Goal: Book appointment/travel/reservation

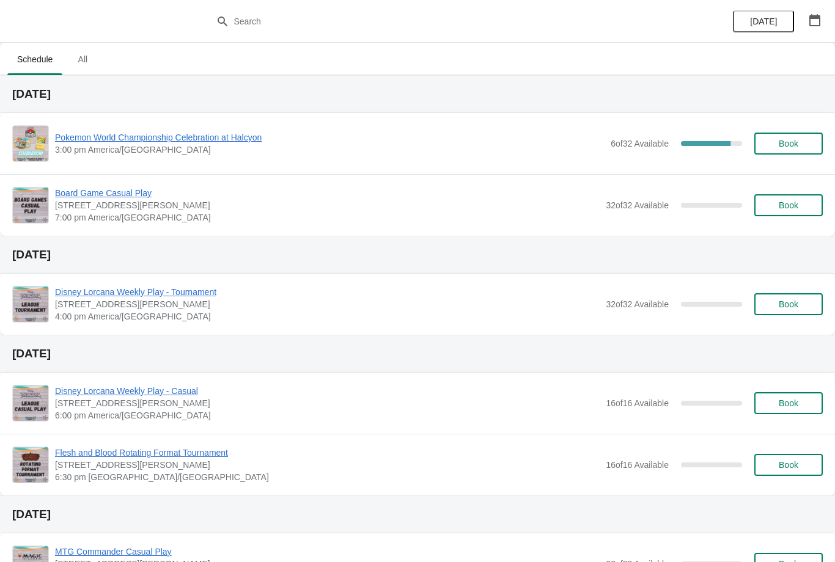
click at [810, 20] on icon "button" at bounding box center [814, 20] width 12 height 12
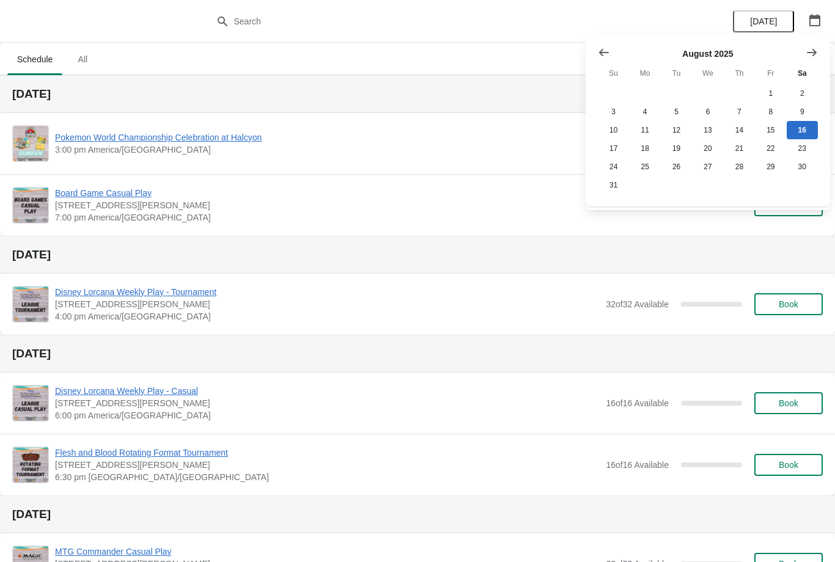
click at [814, 46] on icon "Show next month, September 2025" at bounding box center [811, 52] width 12 height 12
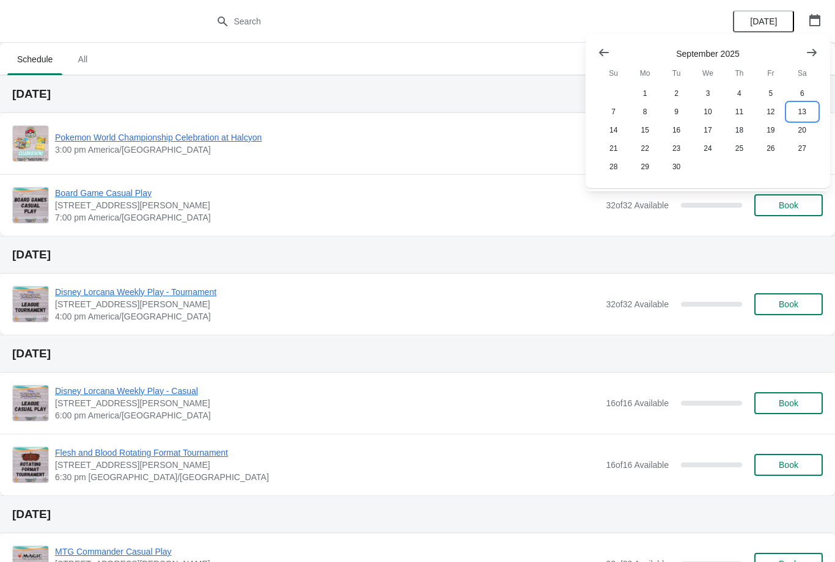
click at [809, 104] on button "13" at bounding box center [801, 112] width 31 height 18
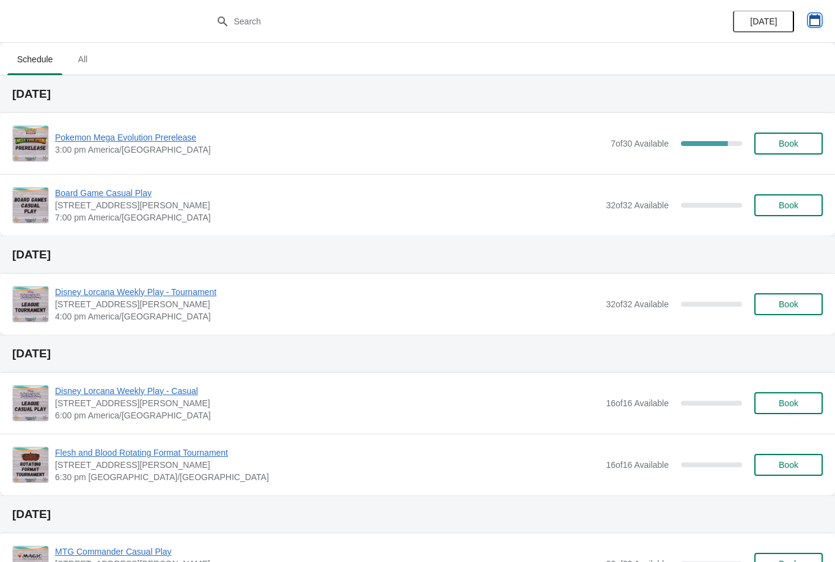
click at [818, 18] on icon "button" at bounding box center [814, 20] width 11 height 12
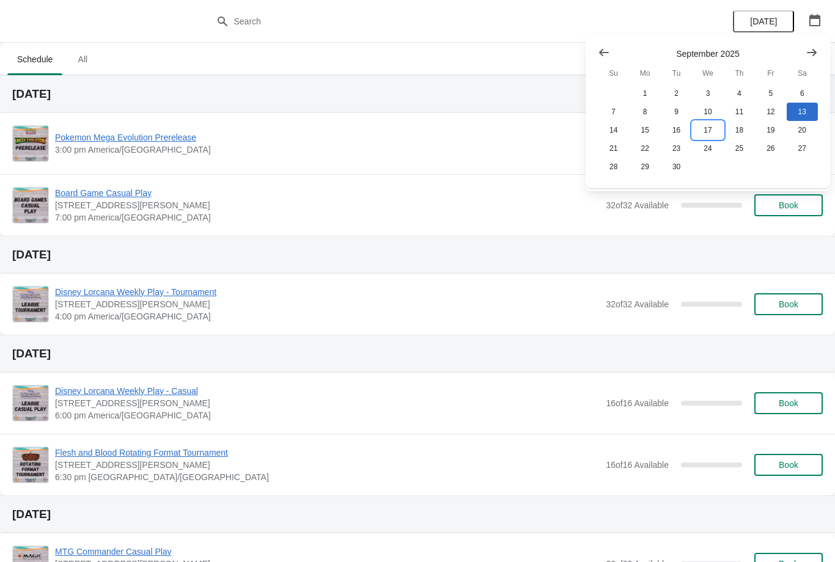
click at [710, 131] on button "17" at bounding box center [707, 130] width 31 height 18
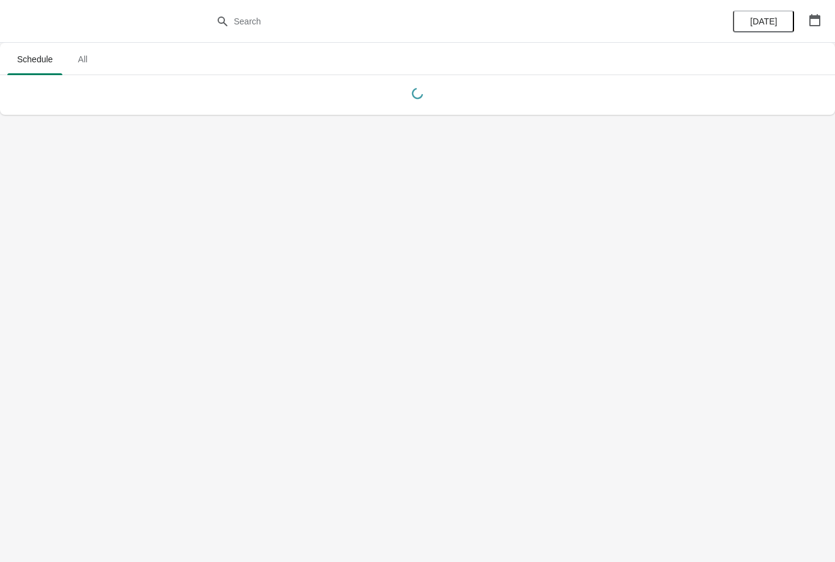
click at [821, 21] on button "button" at bounding box center [814, 20] width 22 height 22
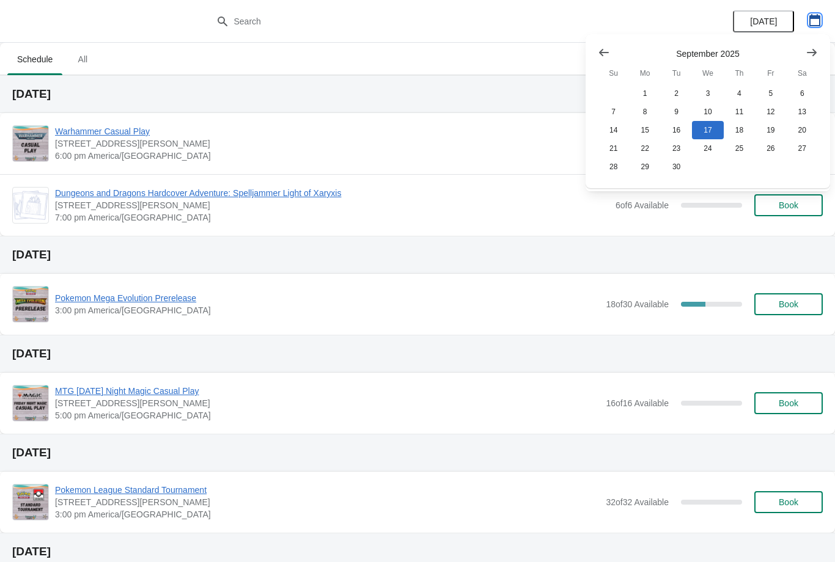
click at [808, 13] on button "button" at bounding box center [814, 20] width 22 height 22
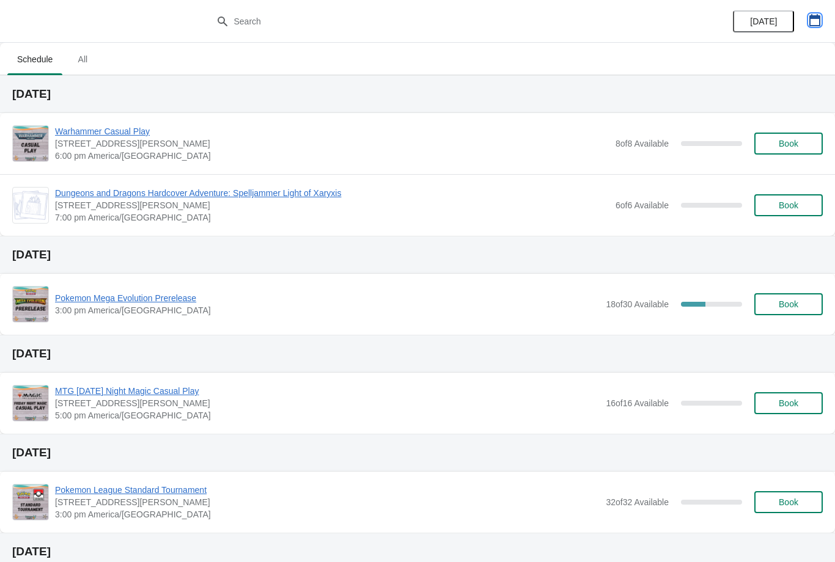
click at [819, 21] on icon "button" at bounding box center [814, 20] width 11 height 12
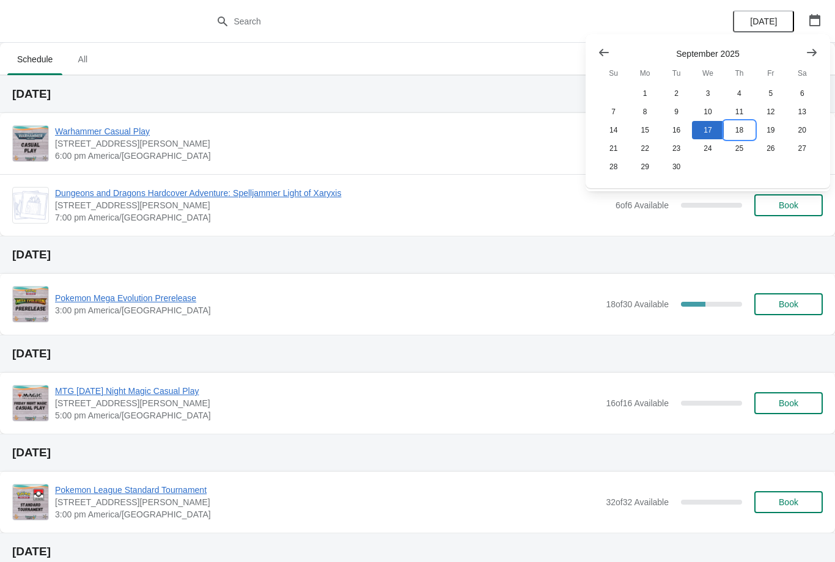
click at [745, 122] on button "18" at bounding box center [738, 130] width 31 height 18
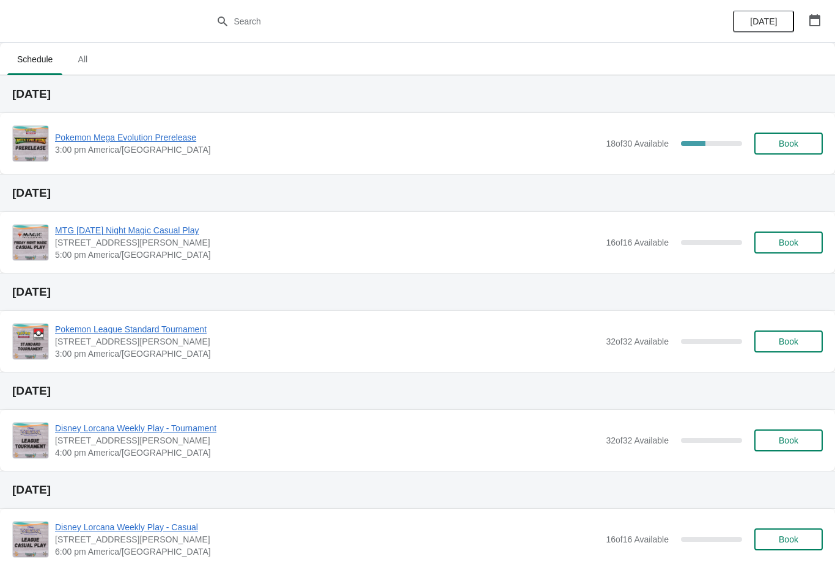
click at [177, 137] on span "Pokemon Mega Evolution Prerelease" at bounding box center [327, 137] width 544 height 12
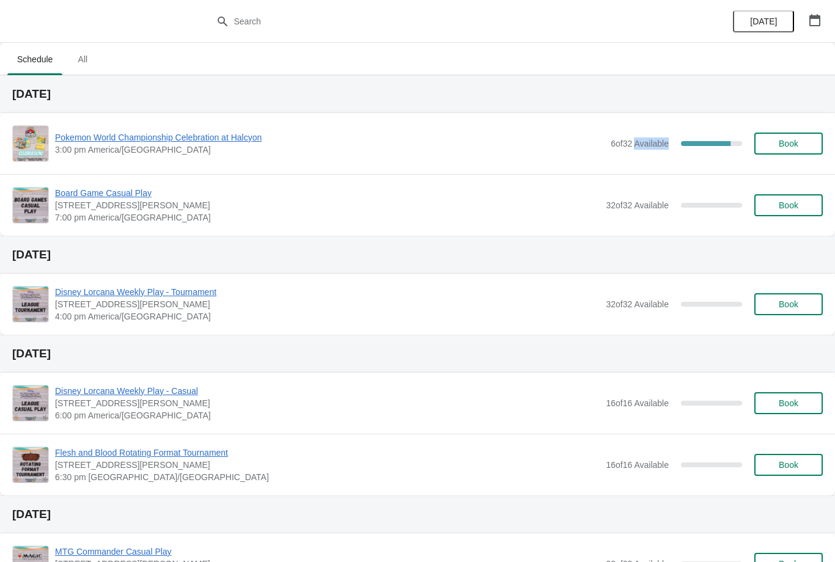
click at [806, 138] on button "Book" at bounding box center [788, 144] width 68 height 22
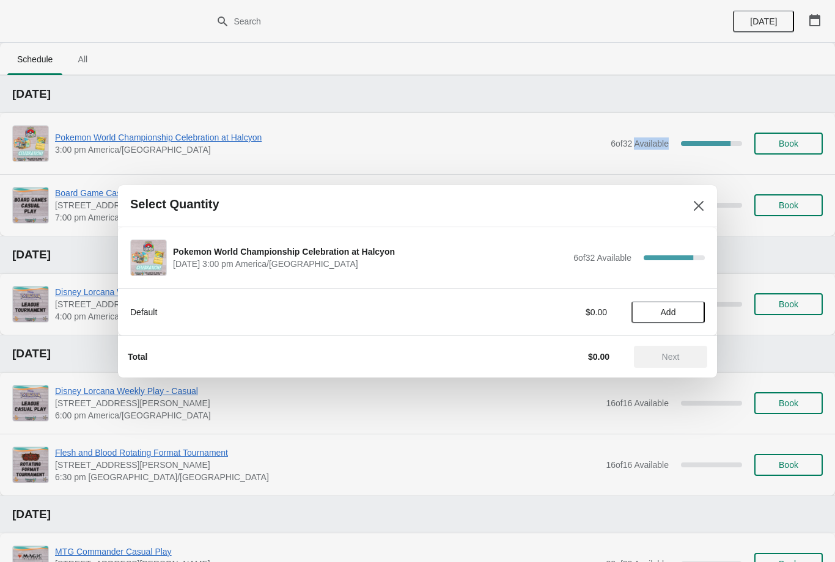
click at [701, 192] on div "Select Quantity" at bounding box center [417, 206] width 599 height 42
click at [701, 197] on button "Close" at bounding box center [698, 206] width 22 height 22
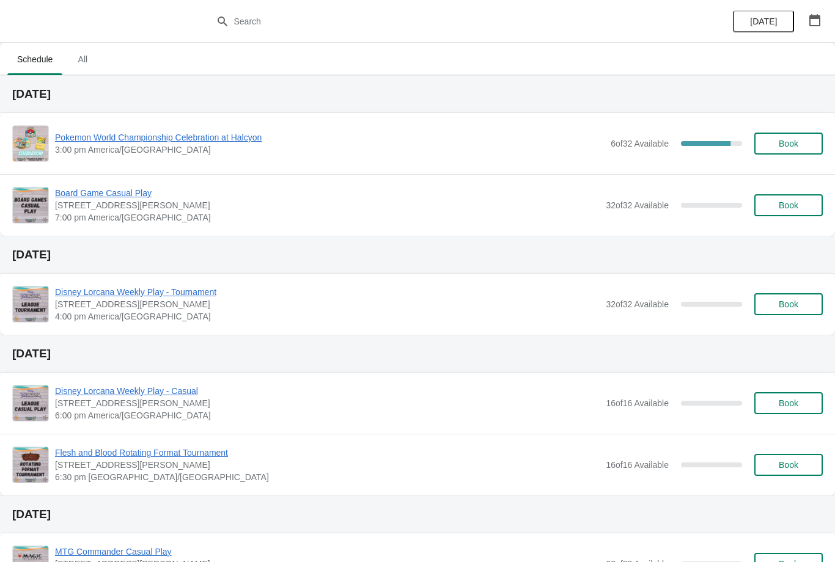
click at [155, 152] on span "3:00 pm America/[GEOGRAPHIC_DATA]" at bounding box center [329, 150] width 549 height 12
click at [203, 137] on span "Pokemon World Championship Celebration at Halcyon" at bounding box center [329, 137] width 549 height 12
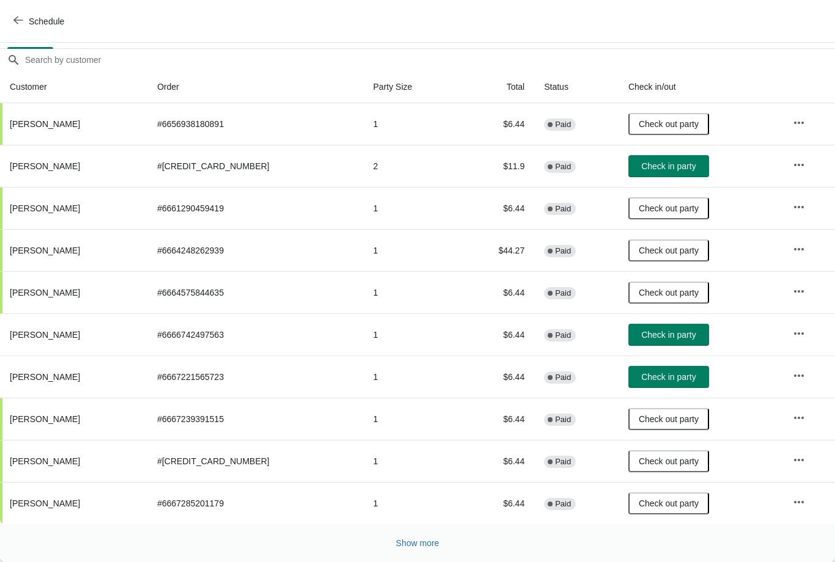
scroll to position [97, -2]
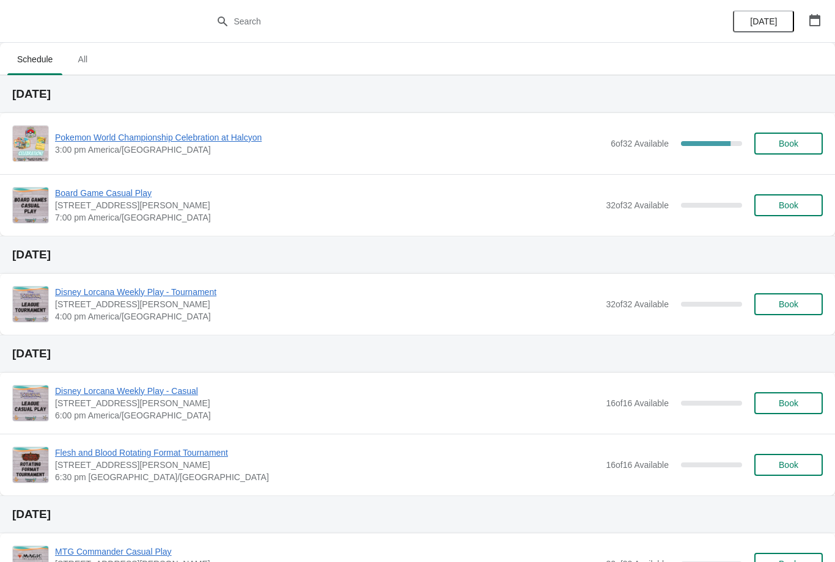
click at [813, 16] on icon "button" at bounding box center [814, 20] width 11 height 12
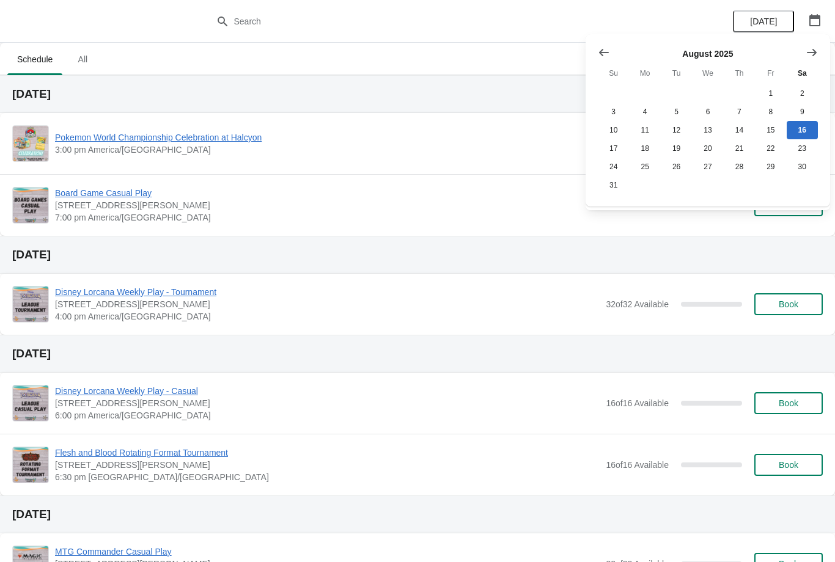
click at [811, 53] on icon "Show next month, September 2025" at bounding box center [811, 52] width 12 height 12
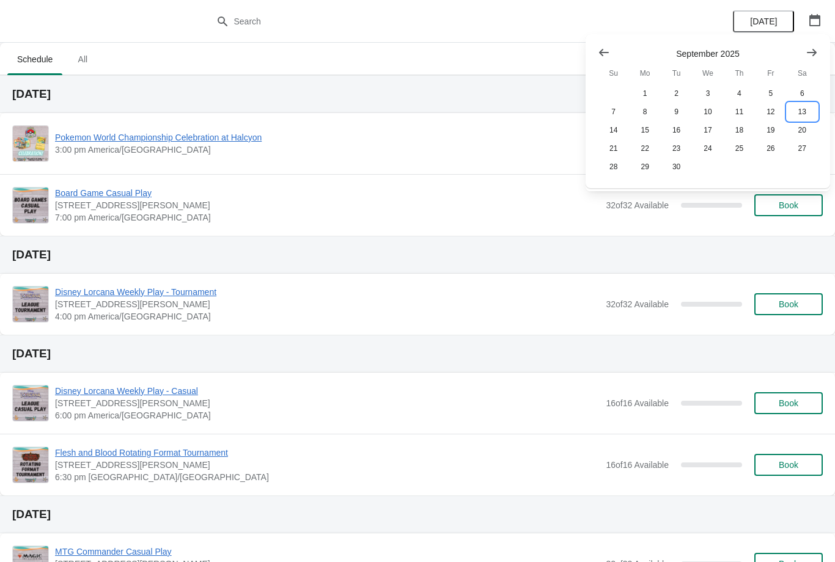
click at [809, 105] on button "13" at bounding box center [801, 112] width 31 height 18
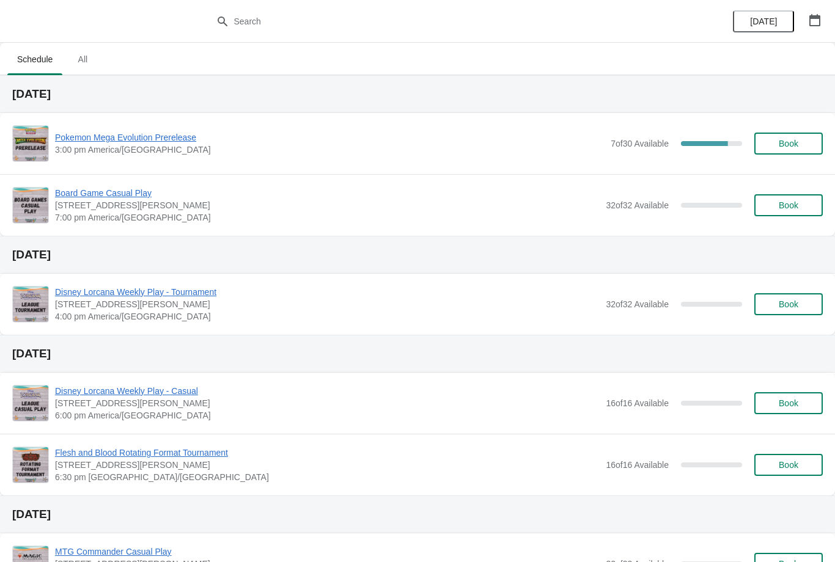
click at [802, 137] on button "Book" at bounding box center [788, 144] width 68 height 22
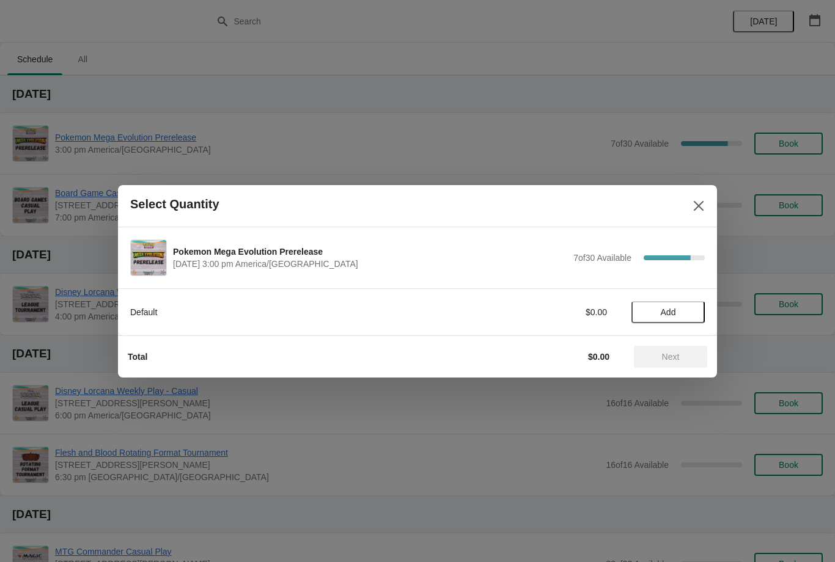
click at [684, 313] on span "Add" at bounding box center [667, 312] width 51 height 10
click at [669, 353] on span "Next" at bounding box center [671, 357] width 18 height 10
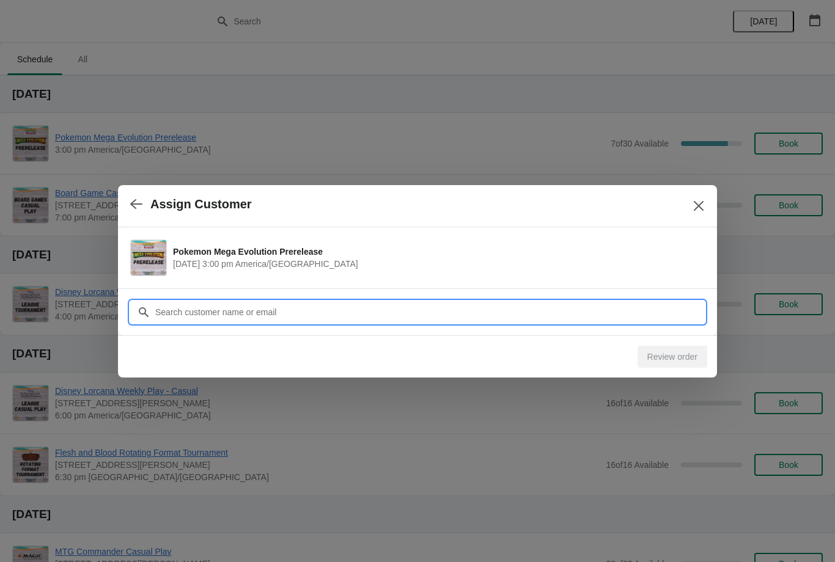
click at [362, 309] on input "Customer" at bounding box center [430, 312] width 550 height 22
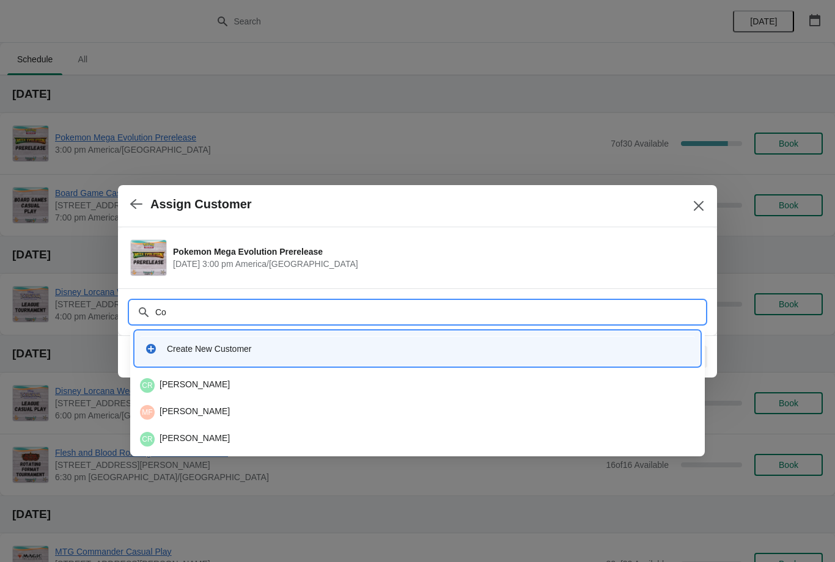
type input "C"
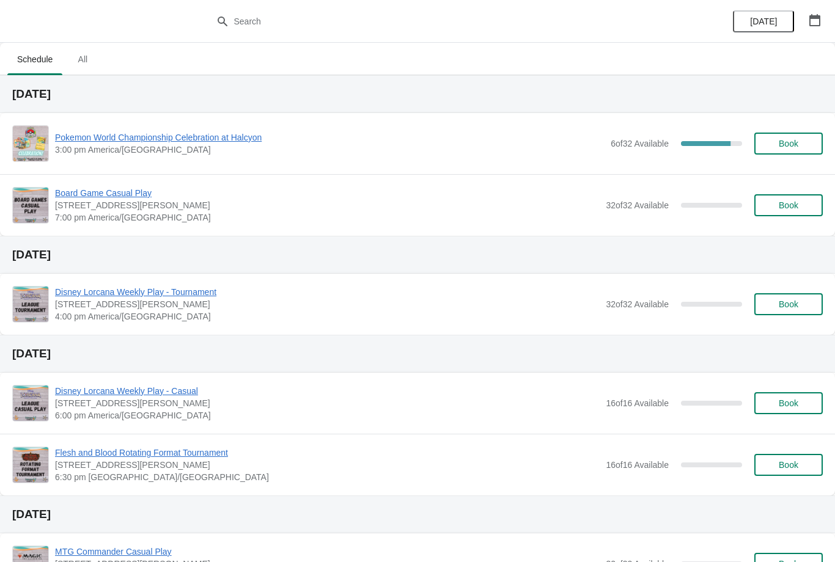
click at [824, 10] on button "button" at bounding box center [814, 20] width 22 height 22
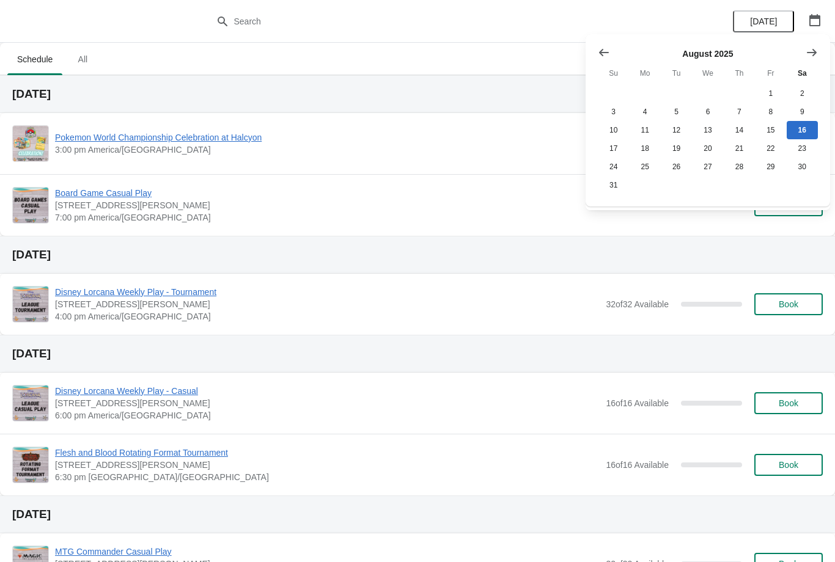
click at [817, 48] on icon "Show next month, September 2025" at bounding box center [811, 52] width 12 height 12
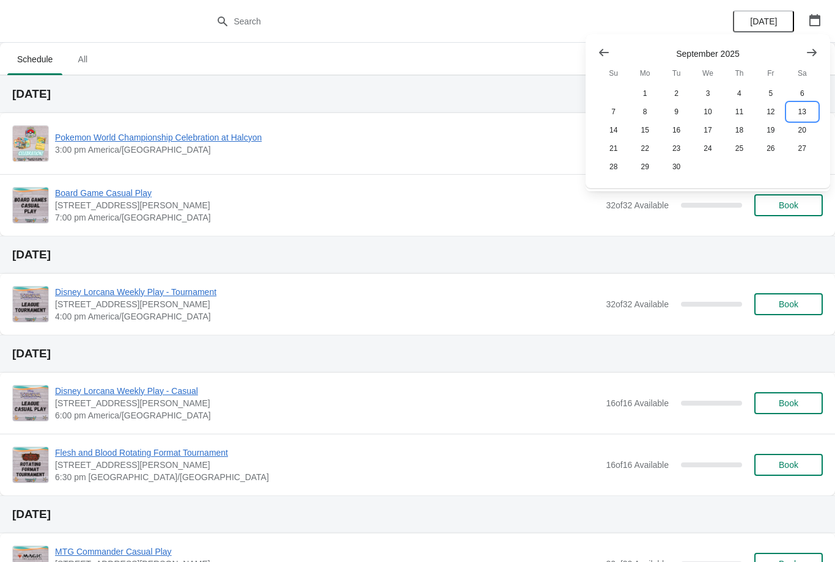
click at [806, 108] on button "13" at bounding box center [801, 112] width 31 height 18
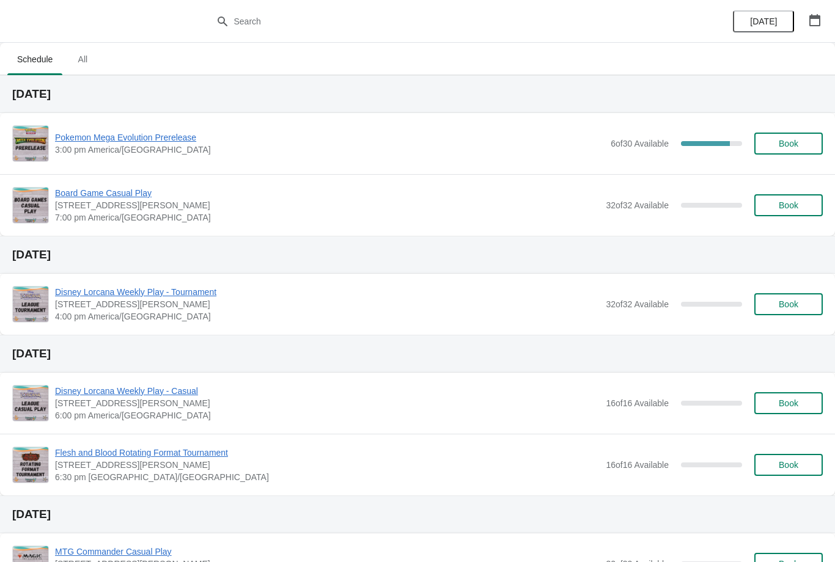
click at [786, 145] on span "Book" at bounding box center [788, 144] width 20 height 10
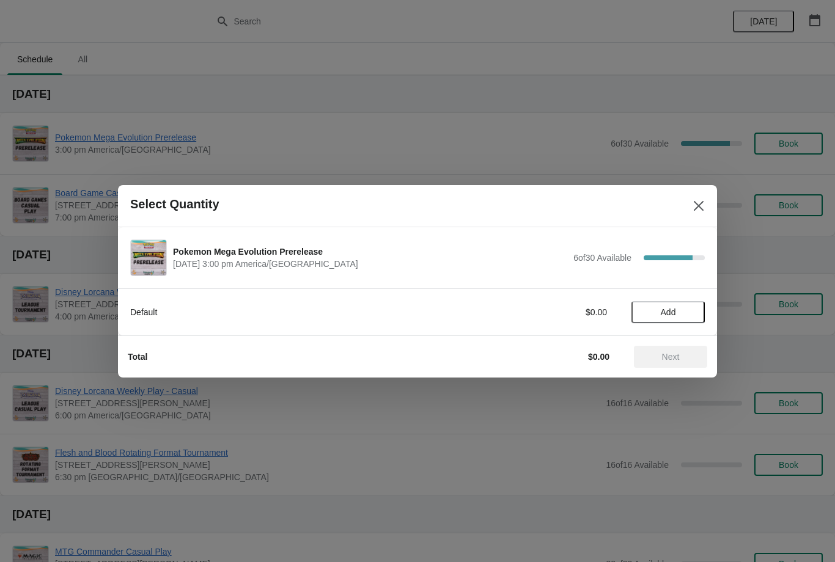
click at [695, 306] on button "Add" at bounding box center [667, 312] width 73 height 22
click at [686, 356] on span "Next" at bounding box center [670, 357] width 54 height 10
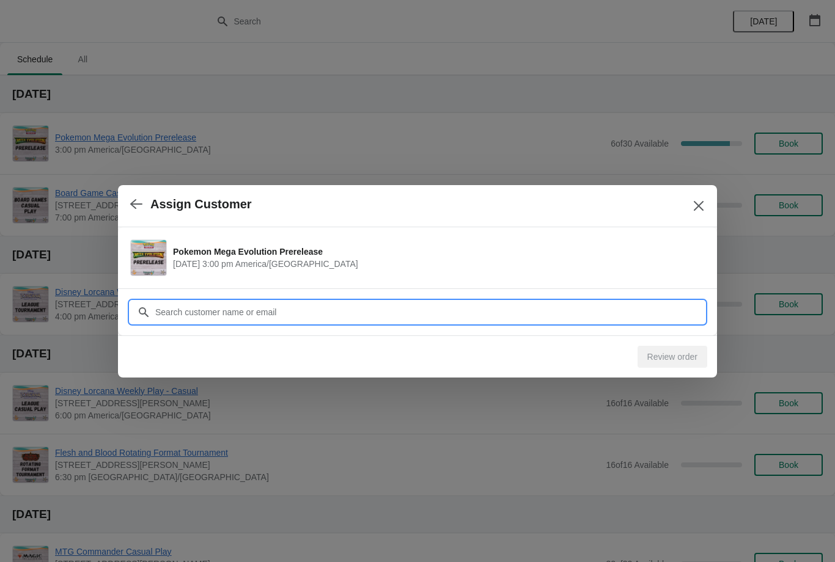
click at [301, 309] on input "Customer" at bounding box center [430, 312] width 550 height 22
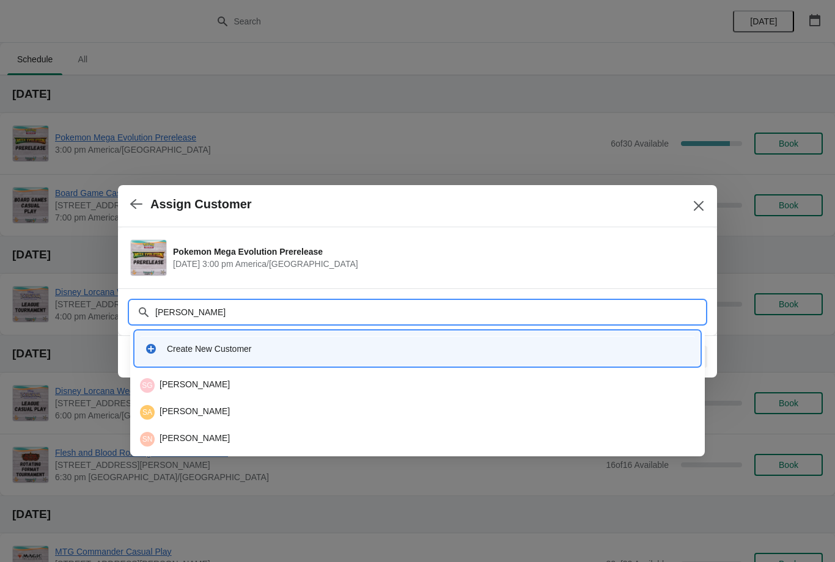
type input "Samp"
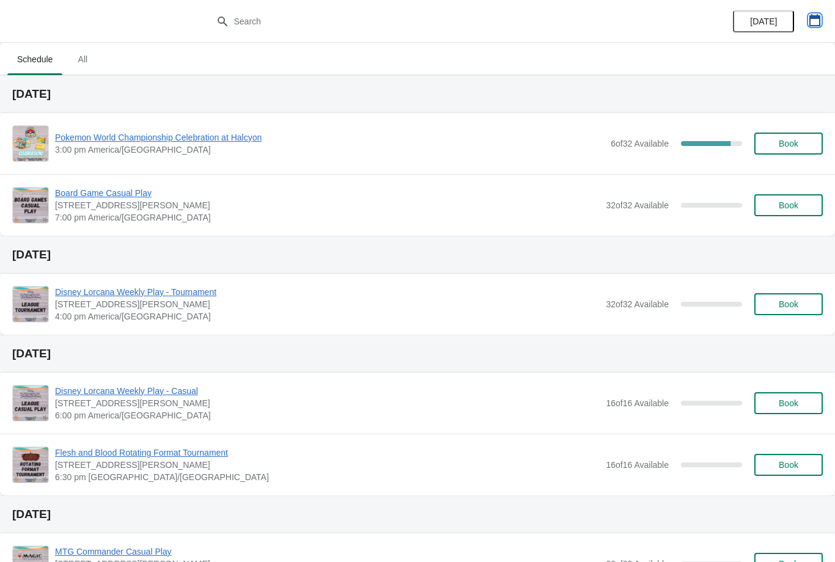
click at [822, 24] on button "button" at bounding box center [814, 20] width 22 height 22
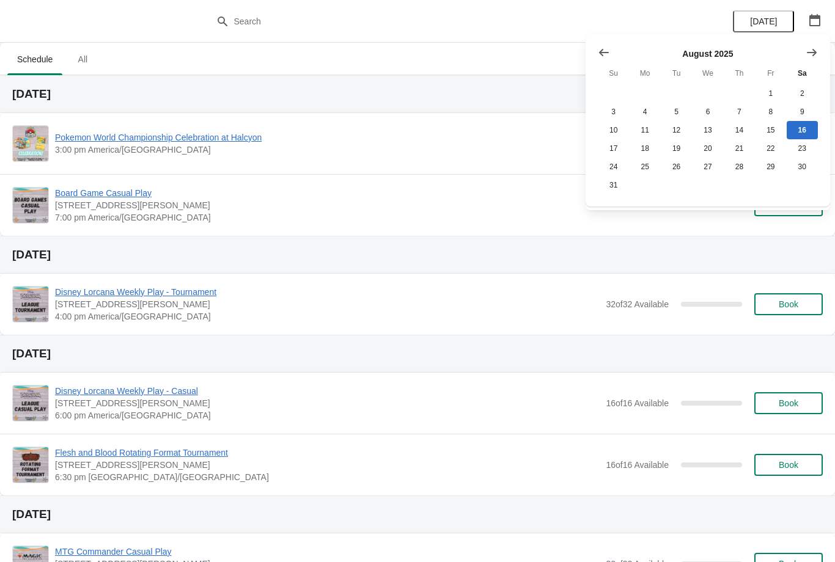
click at [815, 46] on icon "Show next month, September 2025" at bounding box center [811, 52] width 12 height 12
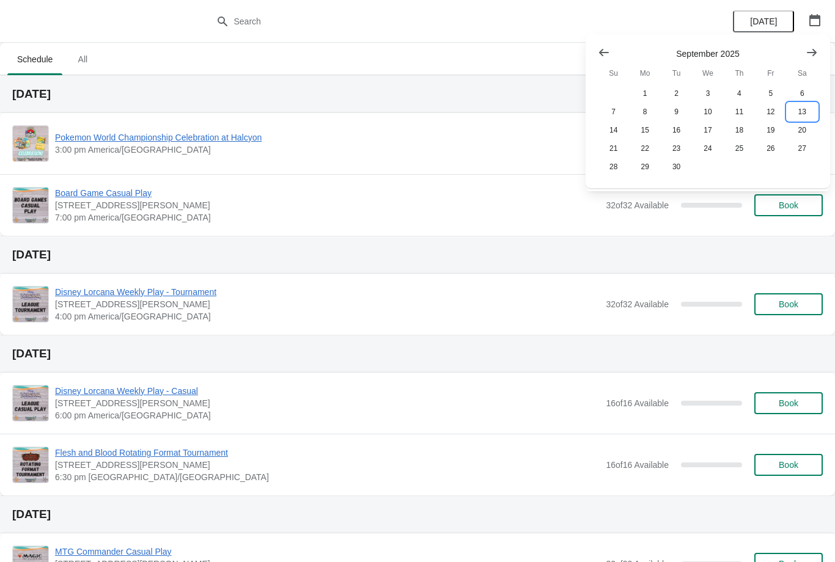
click at [806, 112] on button "13" at bounding box center [801, 112] width 31 height 18
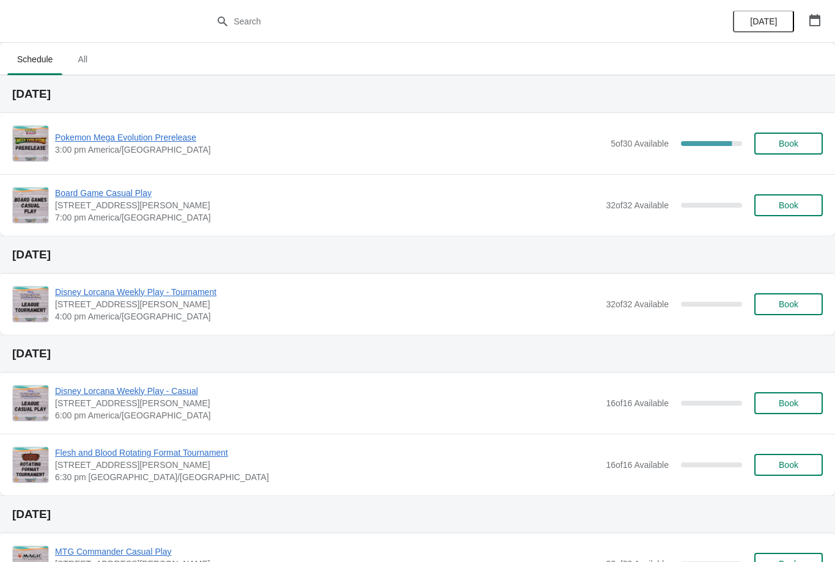
click at [805, 141] on span "Book" at bounding box center [788, 144] width 46 height 10
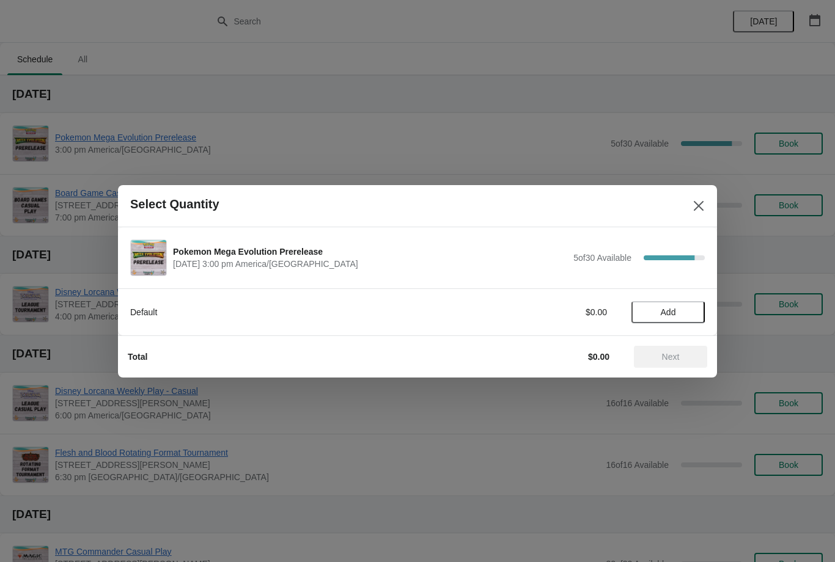
click at [668, 309] on span "Add" at bounding box center [667, 312] width 15 height 10
click at [688, 310] on icon at bounding box center [688, 311] width 13 height 13
click at [687, 306] on icon at bounding box center [688, 311] width 13 height 13
click at [667, 352] on span "Next" at bounding box center [671, 357] width 18 height 10
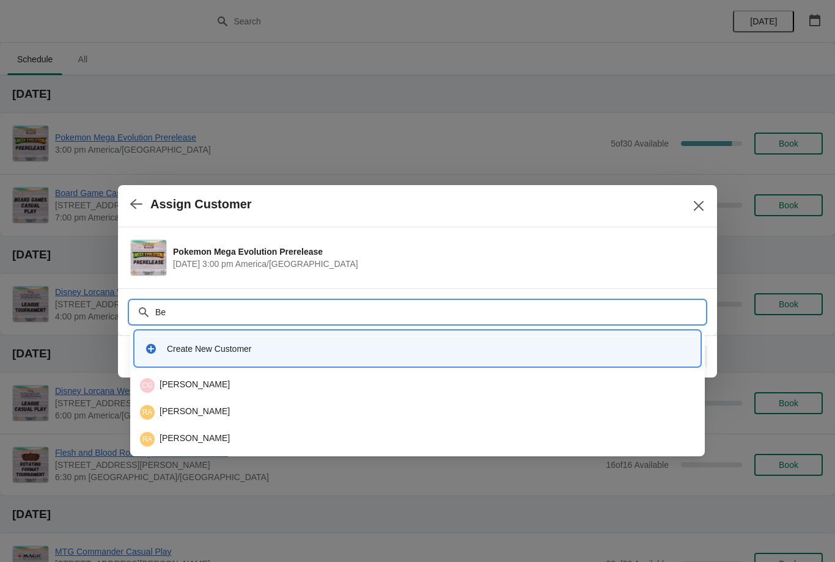
type input "Ben"
click at [173, 407] on div "BT Ben Thompson" at bounding box center [417, 412] width 555 height 15
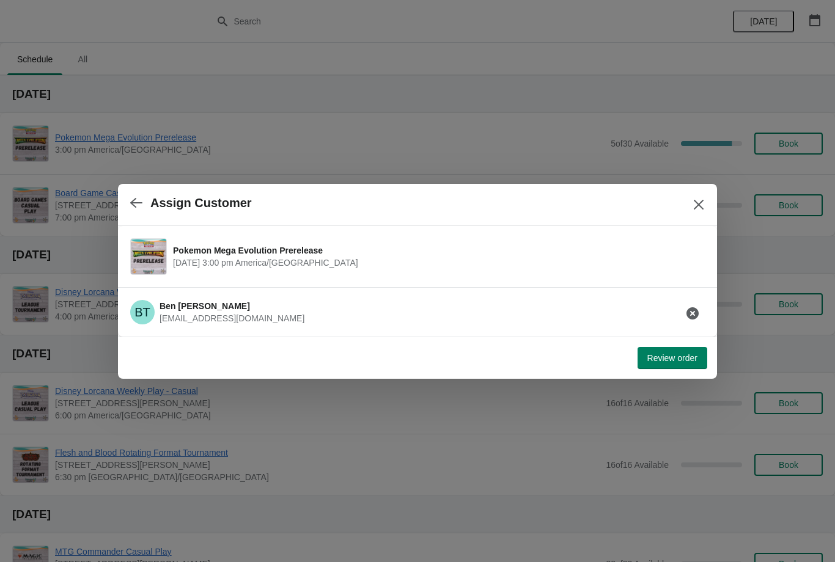
click at [670, 366] on button "Review order" at bounding box center [672, 358] width 70 height 22
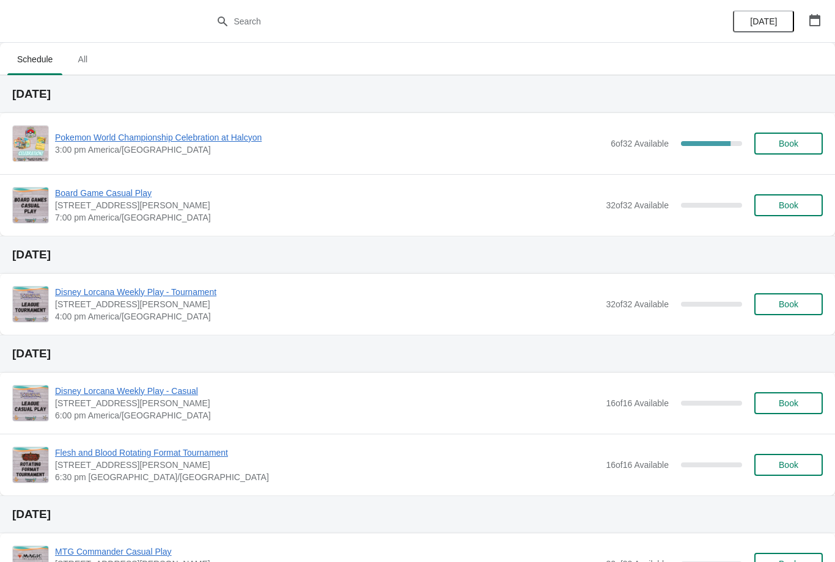
click at [818, 19] on icon "button" at bounding box center [814, 20] width 12 height 12
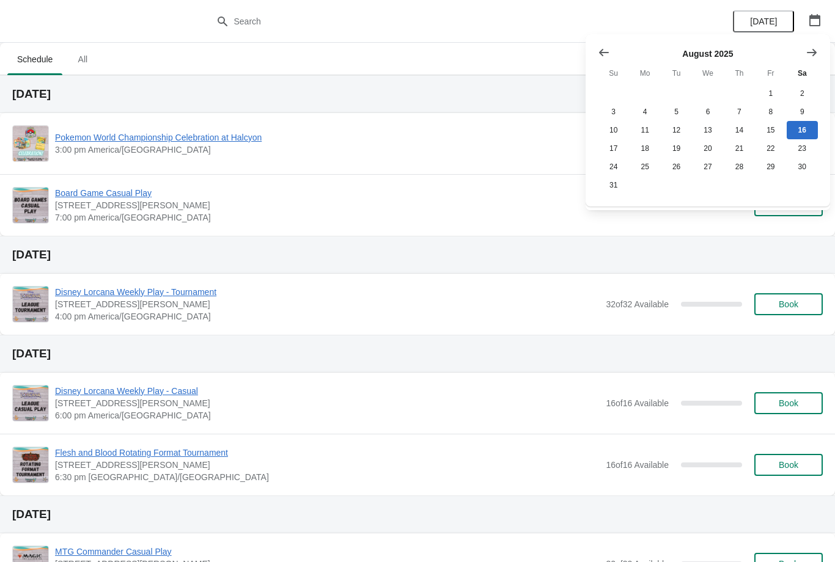
click at [810, 57] on icon "Show next month, September 2025" at bounding box center [811, 52] width 12 height 12
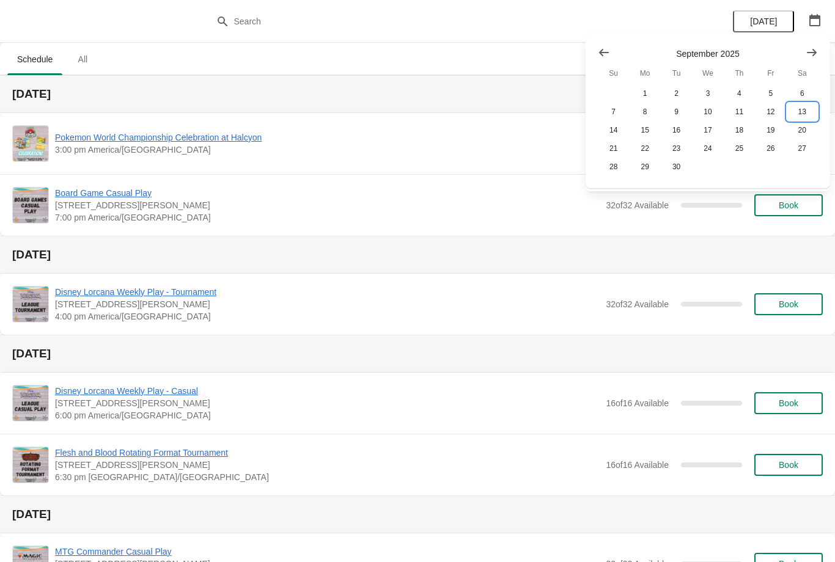
click at [796, 114] on button "13" at bounding box center [801, 112] width 31 height 18
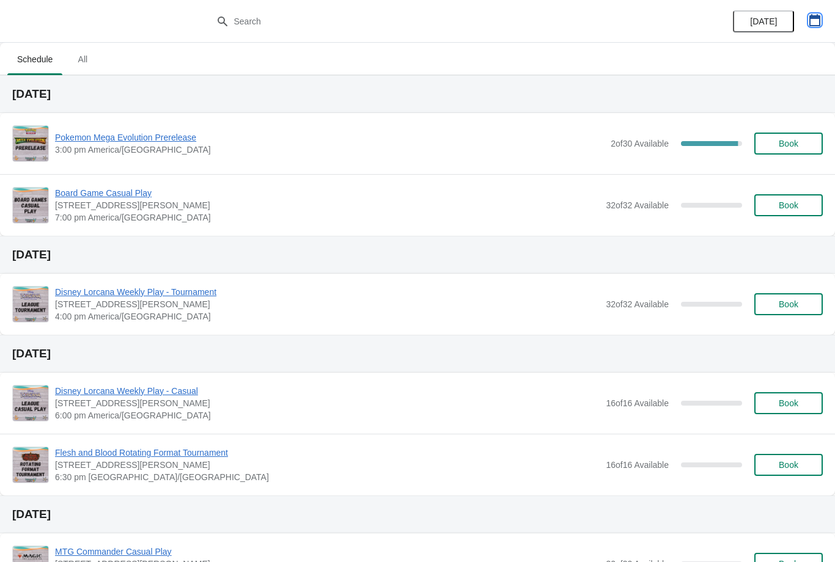
click at [822, 29] on button "button" at bounding box center [814, 20] width 22 height 22
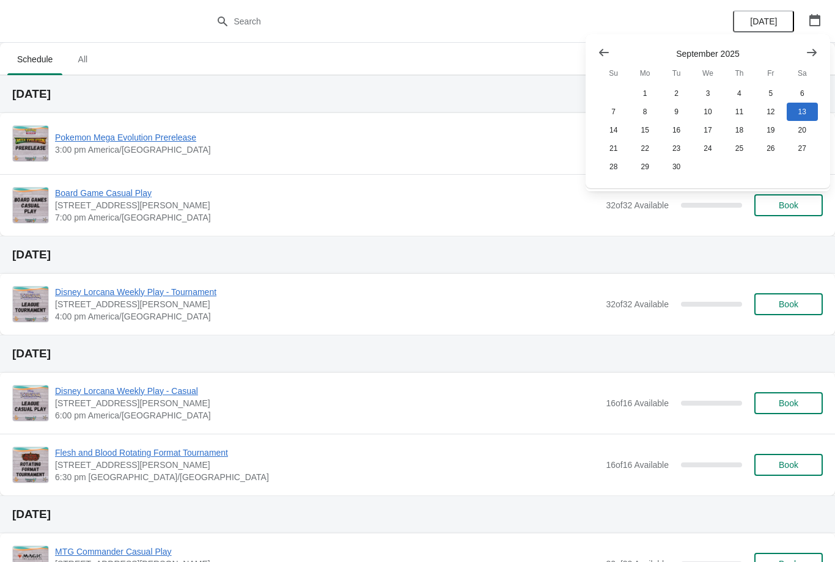
click at [817, 46] on icon "Show next month, October 2025" at bounding box center [811, 52] width 12 height 12
click at [608, 54] on icon "Show previous month, September 2025" at bounding box center [603, 52] width 12 height 12
click at [734, 134] on button "18" at bounding box center [738, 130] width 31 height 18
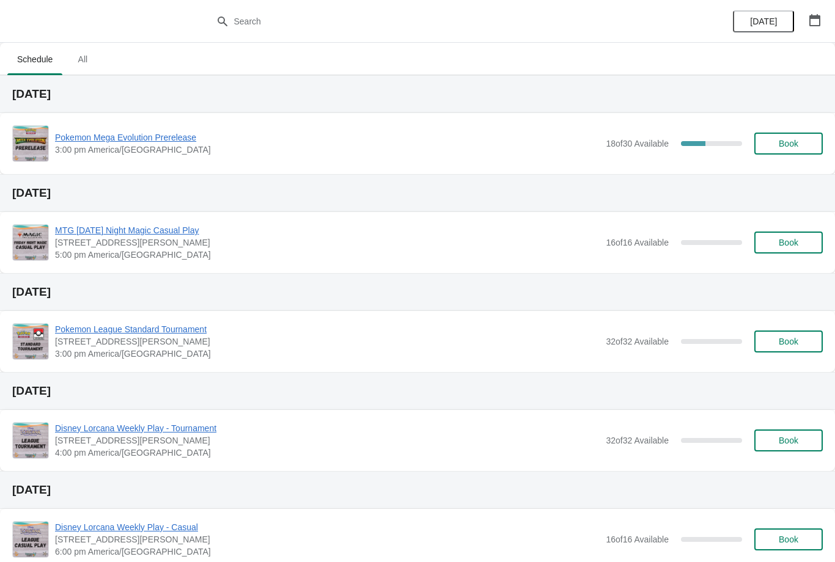
click at [803, 145] on span "Book" at bounding box center [788, 144] width 46 height 10
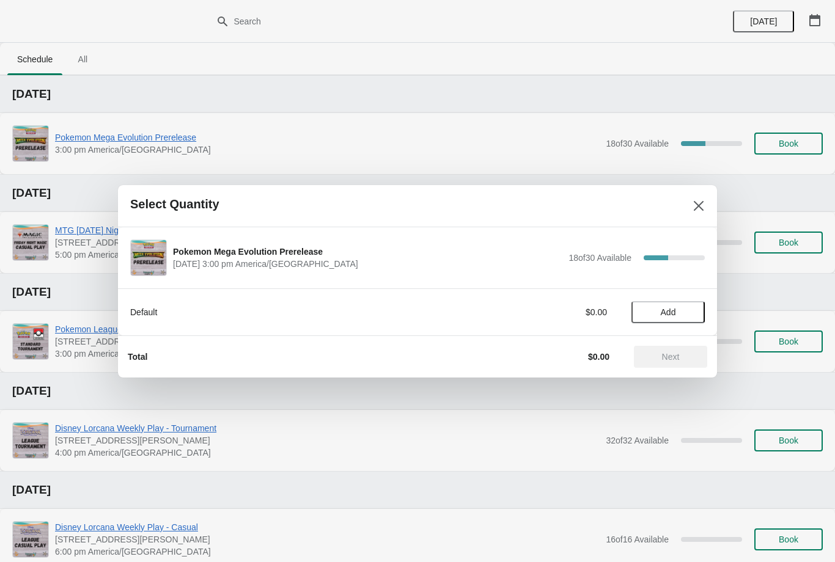
click at [698, 211] on icon "Close" at bounding box center [698, 206] width 12 height 12
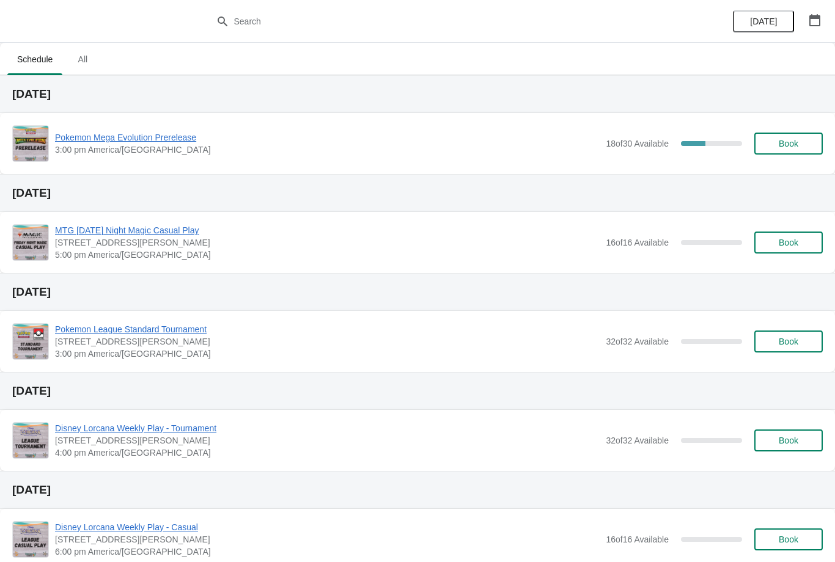
click at [137, 137] on span "Pokemon Mega Evolution Prerelease" at bounding box center [327, 137] width 544 height 12
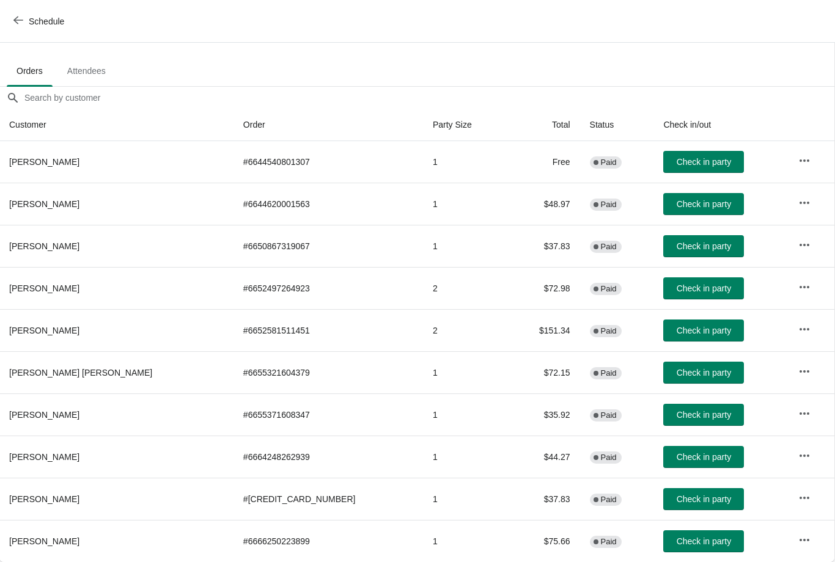
scroll to position [49, 1]
click at [20, 21] on icon "button" at bounding box center [18, 20] width 10 height 10
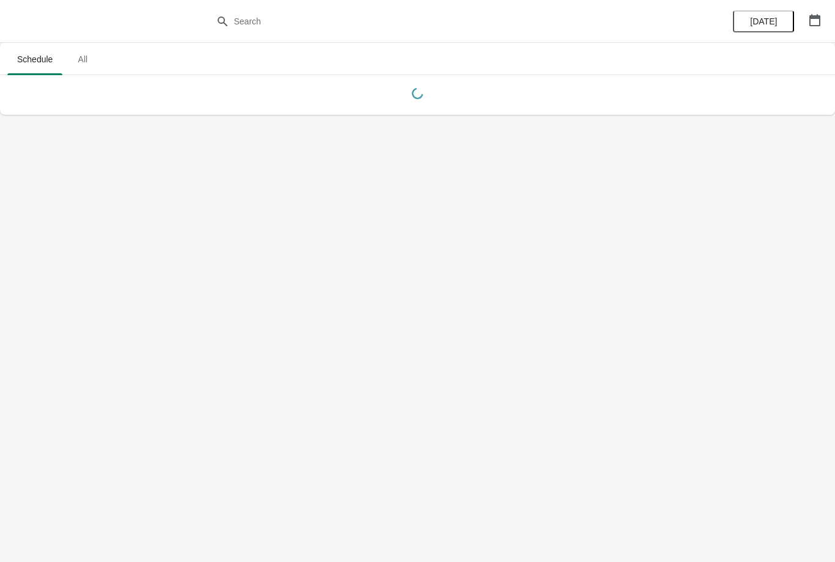
scroll to position [0, 0]
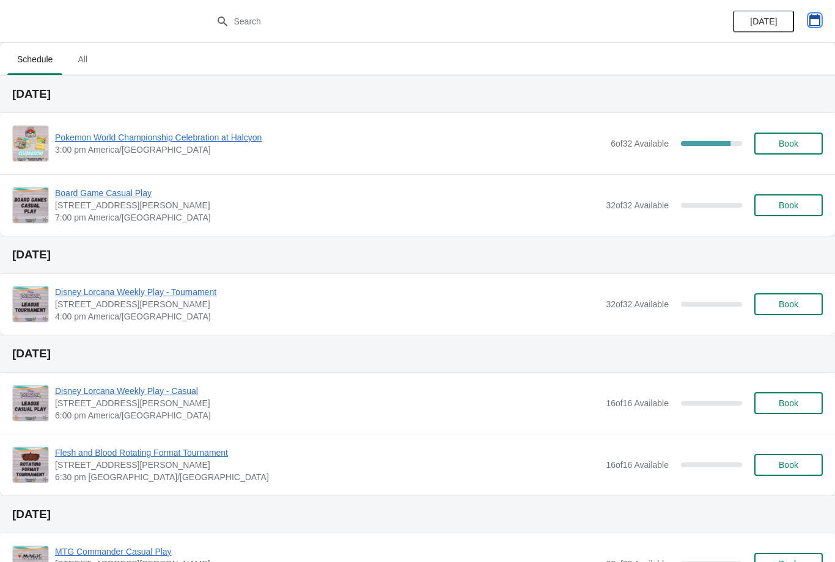
click at [816, 20] on icon "button" at bounding box center [814, 20] width 12 height 12
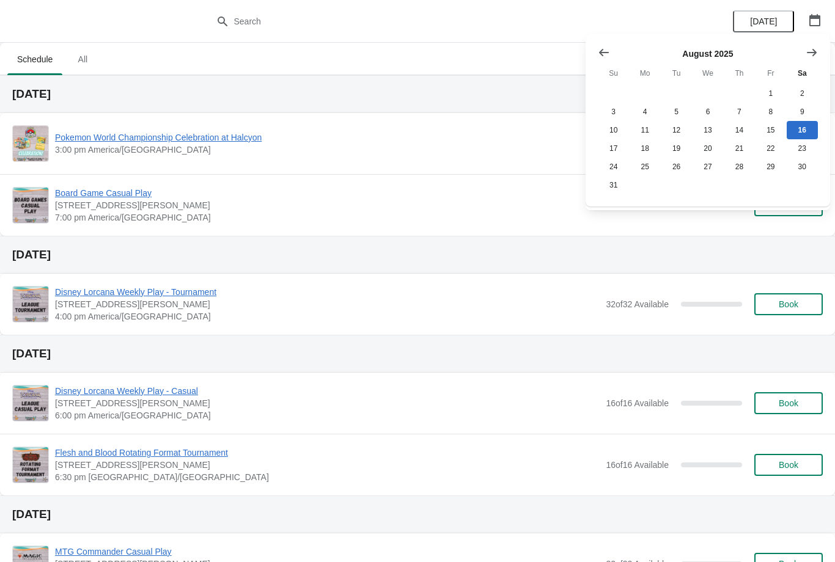
click at [809, 53] on icon "Show next month, September 2025" at bounding box center [811, 52] width 12 height 12
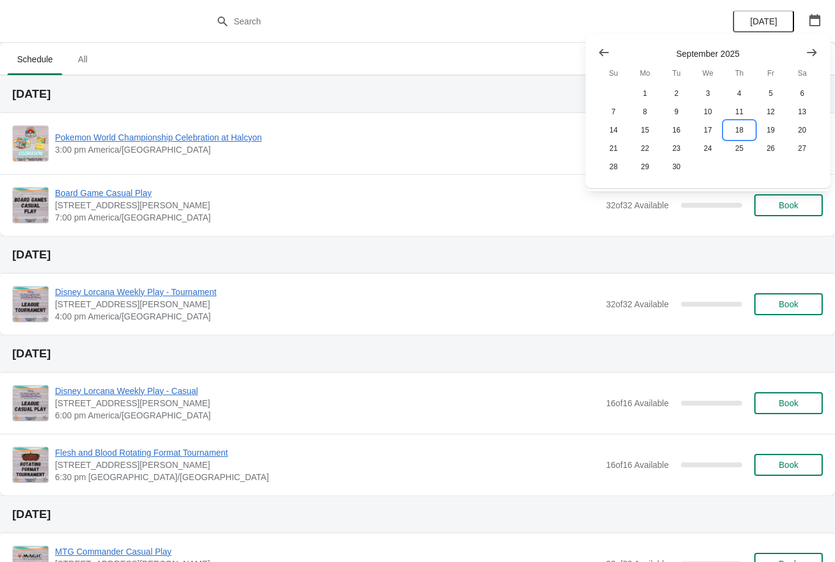
click at [740, 131] on button "18" at bounding box center [738, 130] width 31 height 18
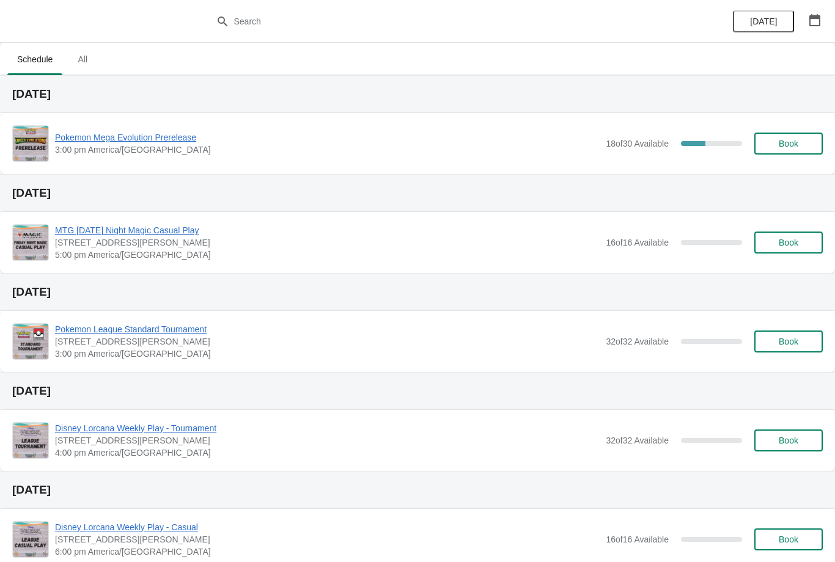
click at [143, 137] on span "Pokemon Mega Evolution Prerelease" at bounding box center [327, 137] width 544 height 12
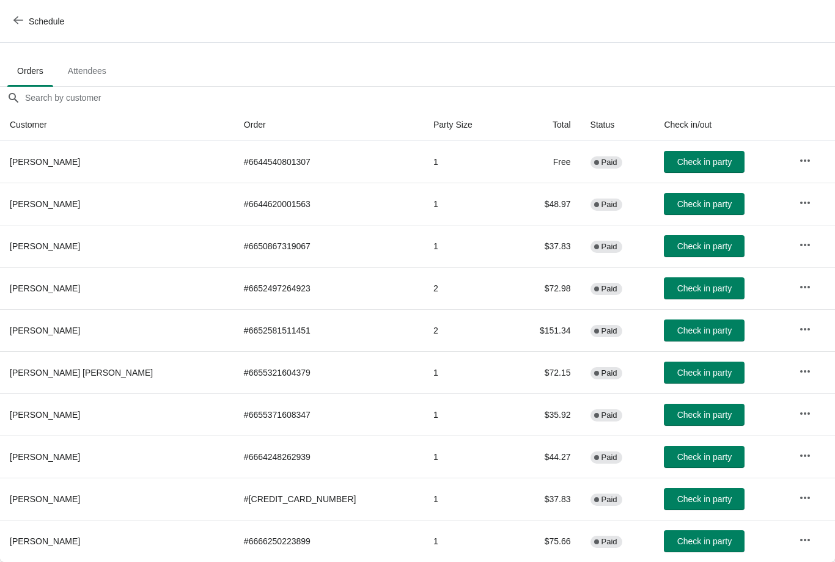
scroll to position [49, 0]
click at [17, 27] on button "Schedule" at bounding box center [40, 21] width 68 height 22
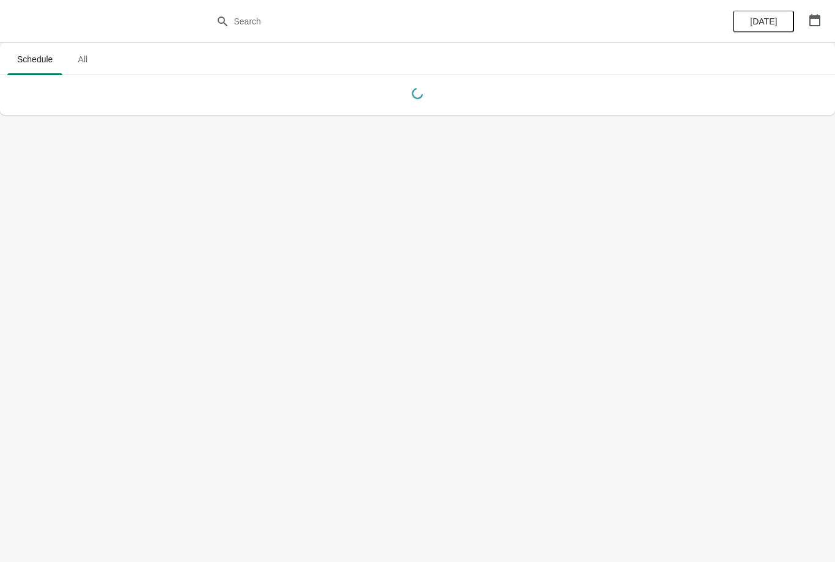
click at [819, 16] on icon "button" at bounding box center [814, 20] width 11 height 12
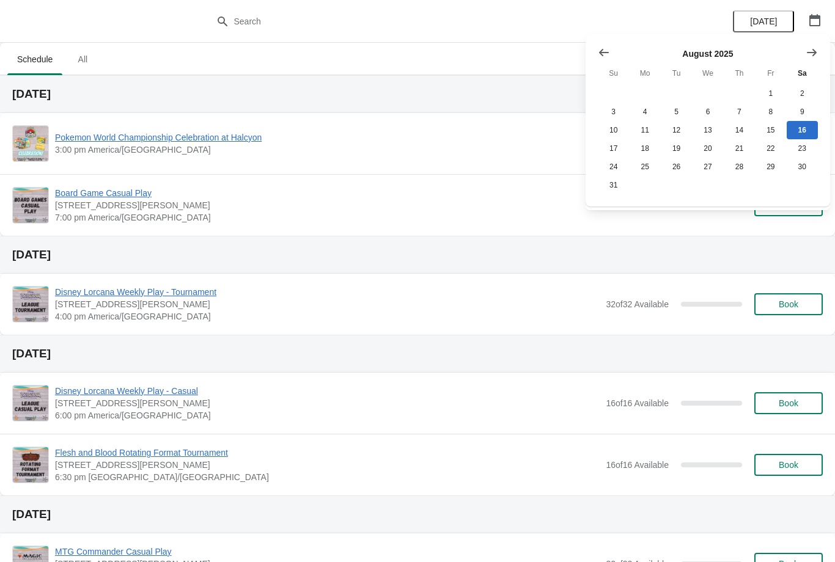
click at [814, 51] on icon "Show next month, September 2025" at bounding box center [811, 51] width 10 height 7
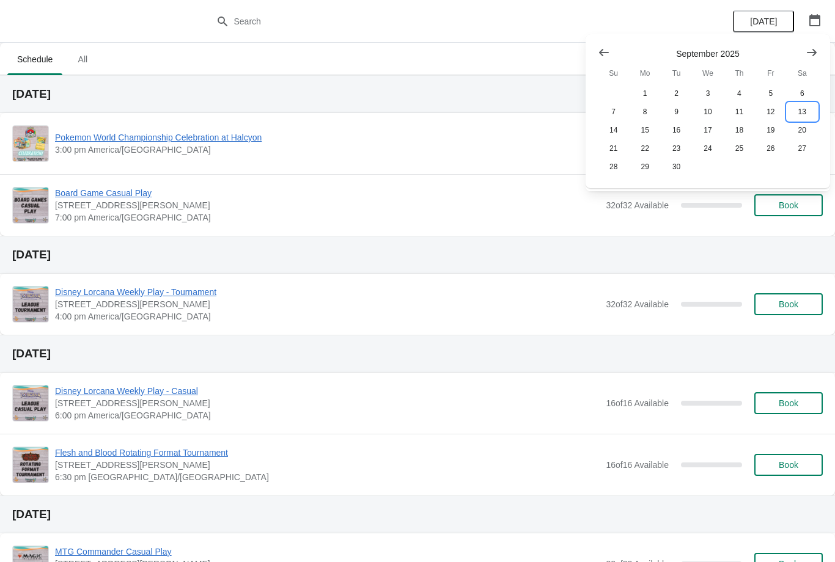
click at [803, 115] on button "13" at bounding box center [801, 112] width 31 height 18
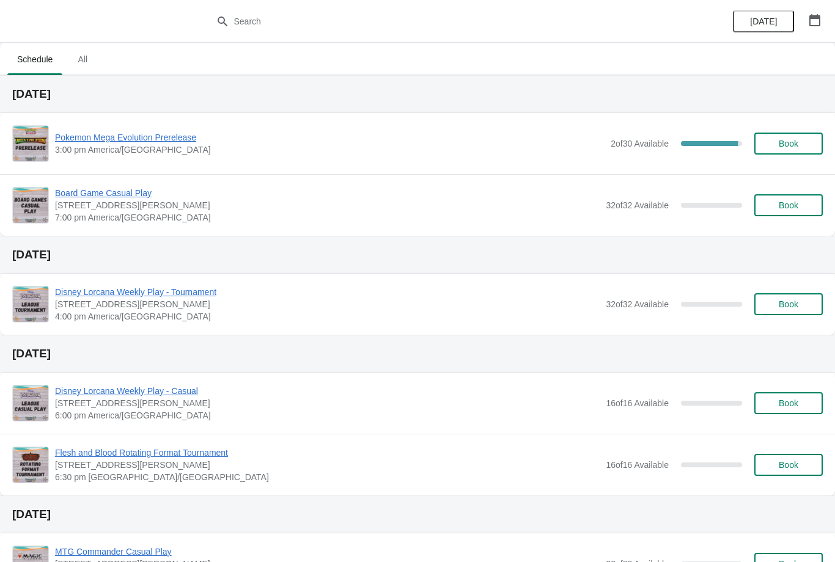
click at [163, 141] on span "Pokemon Mega Evolution Prerelease" at bounding box center [329, 137] width 549 height 12
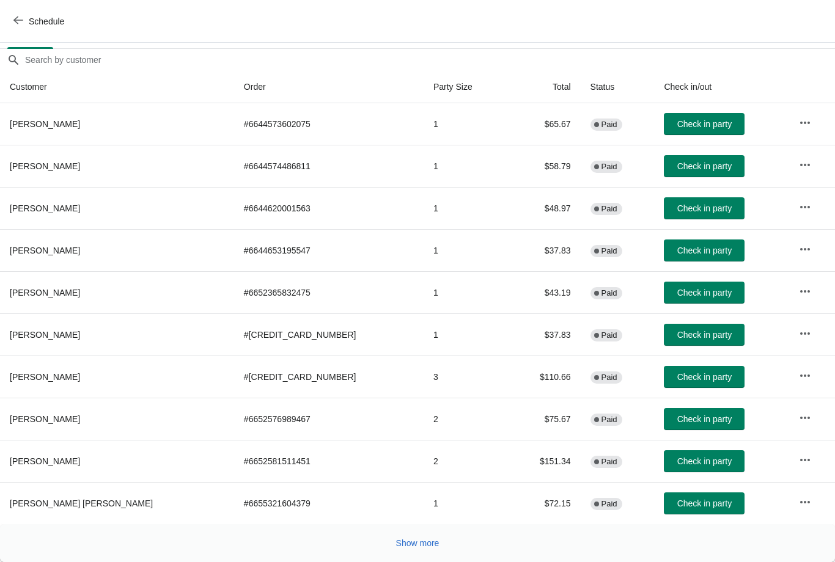
scroll to position [87, 0]
click at [420, 549] on button "Show more" at bounding box center [417, 543] width 53 height 22
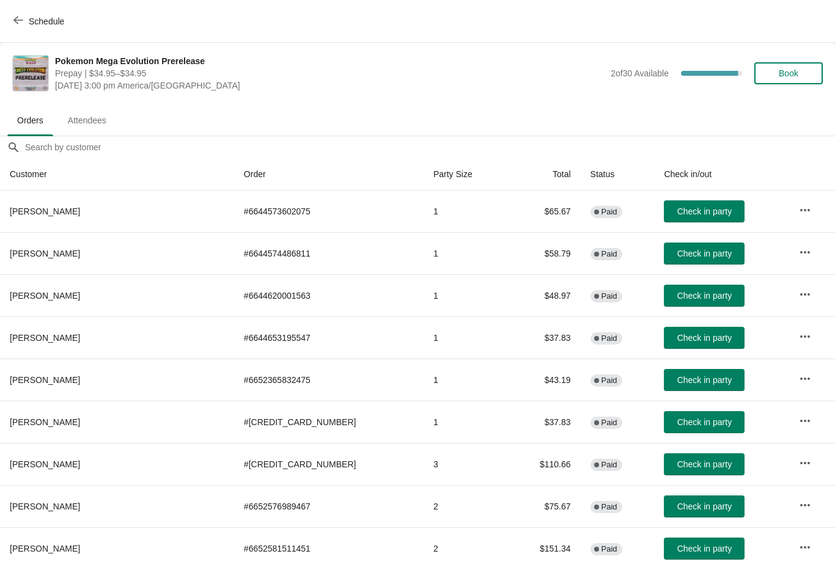
scroll to position [0, 0]
click at [15, 17] on icon "button" at bounding box center [18, 20] width 10 height 10
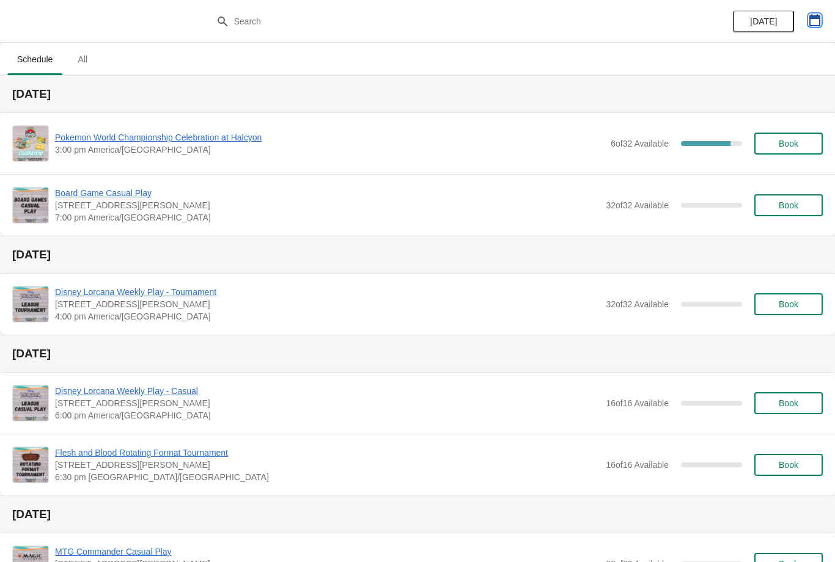
click at [820, 21] on button "button" at bounding box center [814, 20] width 22 height 22
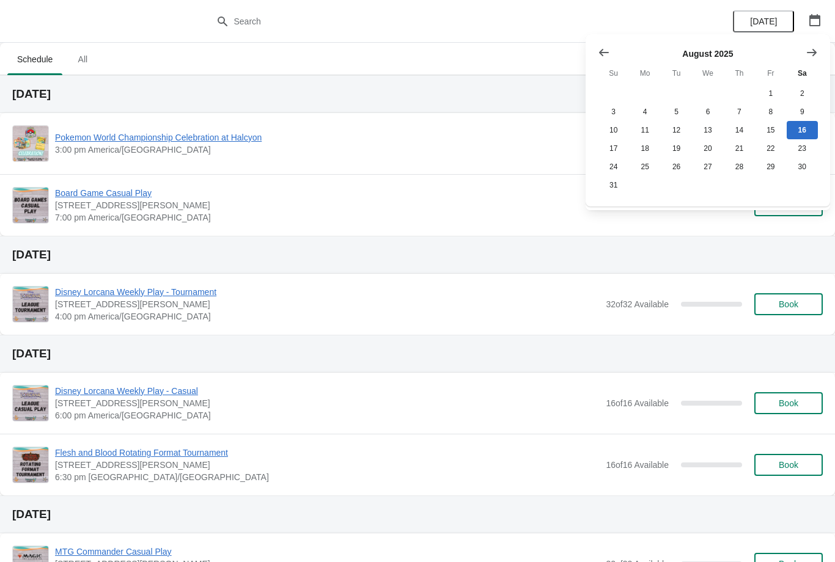
click at [815, 51] on icon "Show next month, September 2025" at bounding box center [811, 52] width 12 height 12
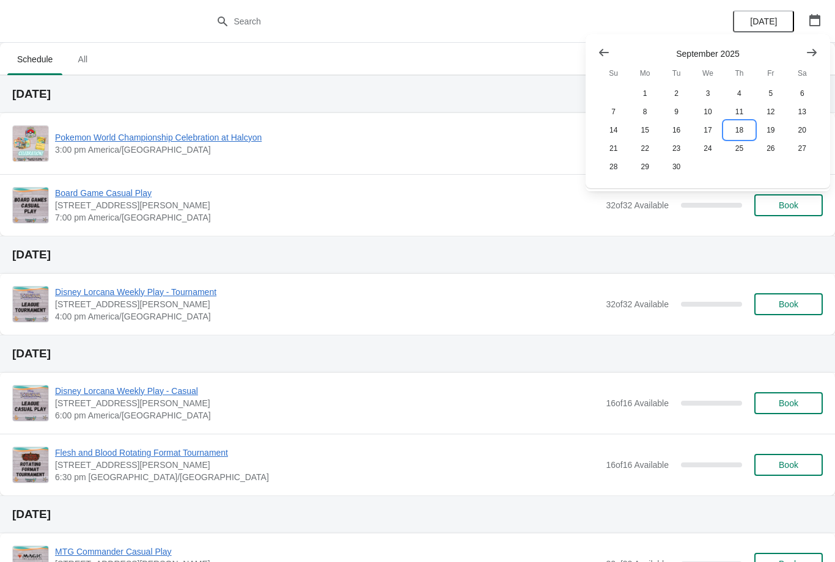
click at [742, 130] on button "18" at bounding box center [738, 130] width 31 height 18
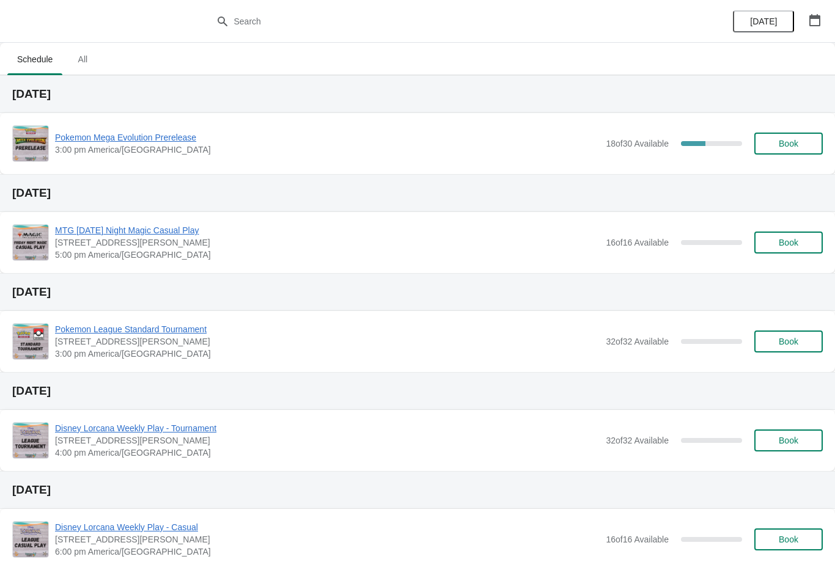
click at [132, 143] on span "Pokemon Mega Evolution Prerelease" at bounding box center [327, 137] width 544 height 12
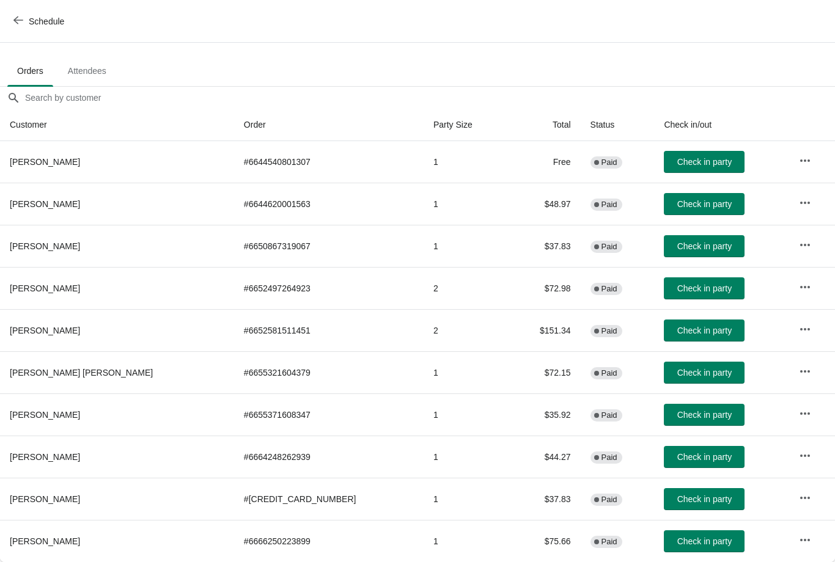
scroll to position [49, 0]
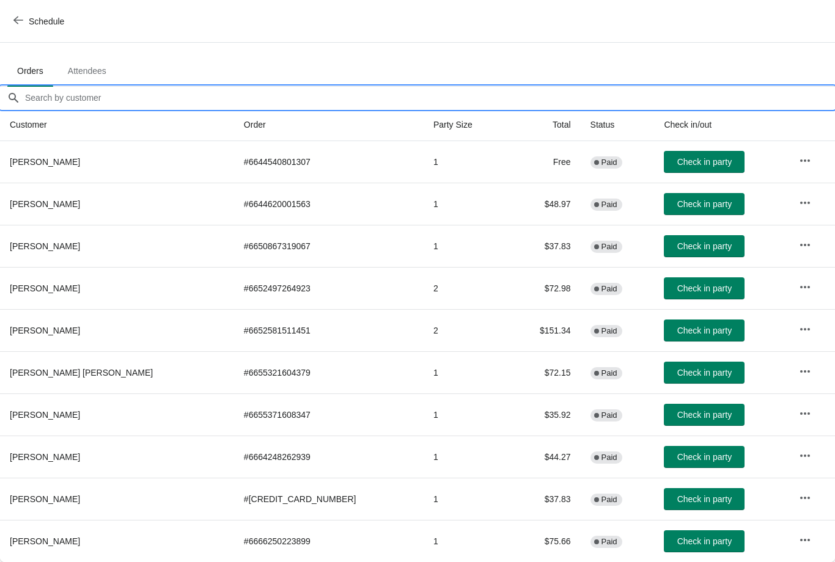
click at [122, 95] on input "Orders filter search" at bounding box center [429, 98] width 810 height 22
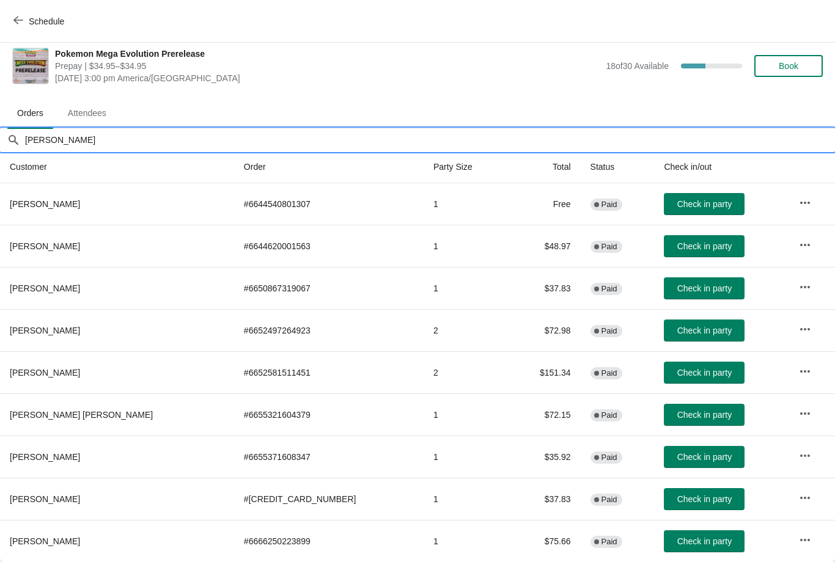
scroll to position [0, 0]
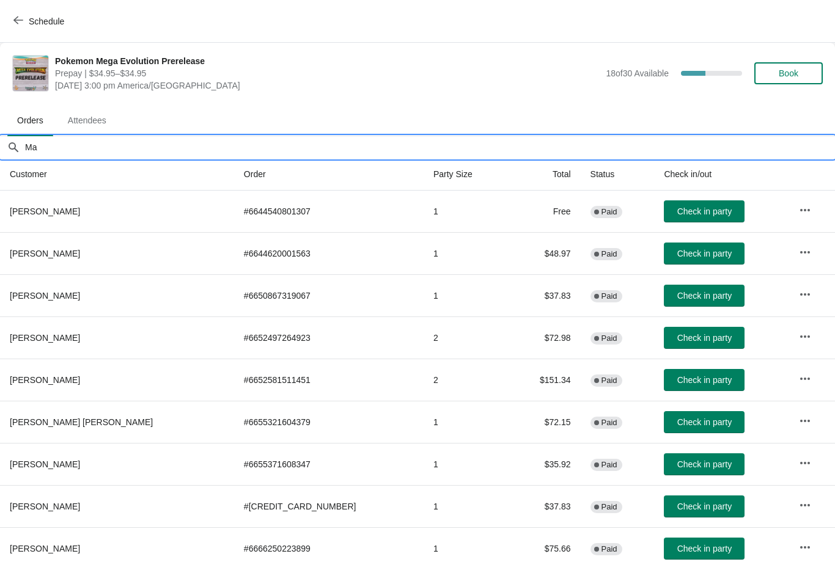
type input "M"
click at [709, 102] on div "Pokemon Mega Evolution Prerelease Prepay | $34.95–$34.95 Thursday, September 18…" at bounding box center [417, 73] width 835 height 61
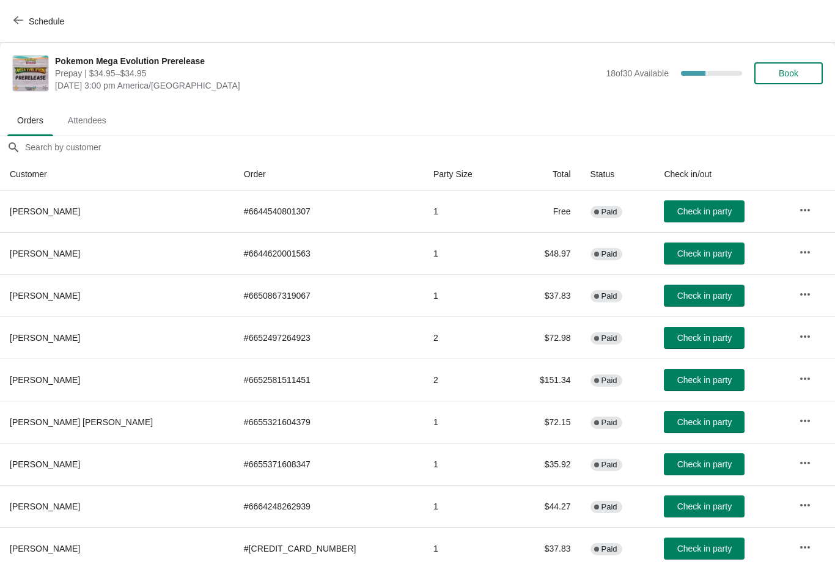
click at [29, 20] on span "Schedule" at bounding box center [46, 21] width 35 height 10
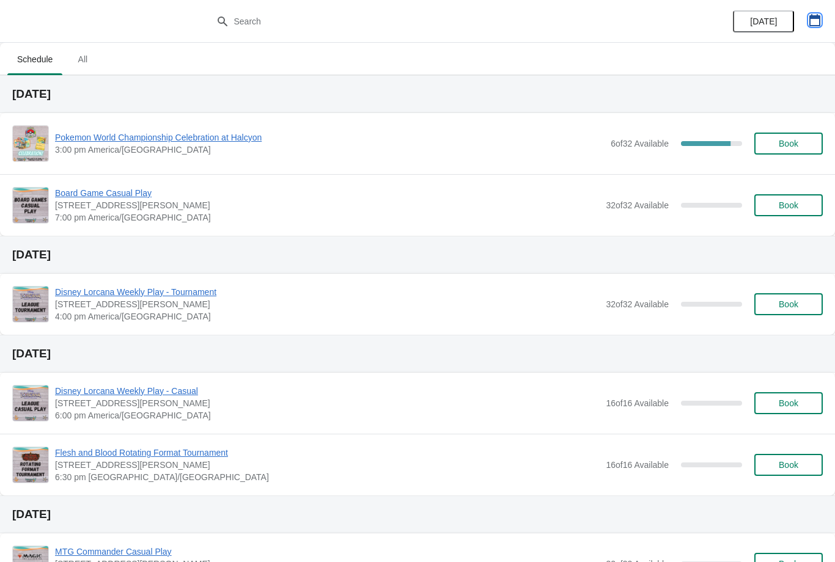
click at [824, 18] on button "button" at bounding box center [814, 20] width 22 height 22
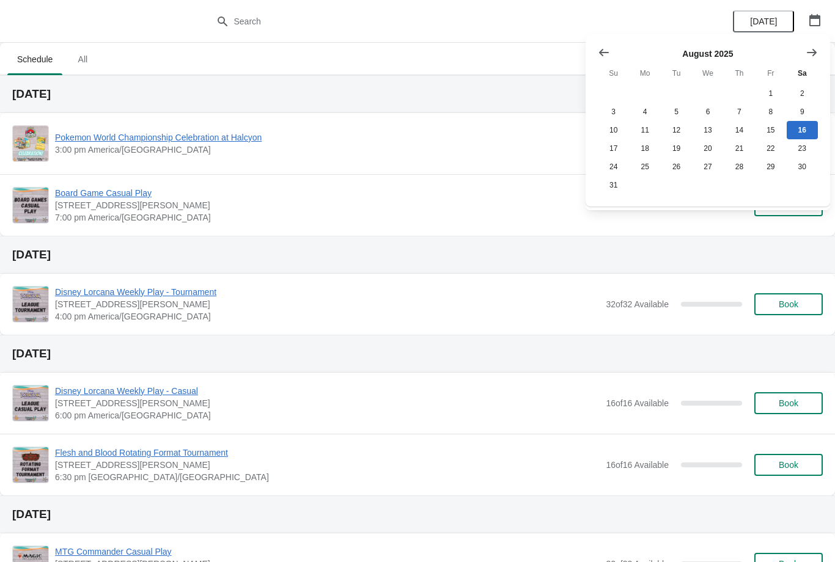
click at [815, 42] on button "Show next month, September 2025" at bounding box center [811, 53] width 22 height 22
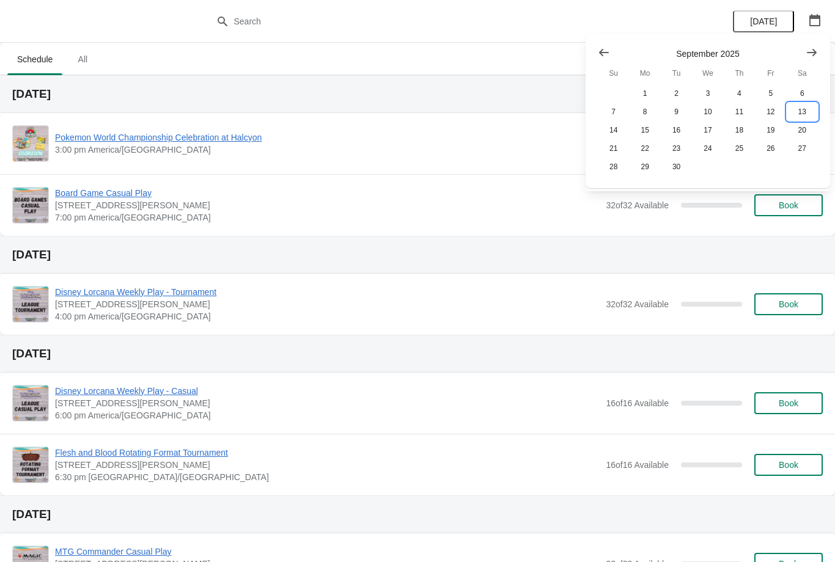
click at [795, 114] on button "13" at bounding box center [801, 112] width 31 height 18
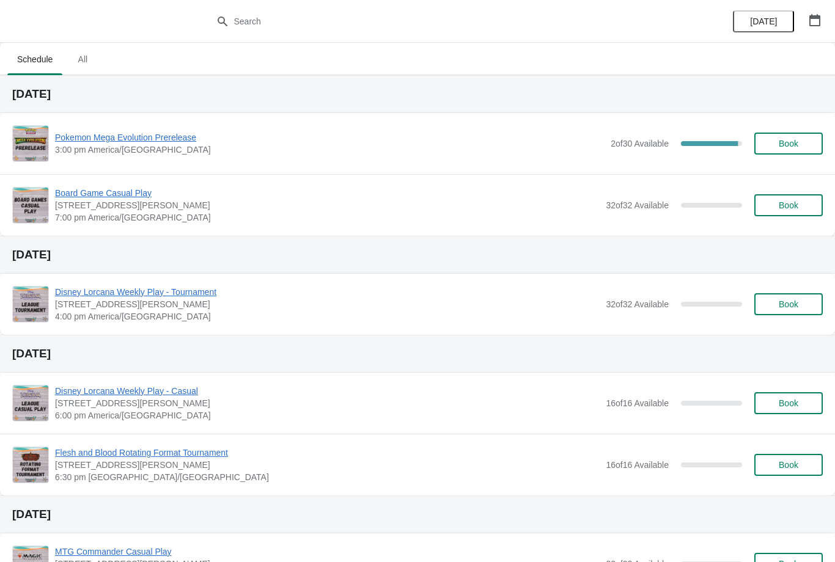
click at [138, 141] on span "Pokemon Mega Evolution Prerelease" at bounding box center [329, 137] width 549 height 12
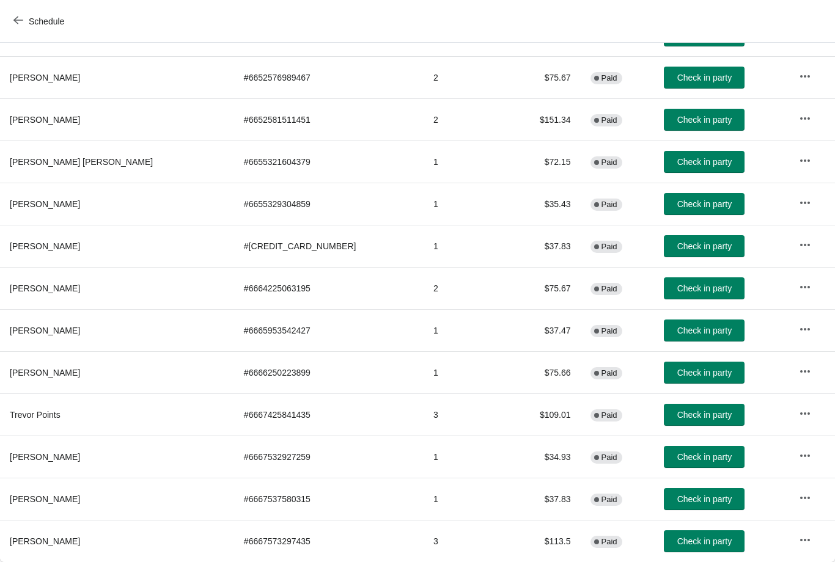
scroll to position [152, 6]
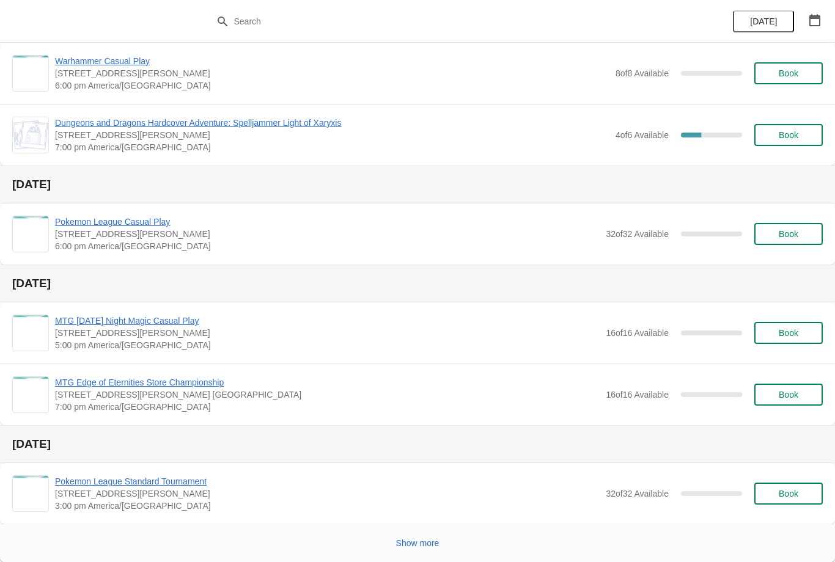
scroll to position [590, 0]
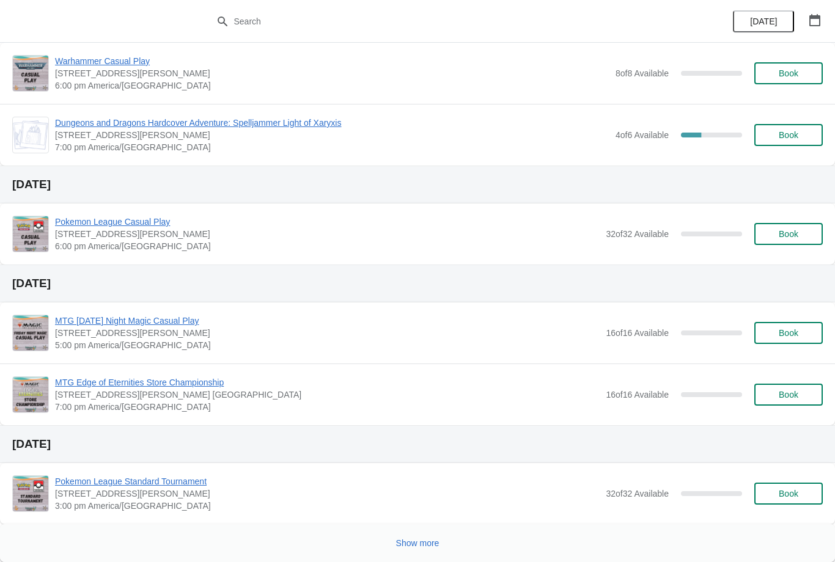
click at [419, 551] on button "Show more" at bounding box center [417, 543] width 53 height 22
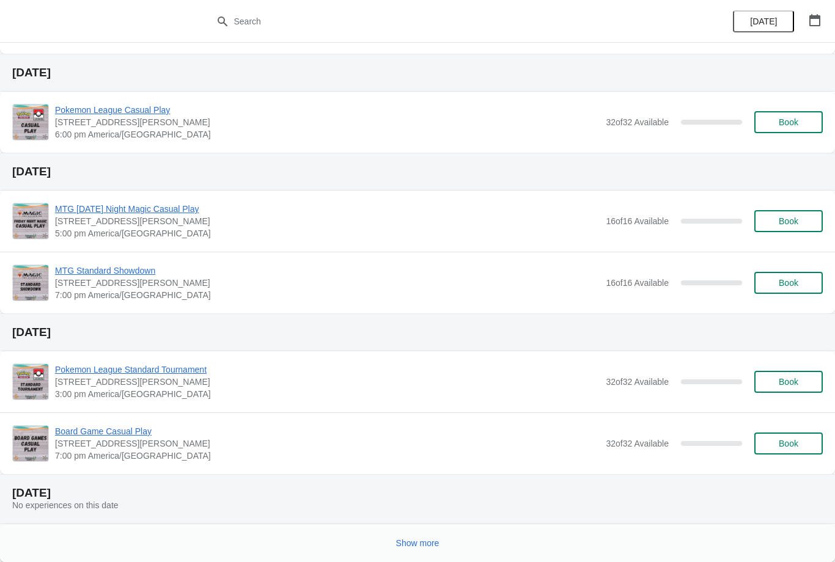
scroll to position [1641, 0]
click at [423, 541] on span "Show more" at bounding box center [417, 543] width 43 height 10
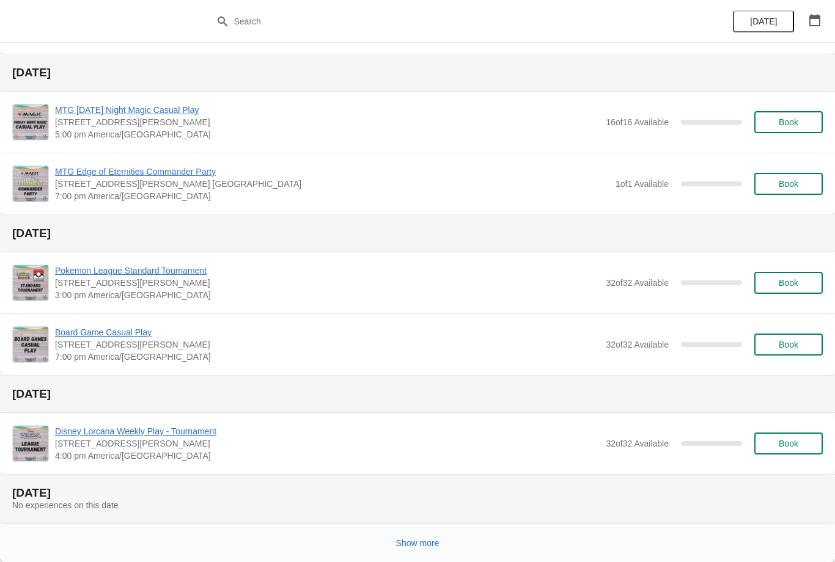
scroll to position [2631, 0]
click at [413, 542] on span "Show more" at bounding box center [417, 543] width 43 height 10
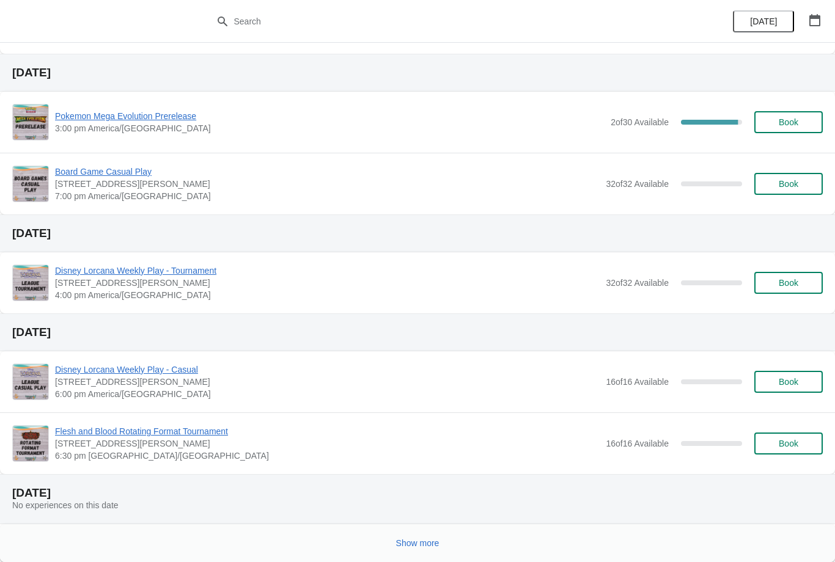
scroll to position [3682, 0]
click at [419, 541] on span "Show more" at bounding box center [417, 543] width 43 height 10
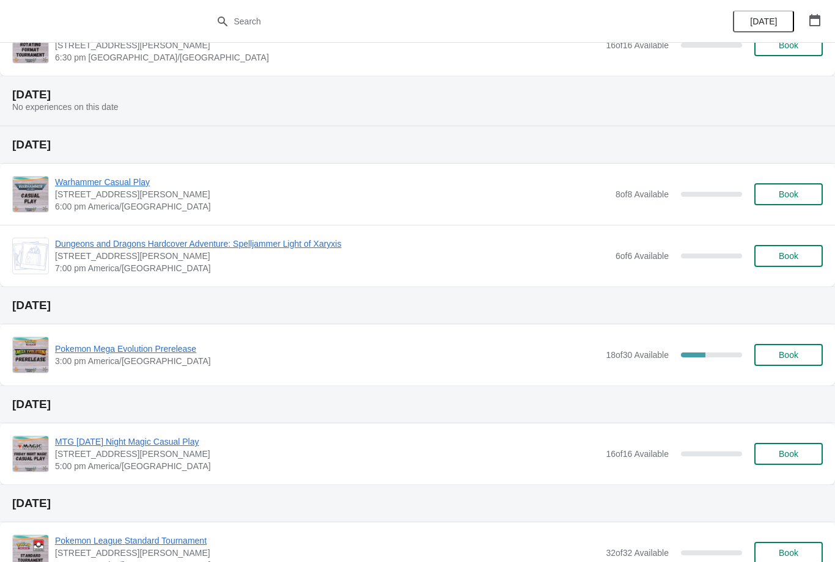
scroll to position [4080, 0]
click at [173, 353] on span "Pokemon Mega Evolution Prerelease" at bounding box center [327, 349] width 544 height 12
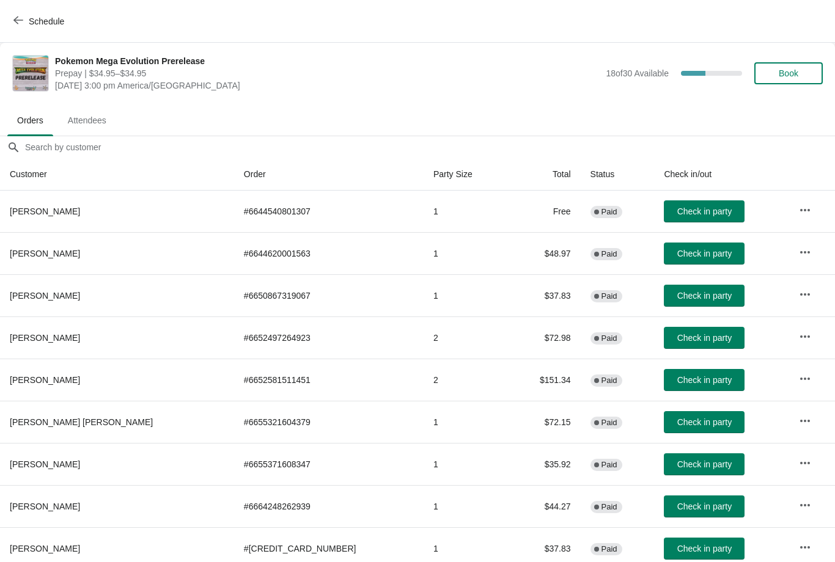
scroll to position [0, 0]
click at [21, 21] on icon "button" at bounding box center [18, 20] width 10 height 10
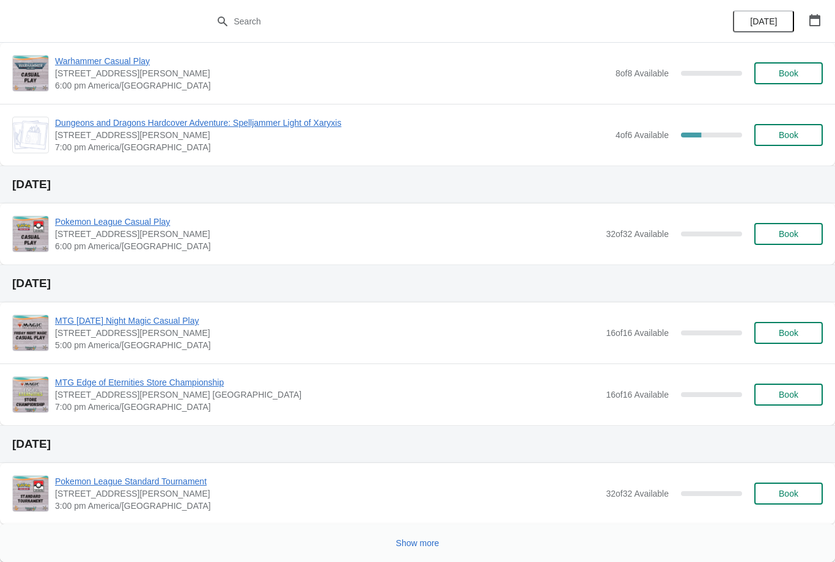
scroll to position [590, 0]
click at [421, 546] on span "Show more" at bounding box center [417, 543] width 43 height 10
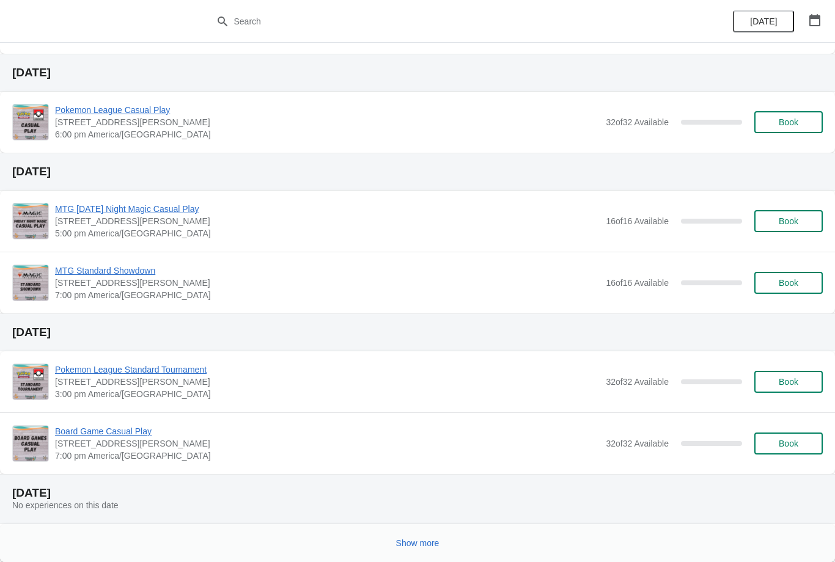
scroll to position [1641, 0]
click at [414, 538] on span "Show more" at bounding box center [417, 543] width 43 height 10
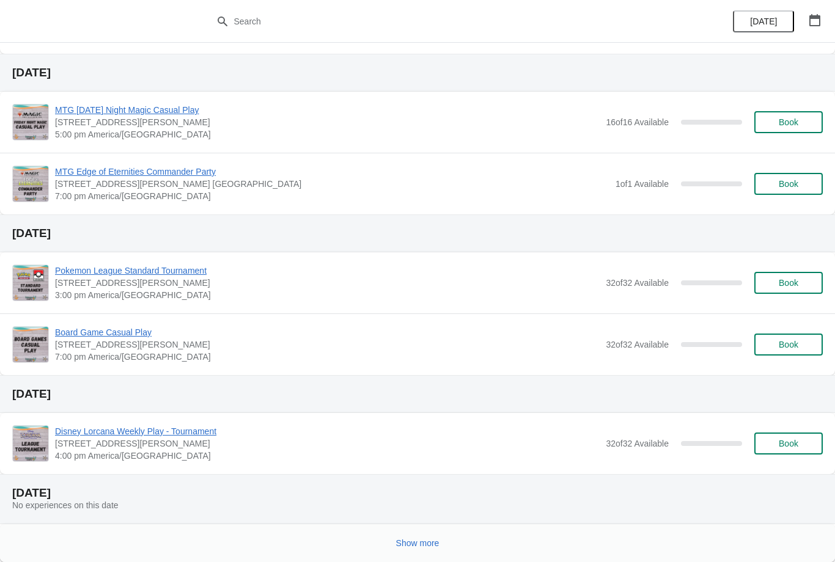
scroll to position [2631, 0]
click at [420, 539] on span "Show more" at bounding box center [417, 543] width 43 height 10
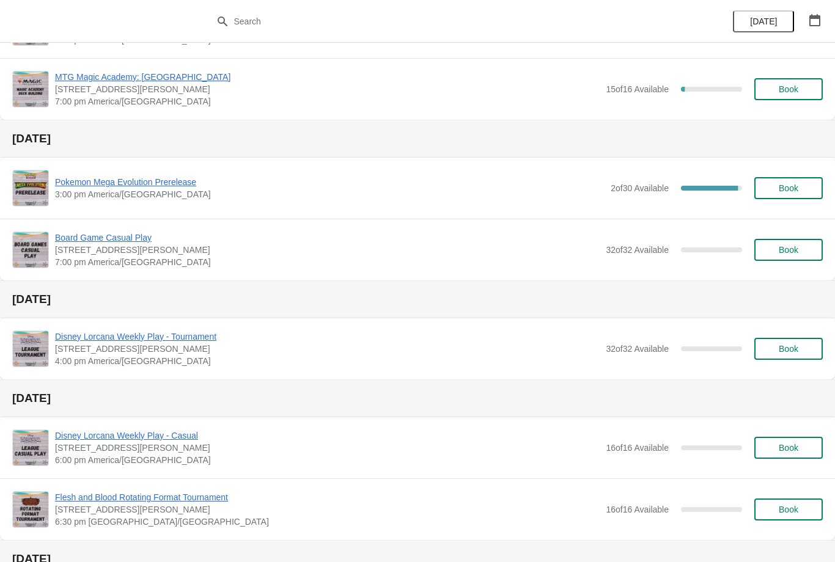
scroll to position [3616, 0]
click at [180, 181] on span "Pokemon Mega Evolution Prerelease" at bounding box center [329, 182] width 549 height 12
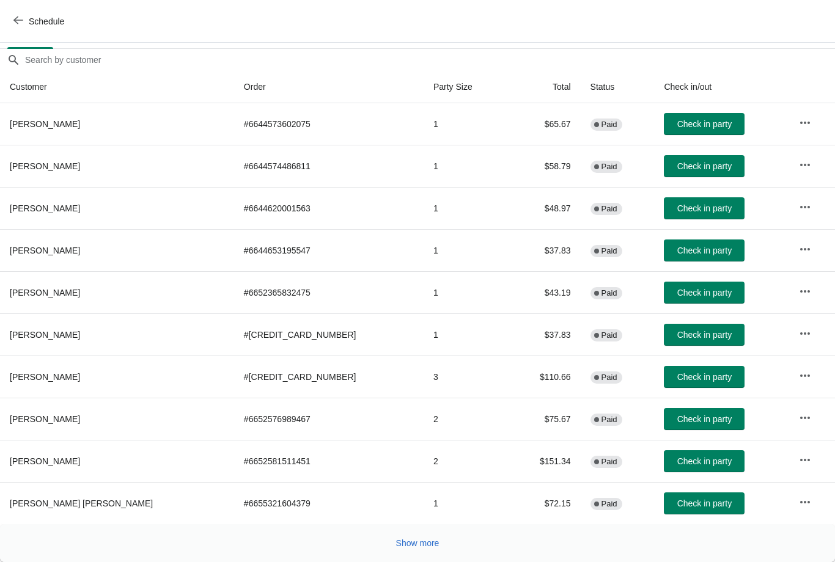
scroll to position [87, 0]
click at [425, 544] on span "Show more" at bounding box center [417, 543] width 43 height 10
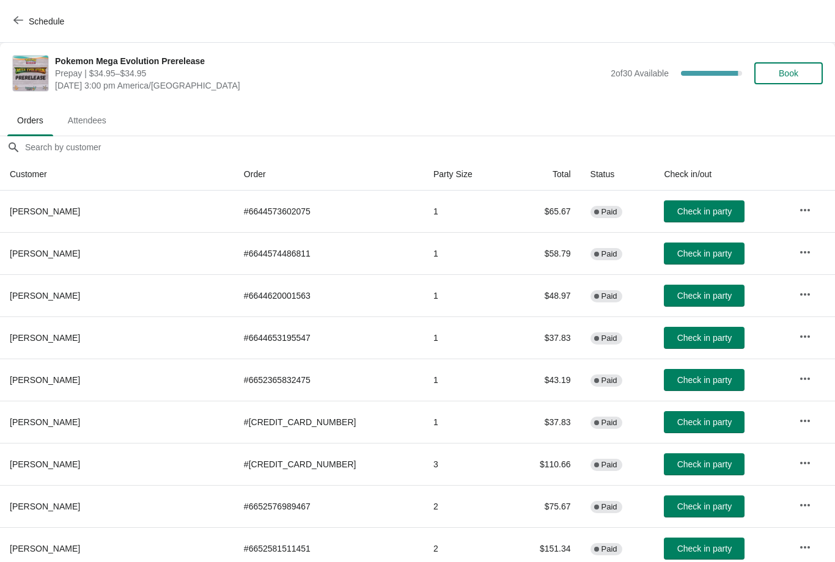
scroll to position [0, 0]
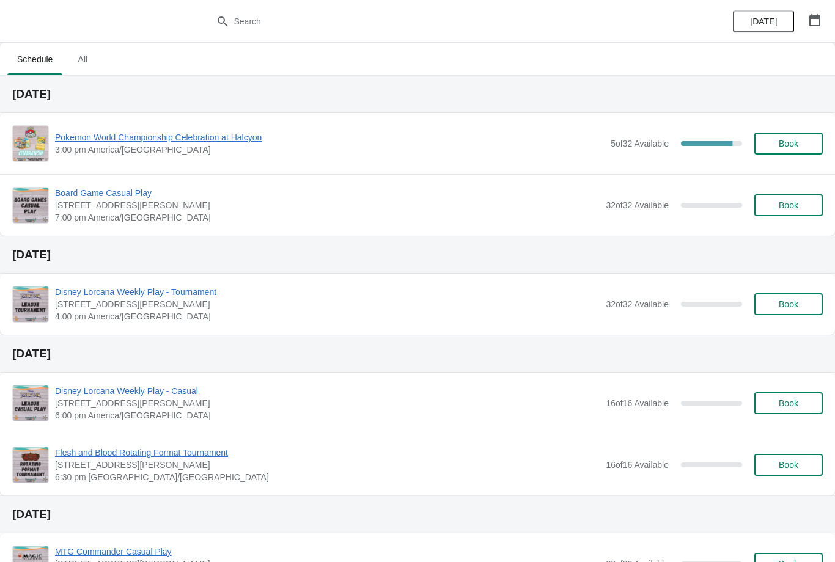
click at [817, 26] on button "button" at bounding box center [814, 20] width 22 height 22
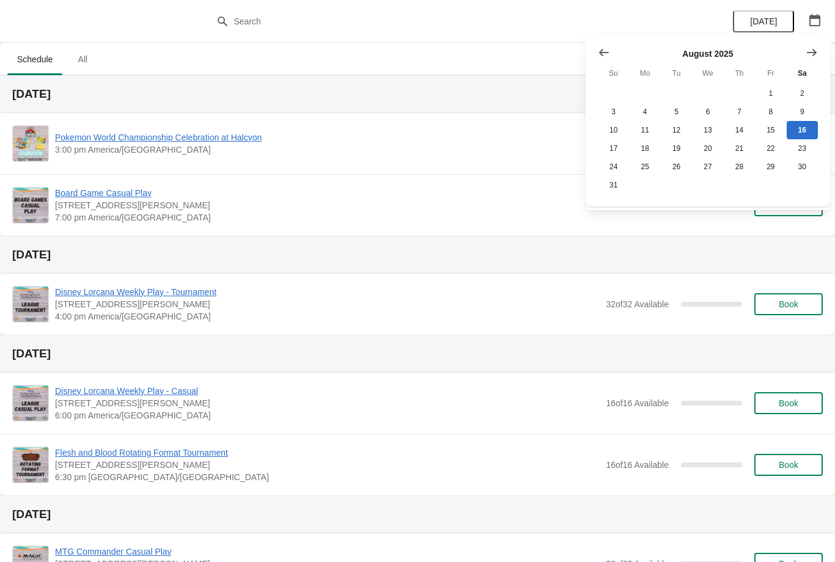
click at [814, 56] on icon "Show next month, September 2025" at bounding box center [811, 52] width 12 height 12
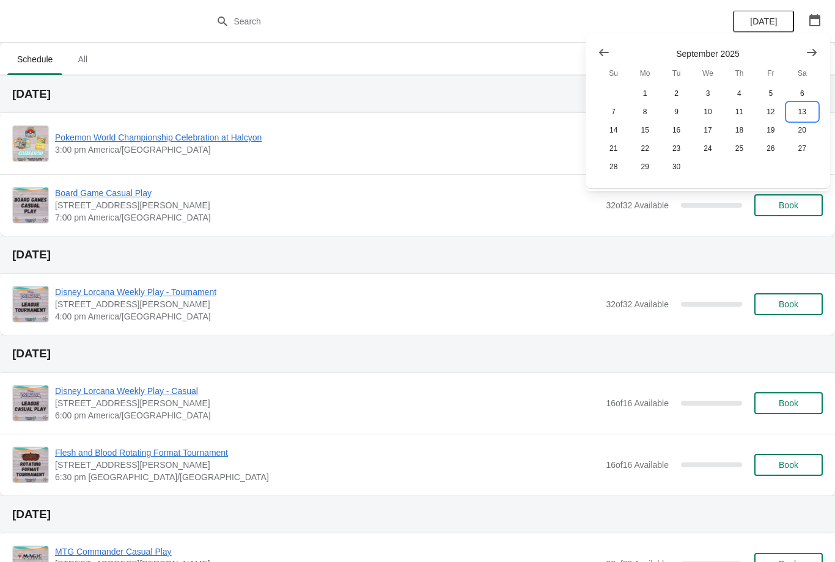
click at [802, 114] on button "13" at bounding box center [801, 112] width 31 height 18
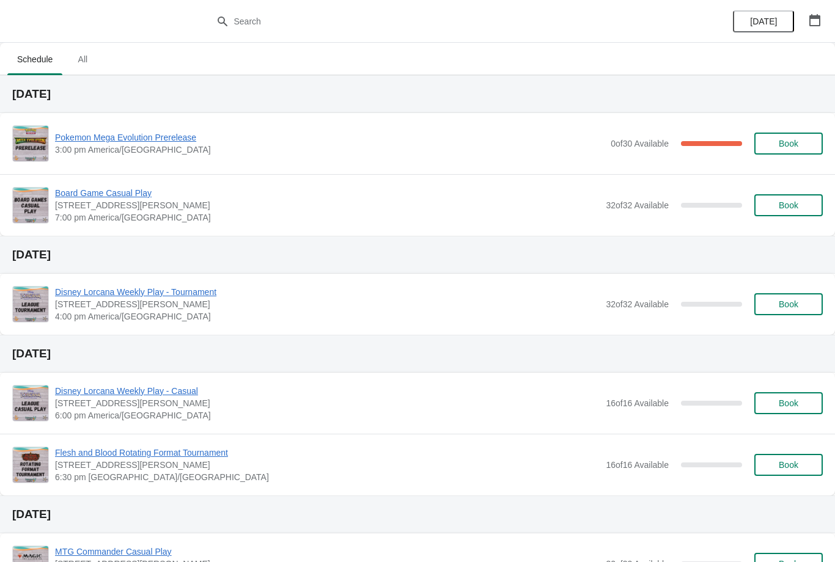
click at [177, 136] on span "Pokemon Mega Evolution Prerelease" at bounding box center [329, 137] width 549 height 12
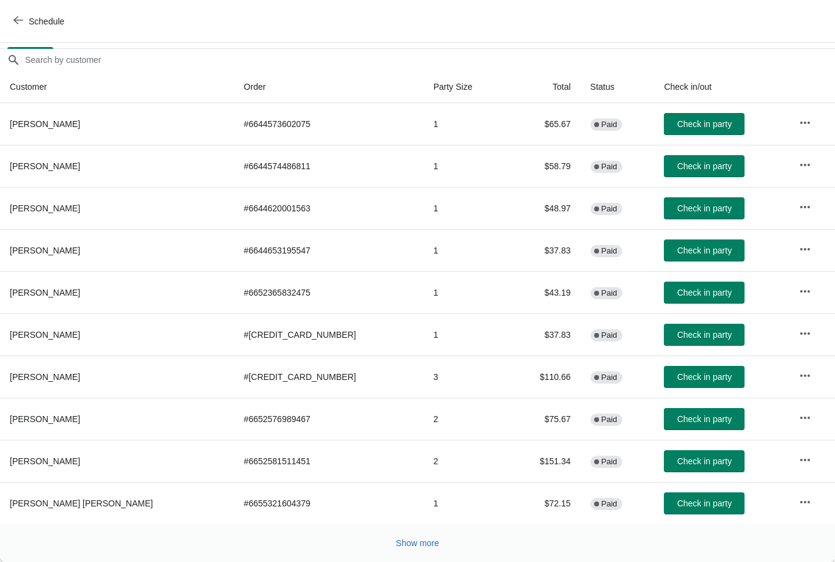
scroll to position [87, 0]
click at [426, 545] on span "Show more" at bounding box center [417, 543] width 43 height 10
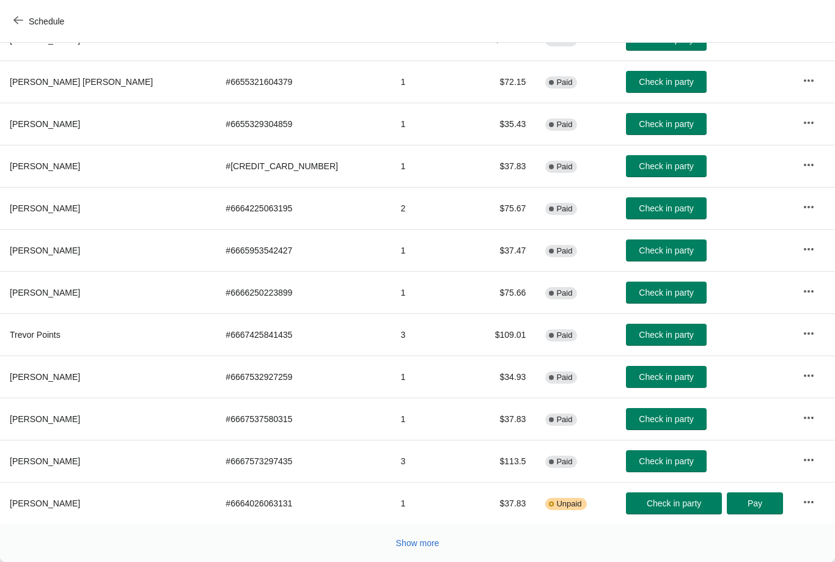
scroll to position [509, 0]
click at [45, 533] on div "Show more" at bounding box center [412, 538] width 820 height 23
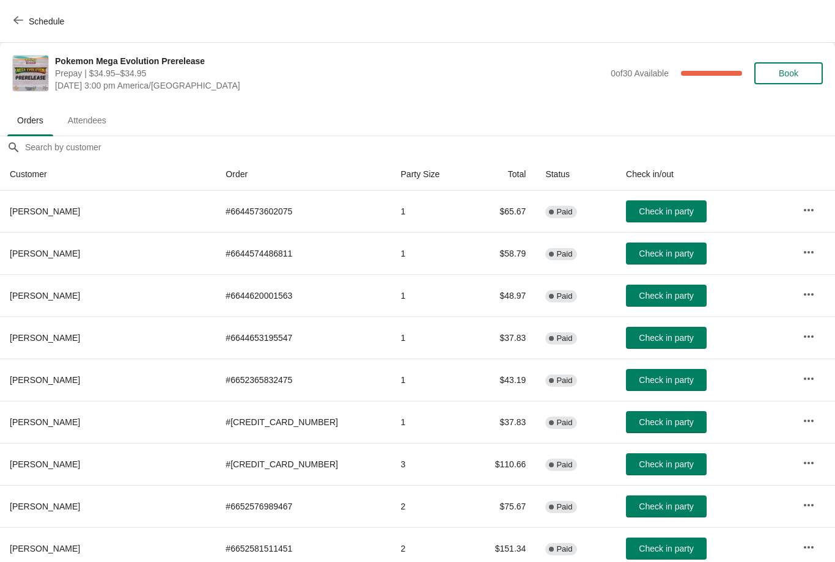
scroll to position [0, 0]
click at [20, 27] on button "Schedule" at bounding box center [40, 21] width 68 height 22
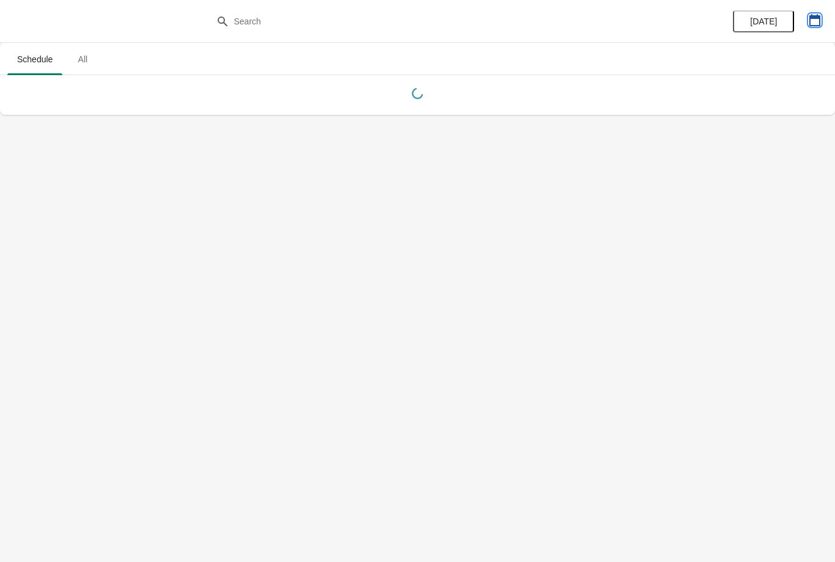
click at [818, 29] on button "button" at bounding box center [814, 20] width 22 height 22
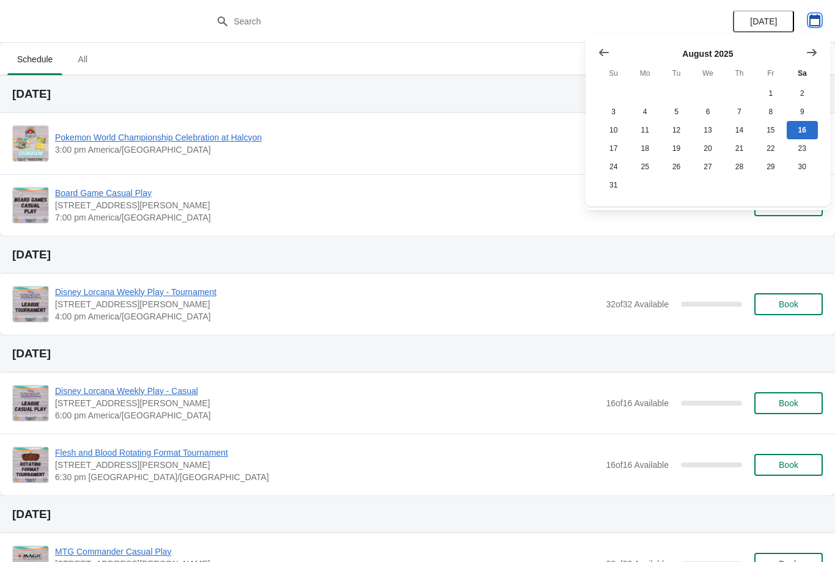
click at [814, 22] on icon "button" at bounding box center [814, 20] width 12 height 12
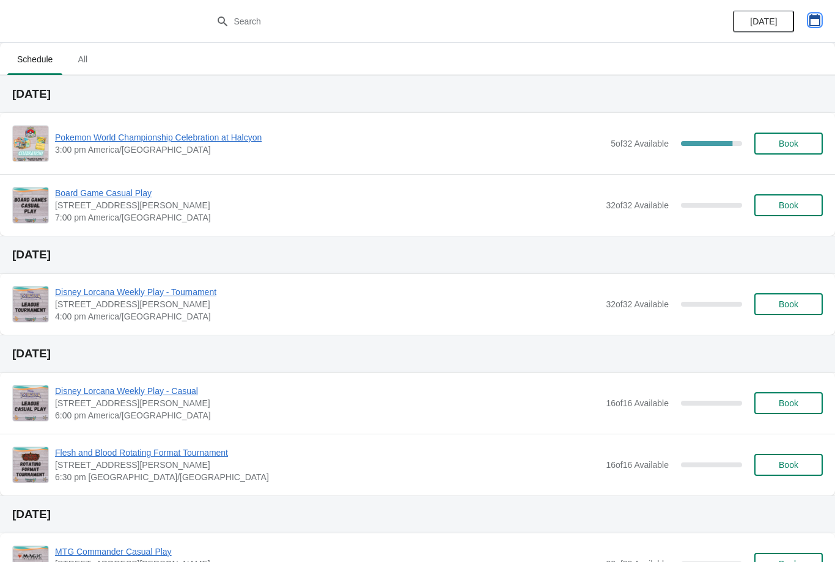
click at [808, 22] on icon "button" at bounding box center [814, 20] width 12 height 12
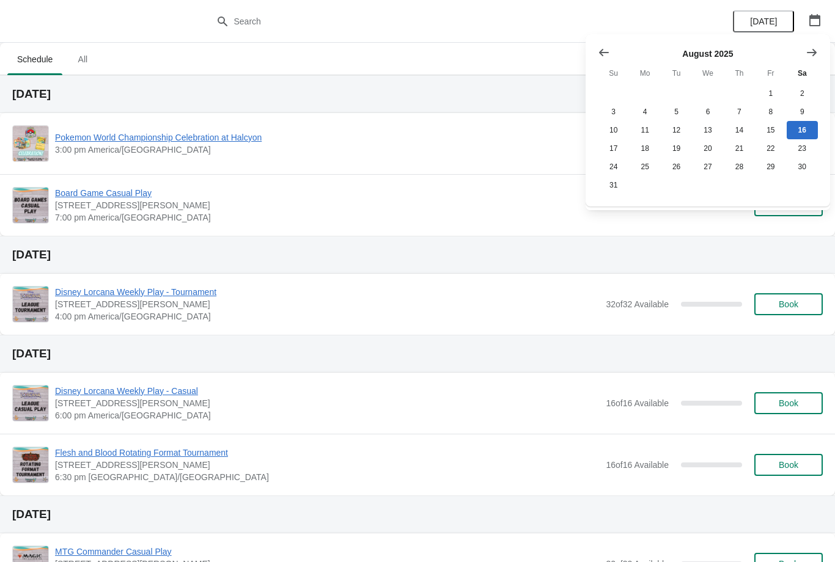
click at [827, 46] on div "August 2025 Su Mo Tu We Th Fr Sa 1 2 3 4 5 6 7 8 9 10 11 12 13 14 15 16 17 18 1…" at bounding box center [707, 120] width 244 height 172
click at [819, 48] on button "Show next month, September 2025" at bounding box center [811, 53] width 22 height 22
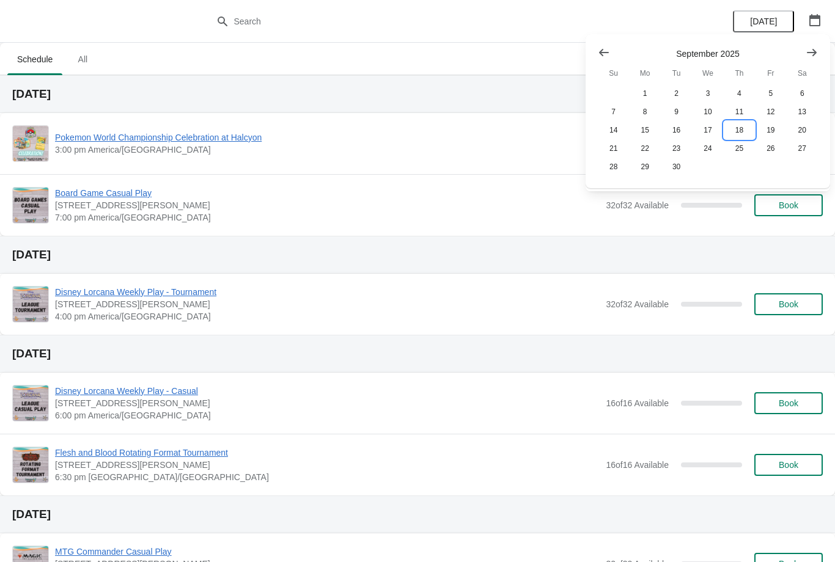
click at [734, 129] on button "18" at bounding box center [738, 130] width 31 height 18
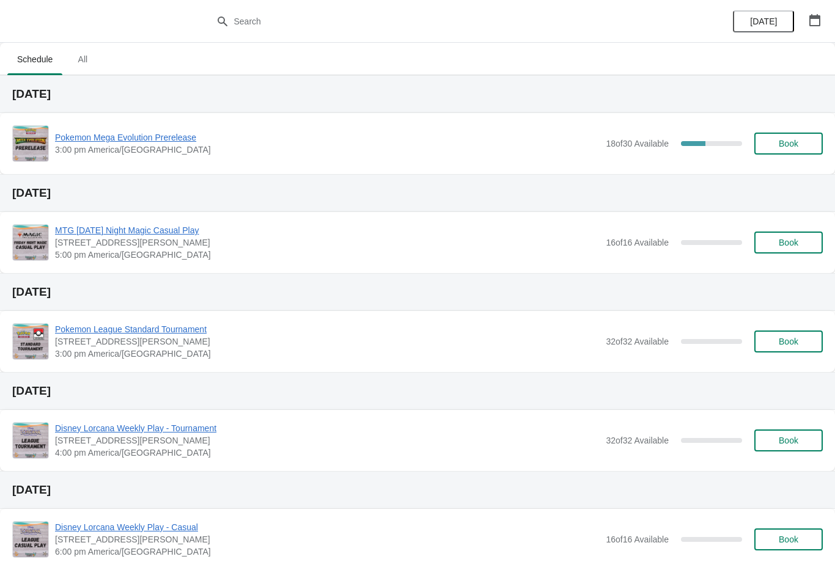
click at [161, 136] on span "Pokemon Mega Evolution Prerelease" at bounding box center [327, 137] width 544 height 12
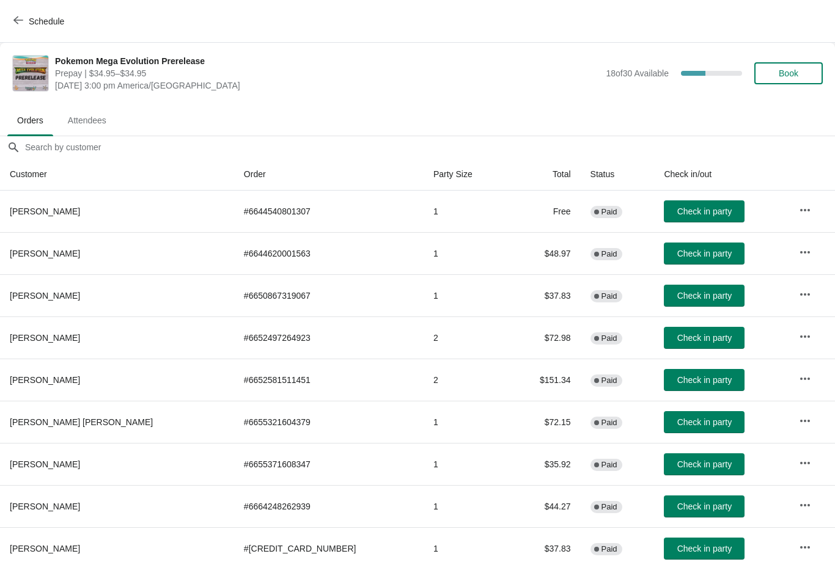
click at [778, 75] on span "Book" at bounding box center [788, 73] width 20 height 10
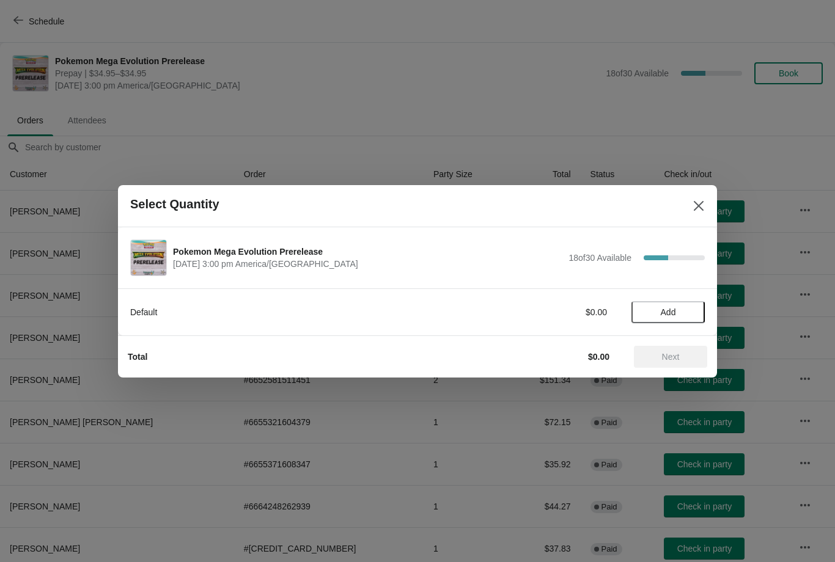
click at [660, 307] on span "Add" at bounding box center [667, 312] width 15 height 10
click at [656, 355] on span "Next" at bounding box center [670, 357] width 54 height 10
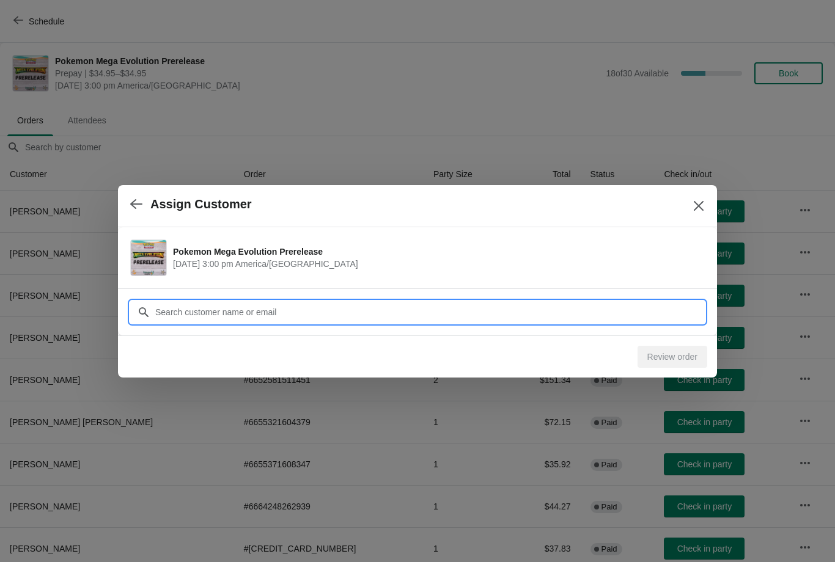
click at [591, 308] on input "Customer" at bounding box center [430, 312] width 550 height 22
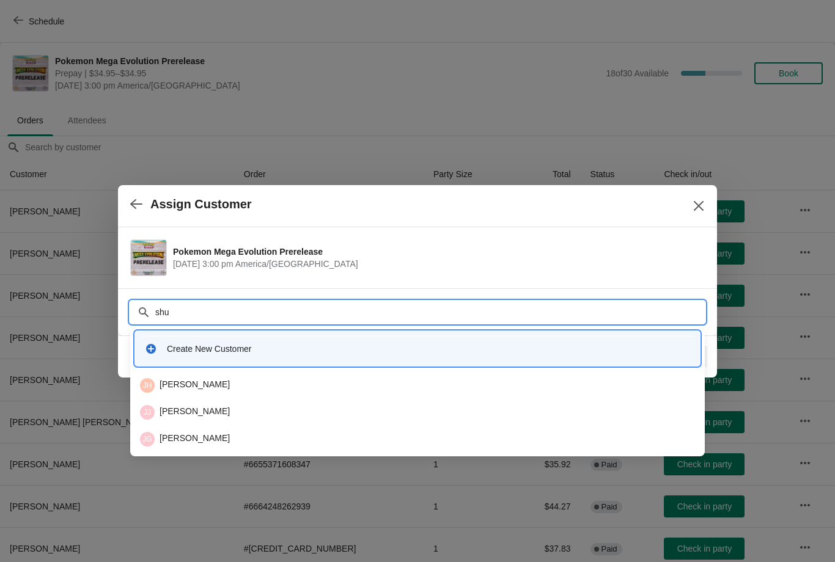
type input "shuc"
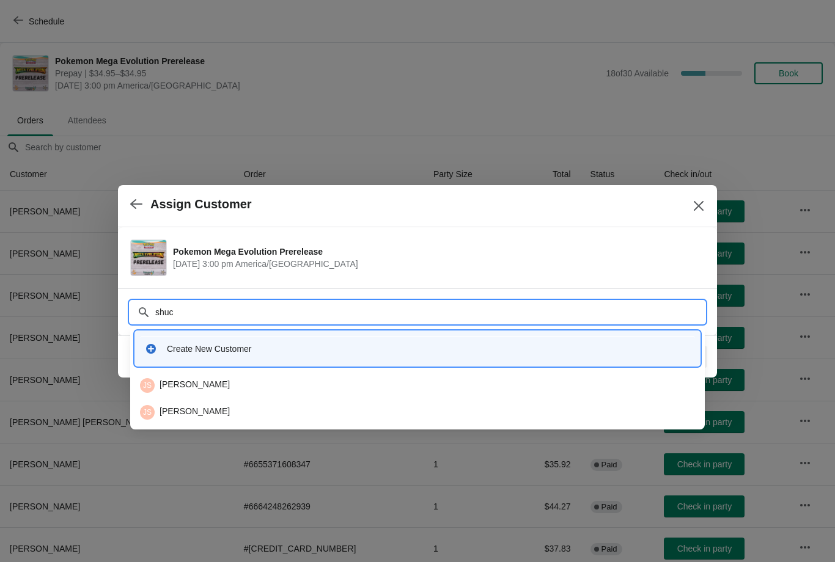
click at [298, 379] on div "JS Joseph Shuchart" at bounding box center [417, 385] width 555 height 15
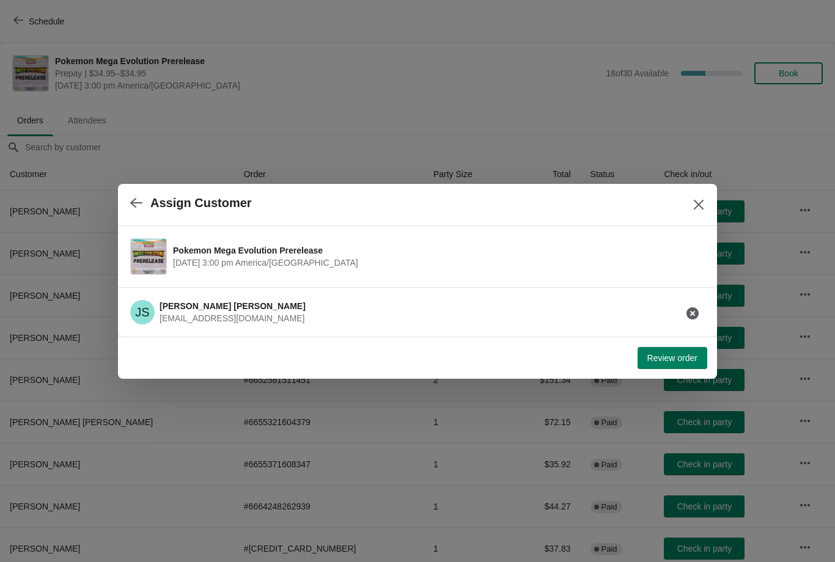
click at [672, 368] on button "Review order" at bounding box center [672, 358] width 70 height 22
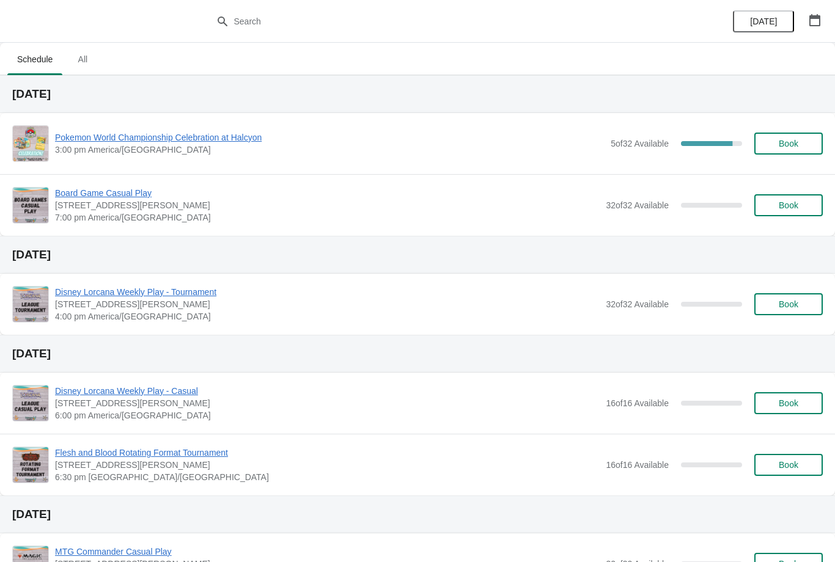
click at [792, 214] on button "Book" at bounding box center [788, 205] width 68 height 22
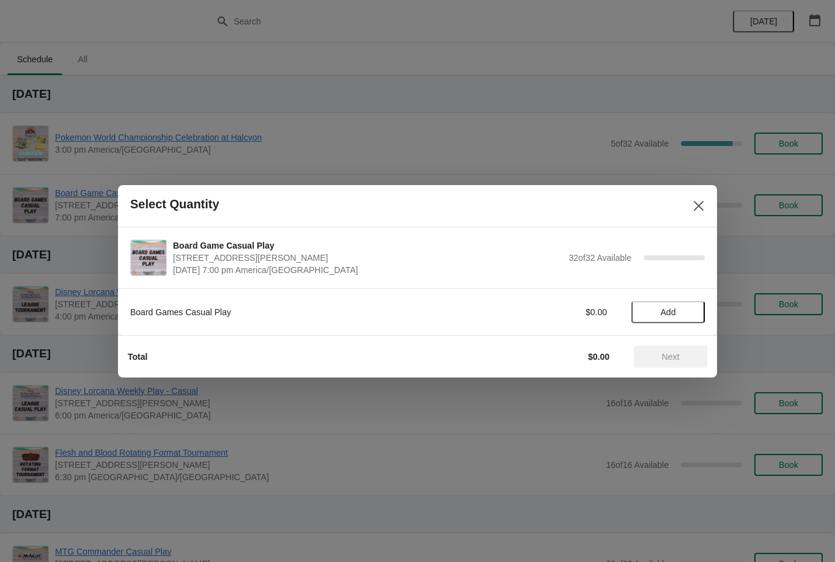
click at [682, 309] on span "Add" at bounding box center [667, 312] width 51 height 10
click at [682, 354] on span "Next" at bounding box center [670, 357] width 54 height 10
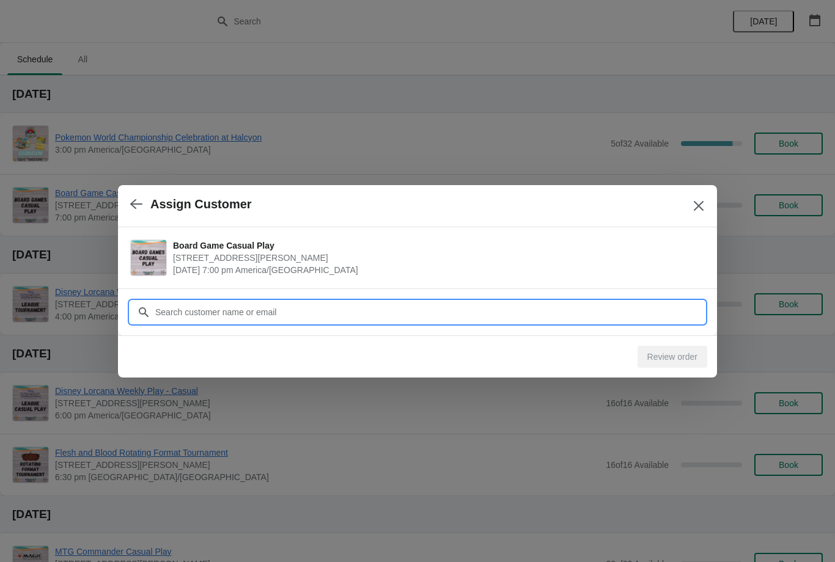
click at [633, 307] on input "Customer" at bounding box center [430, 312] width 550 height 22
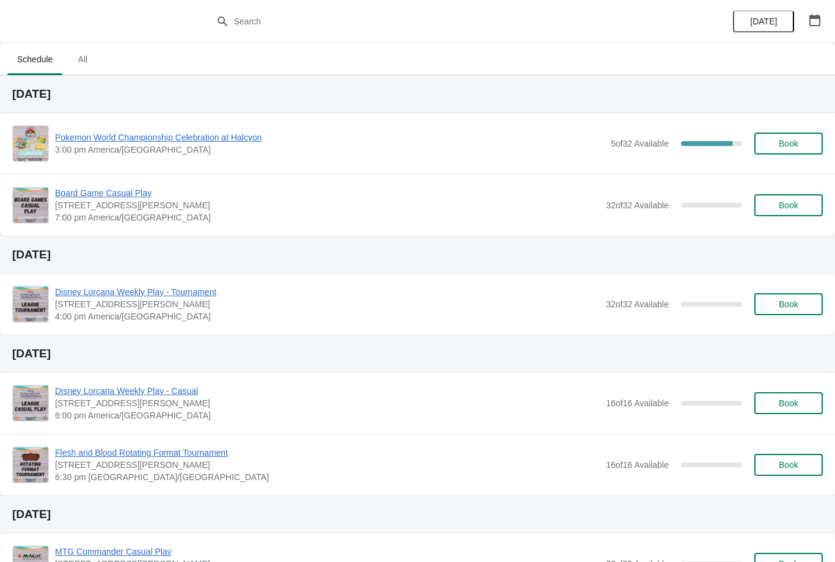
click at [795, 203] on span "Book" at bounding box center [788, 205] width 20 height 10
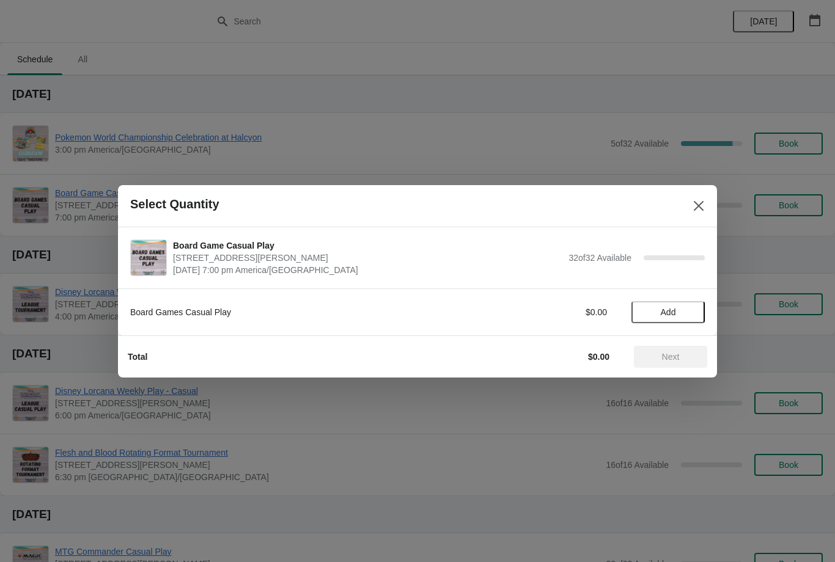
click at [657, 318] on button "Add" at bounding box center [667, 312] width 73 height 22
click at [656, 352] on span "Next" at bounding box center [670, 357] width 54 height 10
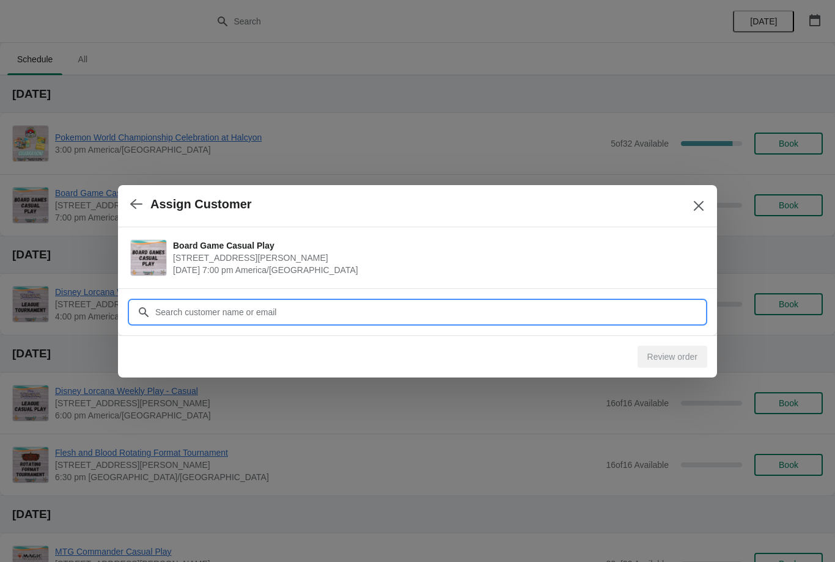
click at [571, 303] on input "Customer" at bounding box center [430, 312] width 550 height 22
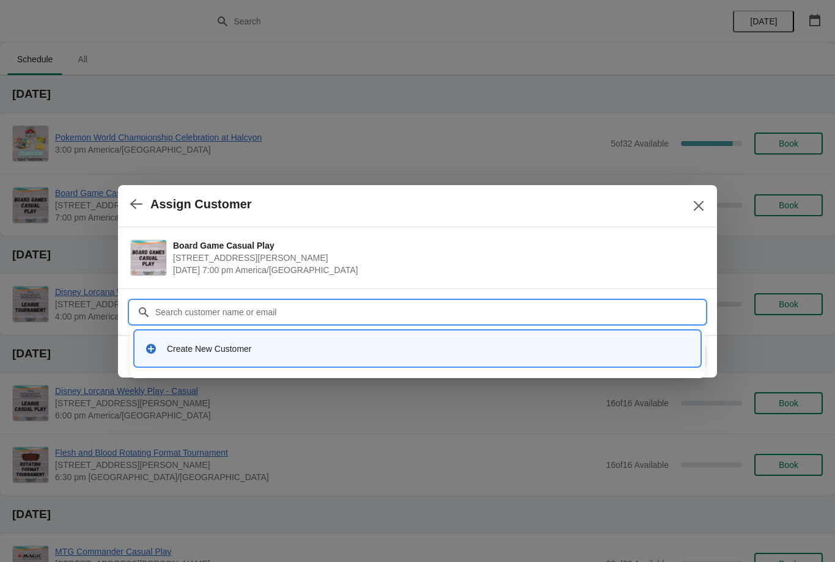
click at [228, 305] on input "Customer" at bounding box center [430, 312] width 550 height 22
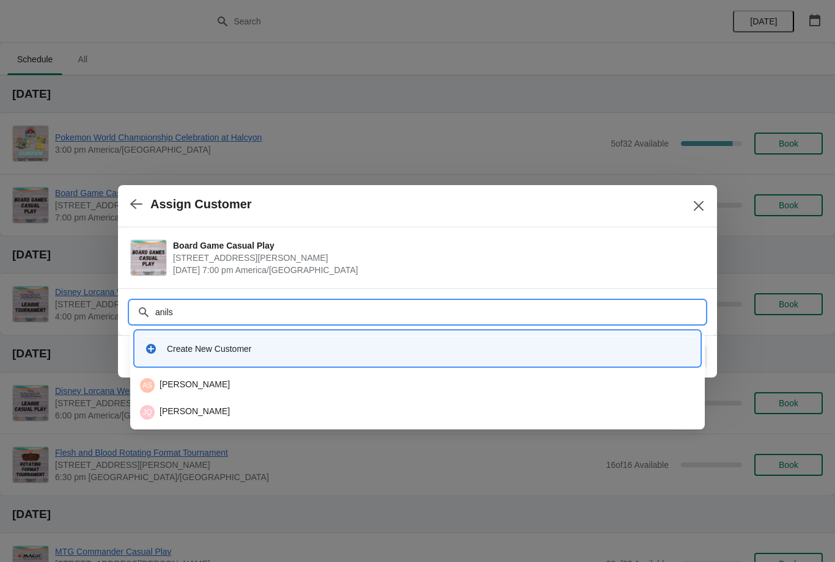
type input "anilsh"
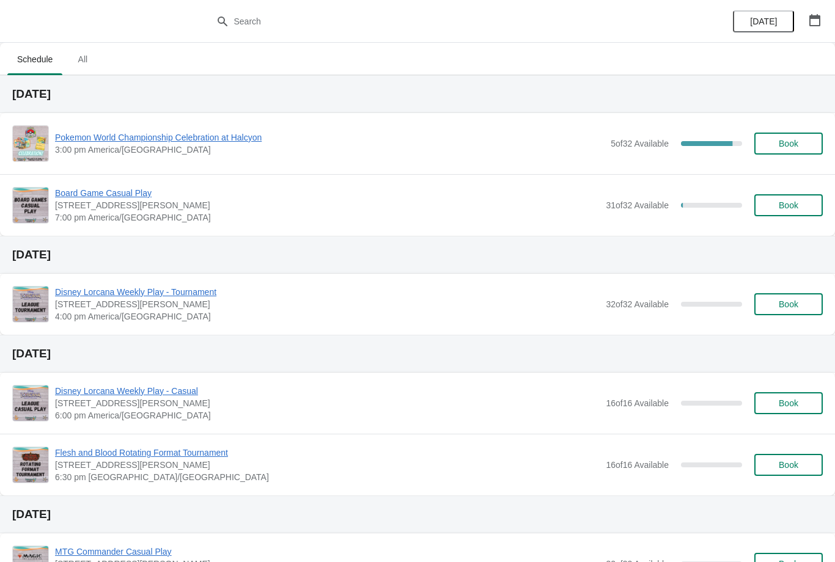
click at [775, 209] on span "Book" at bounding box center [788, 205] width 46 height 10
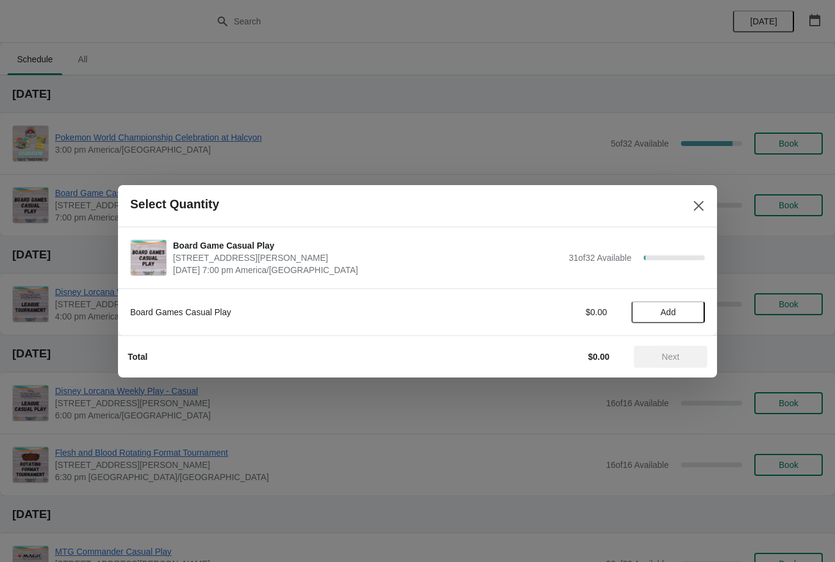
click at [670, 307] on span "Add" at bounding box center [667, 312] width 15 height 10
click at [682, 309] on icon at bounding box center [688, 311] width 13 height 13
click at [640, 316] on icon at bounding box center [646, 311] width 13 height 13
click at [676, 367] on button "Next" at bounding box center [670, 357] width 73 height 22
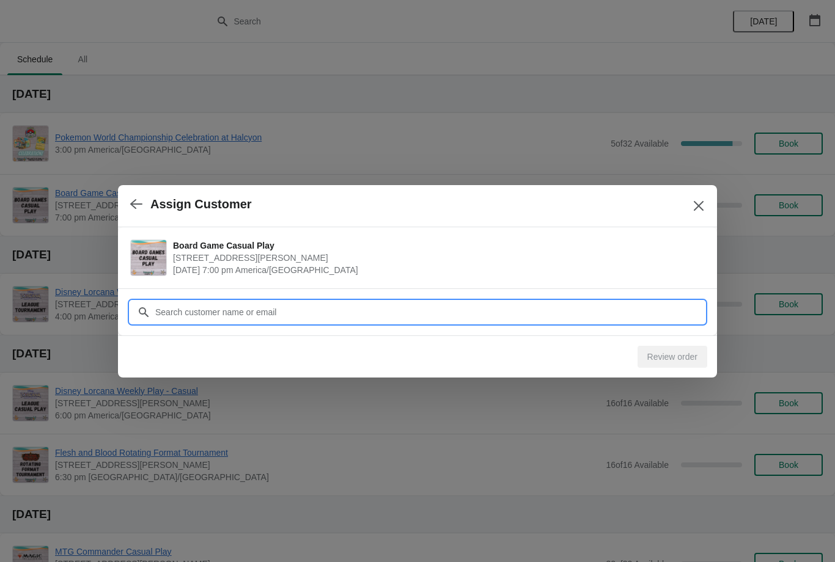
click at [599, 314] on input "Customer" at bounding box center [430, 312] width 550 height 22
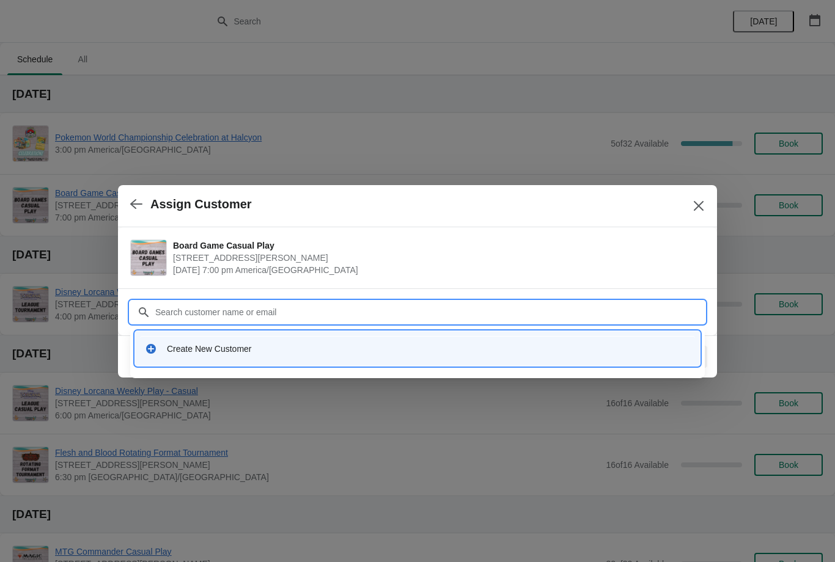
click at [705, 204] on button "Close" at bounding box center [698, 206] width 22 height 22
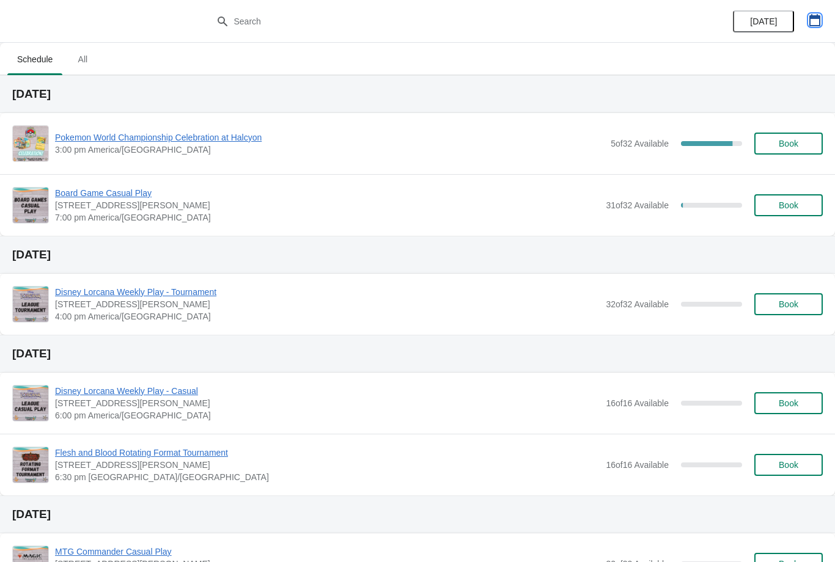
click at [817, 18] on icon "button" at bounding box center [814, 20] width 11 height 12
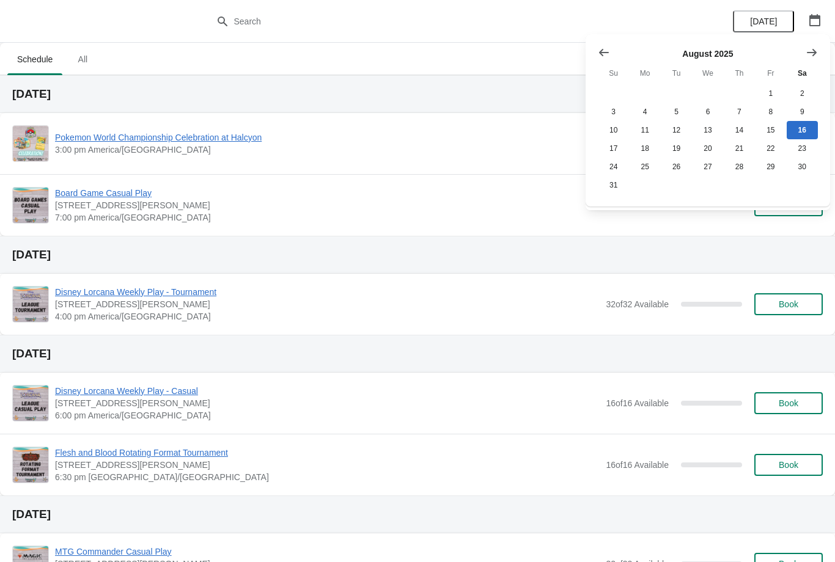
click at [811, 49] on icon "Show next month, September 2025" at bounding box center [811, 52] width 12 height 12
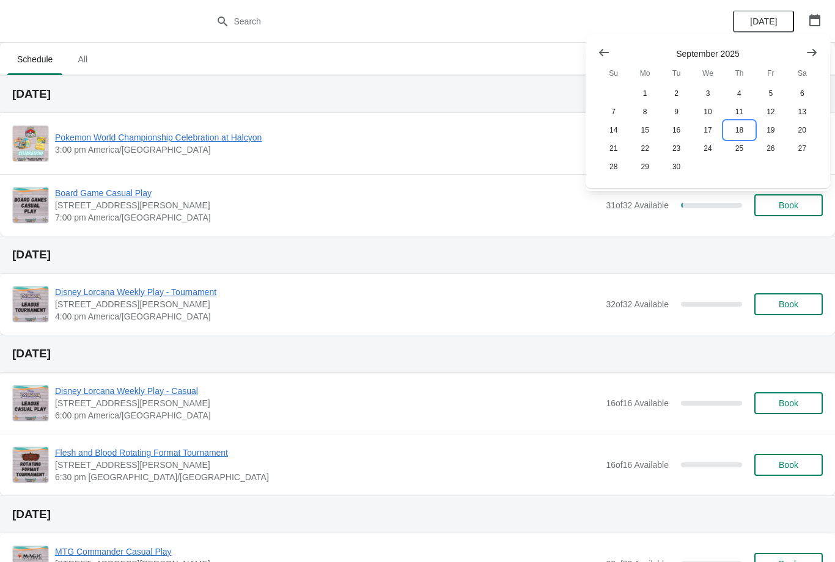
click at [740, 133] on button "18" at bounding box center [738, 130] width 31 height 18
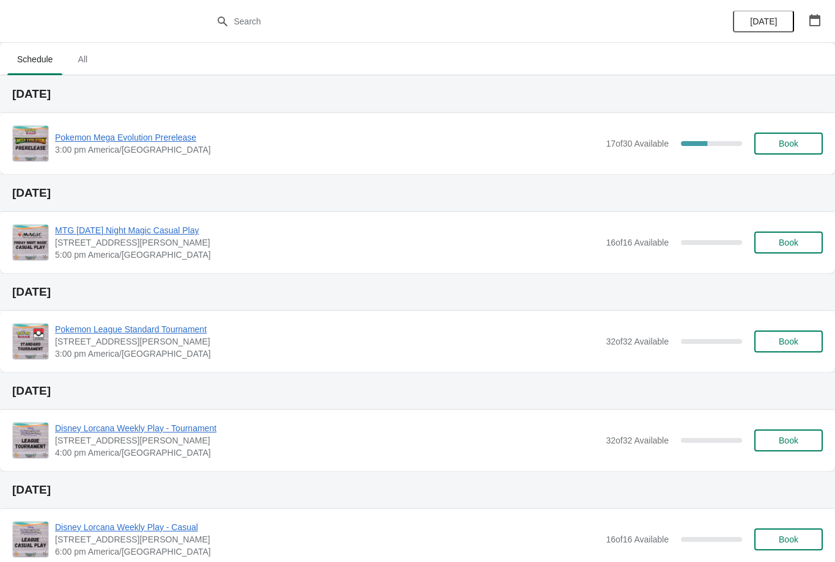
click at [804, 148] on button "Book" at bounding box center [788, 144] width 68 height 22
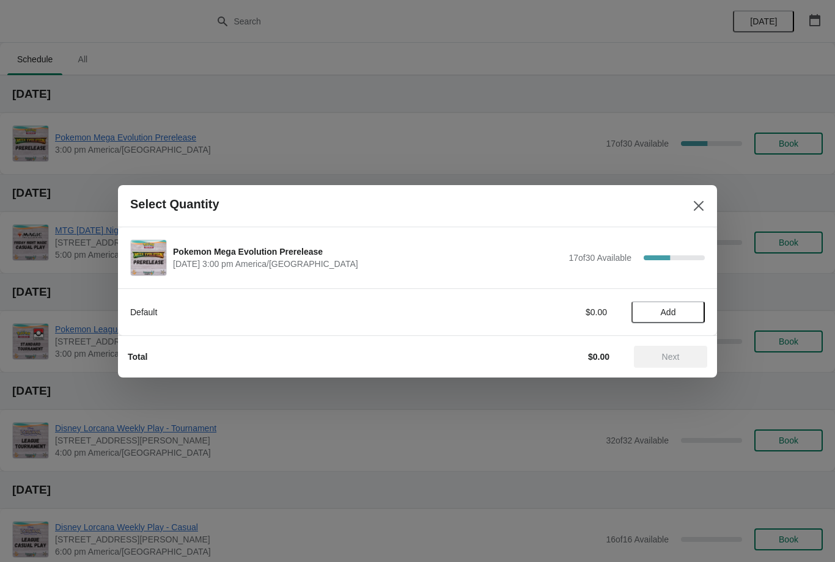
click at [697, 305] on button "Add" at bounding box center [667, 312] width 73 height 22
click at [695, 352] on span "Next" at bounding box center [670, 357] width 54 height 10
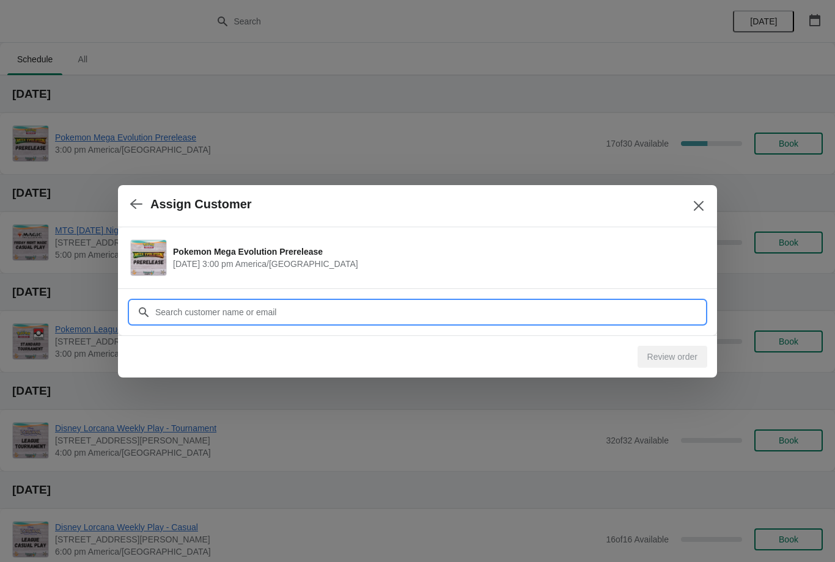
click at [636, 312] on input "Customer" at bounding box center [430, 312] width 550 height 22
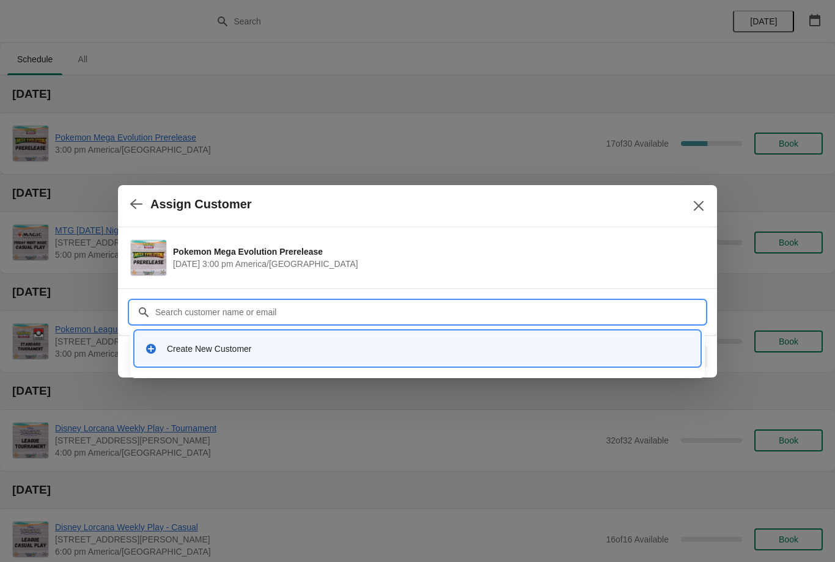
click at [145, 200] on button "button" at bounding box center [136, 204] width 22 height 24
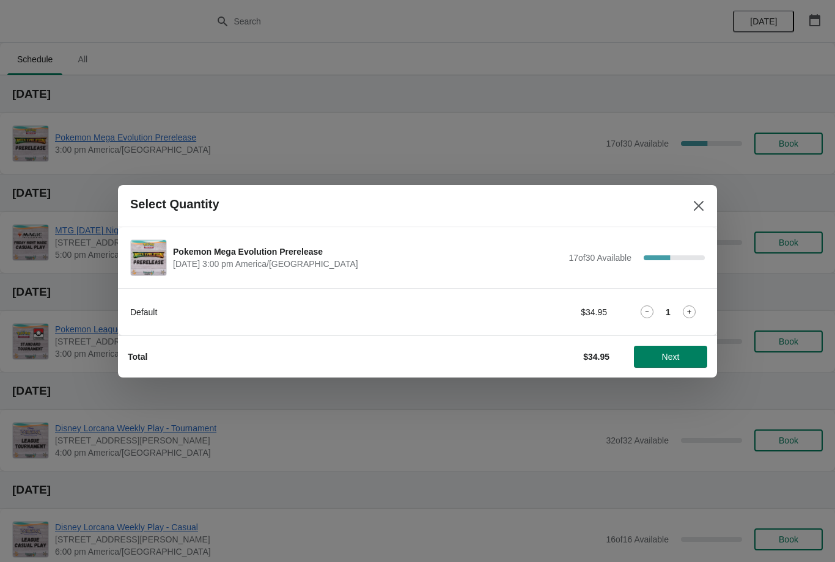
click at [690, 214] on button "Close" at bounding box center [698, 206] width 22 height 22
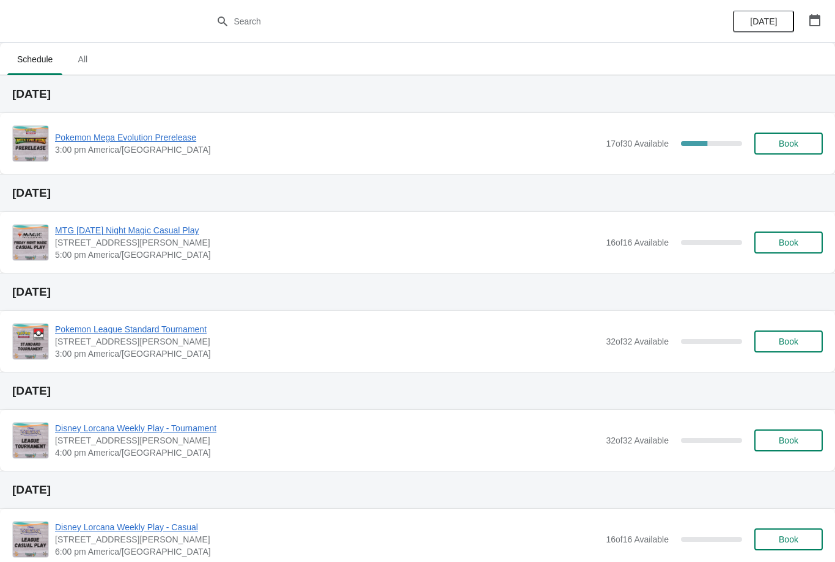
click at [795, 150] on button "Book" at bounding box center [788, 144] width 68 height 22
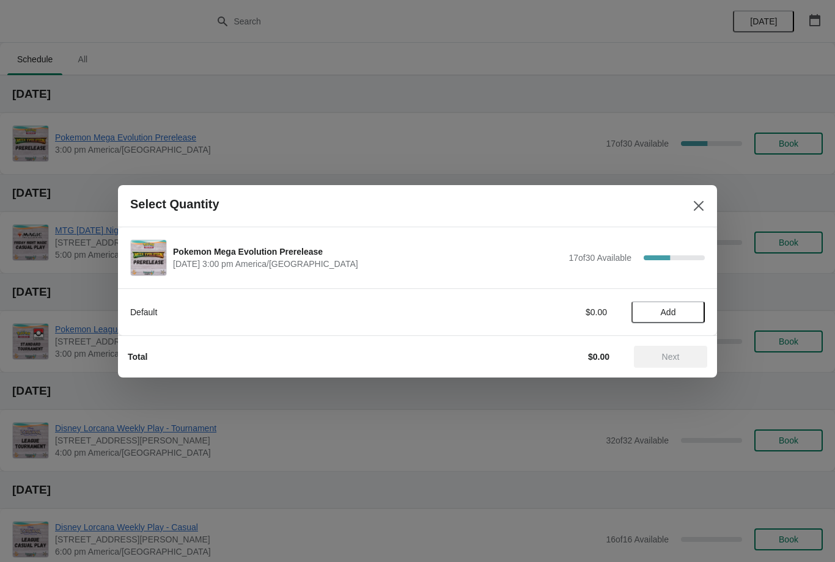
click at [673, 310] on span "Add" at bounding box center [667, 312] width 15 height 10
click at [674, 357] on span "Next" at bounding box center [671, 357] width 18 height 10
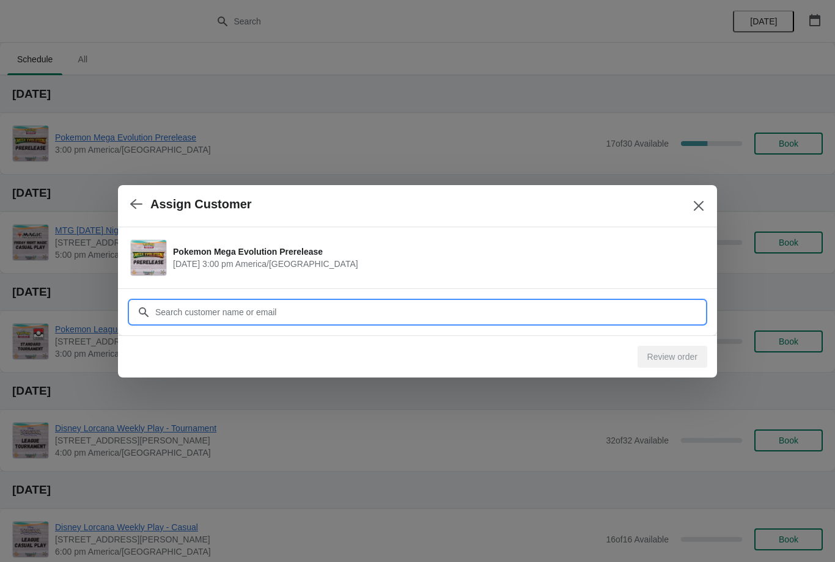
click at [634, 304] on input "Customer" at bounding box center [430, 312] width 550 height 22
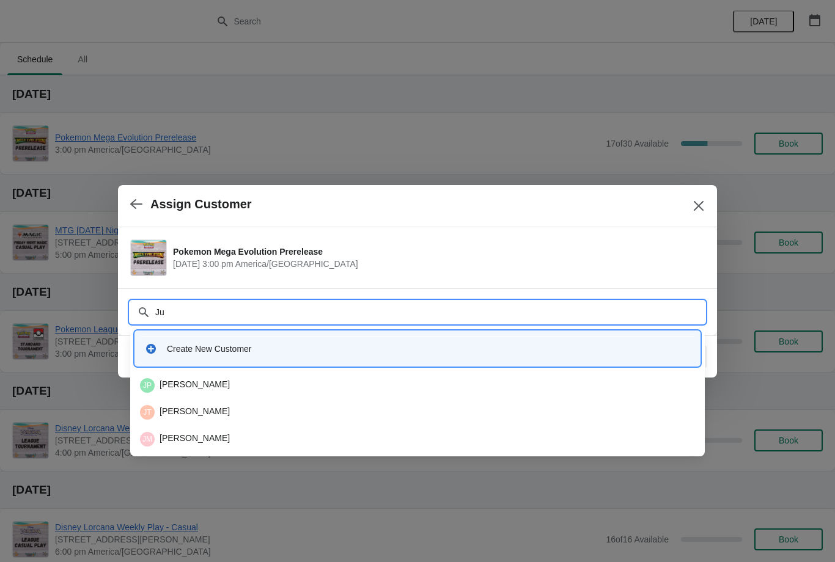
type input "J"
type input "G"
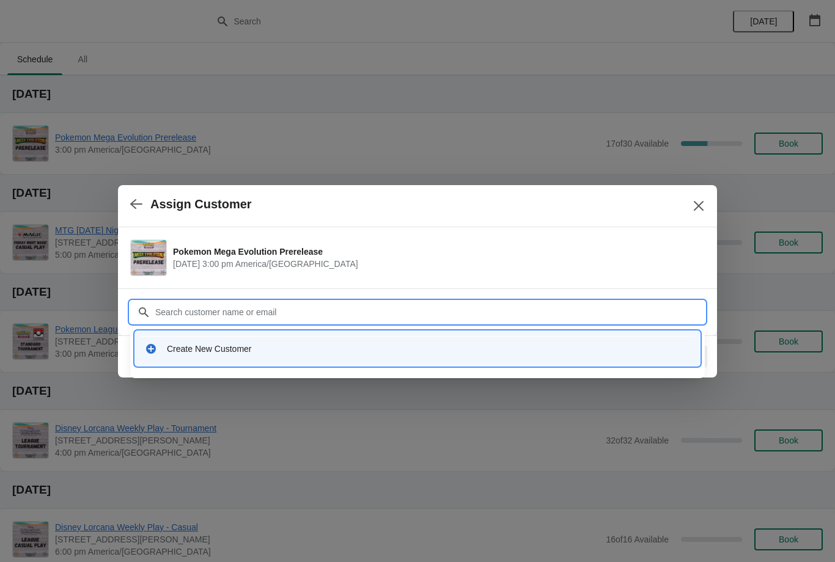
click at [340, 315] on input "Customer" at bounding box center [430, 312] width 550 height 22
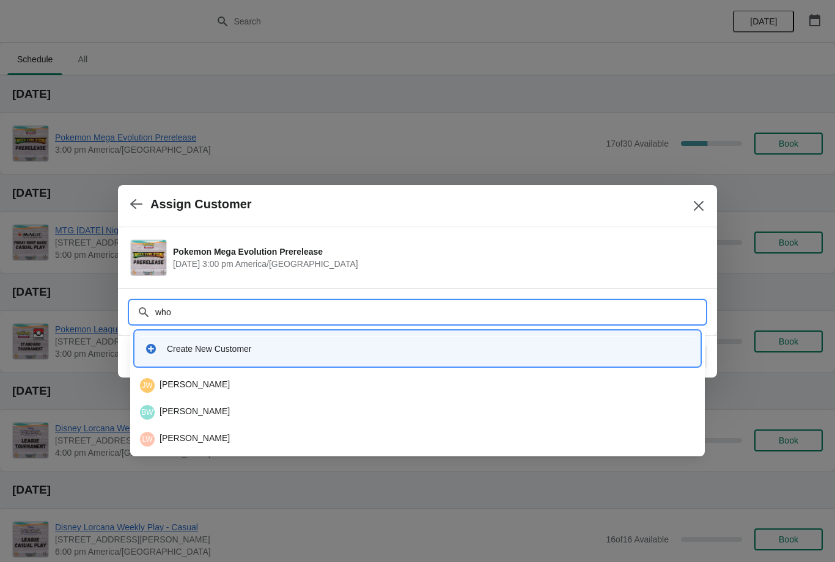
type input "whoo"
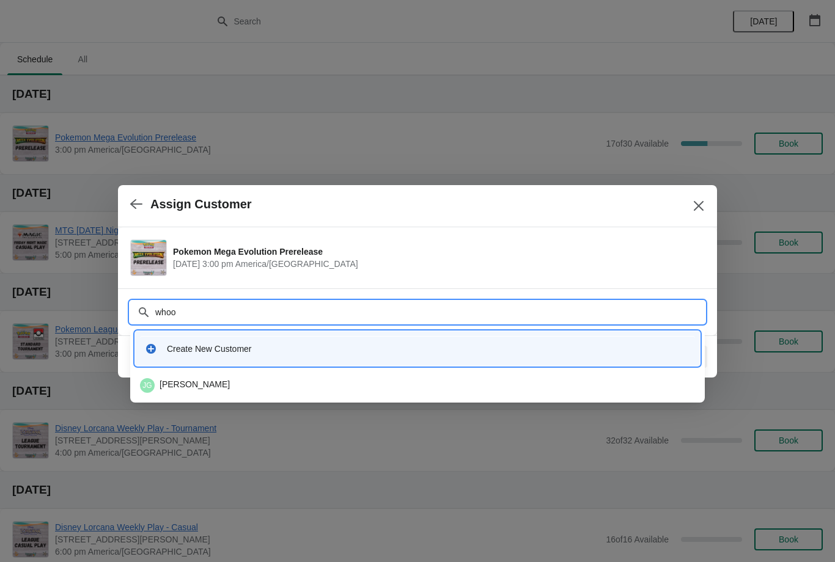
click at [420, 376] on div "JG Julian Garcia" at bounding box center [417, 385] width 564 height 24
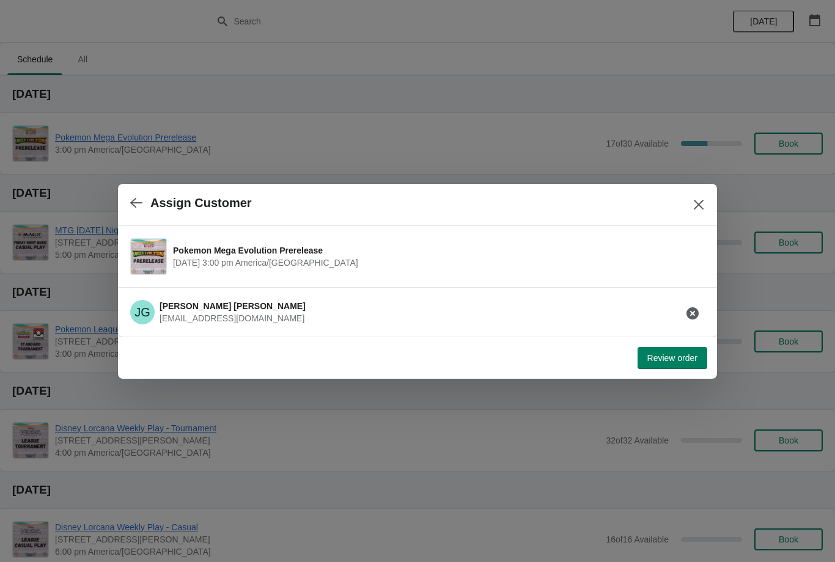
click at [472, 366] on div "Review order" at bounding box center [415, 355] width 584 height 27
click at [215, 342] on div "Review order" at bounding box center [415, 355] width 584 height 27
click at [685, 360] on span "Review order" at bounding box center [672, 358] width 50 height 10
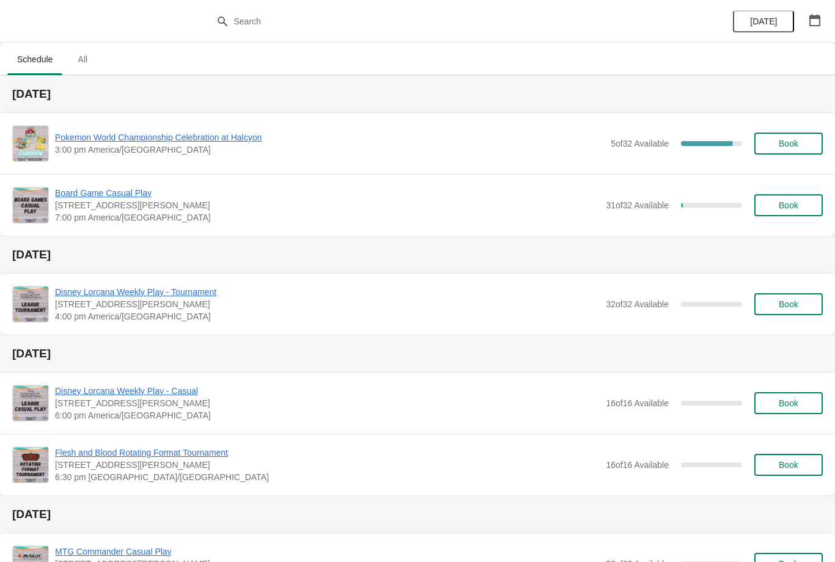
click at [827, 187] on div "Board Game Casual Play [STREET_ADDRESS][PERSON_NAME] 7:00 pm [GEOGRAPHIC_DATA]/…" at bounding box center [417, 205] width 835 height 62
click at [805, 213] on button "Book" at bounding box center [788, 205] width 68 height 22
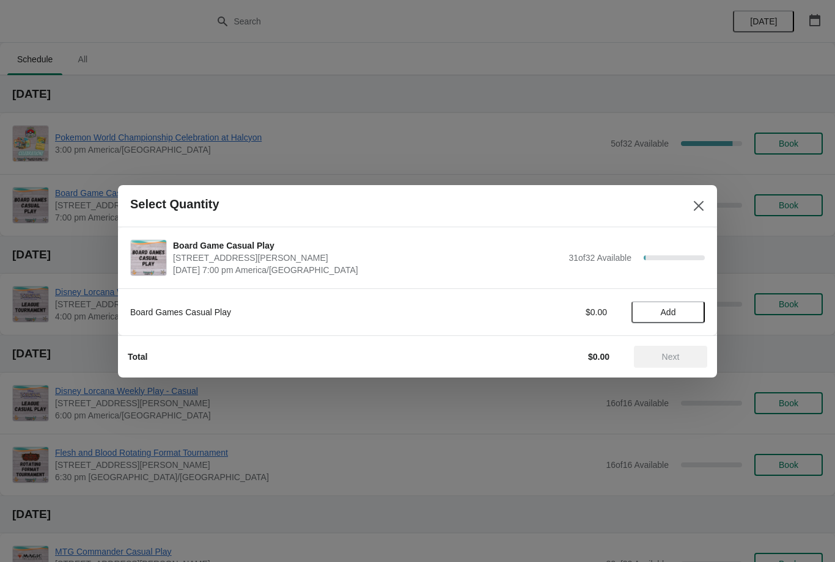
click at [684, 310] on span "Add" at bounding box center [667, 312] width 51 height 10
click at [676, 367] on button "Next" at bounding box center [670, 357] width 73 height 22
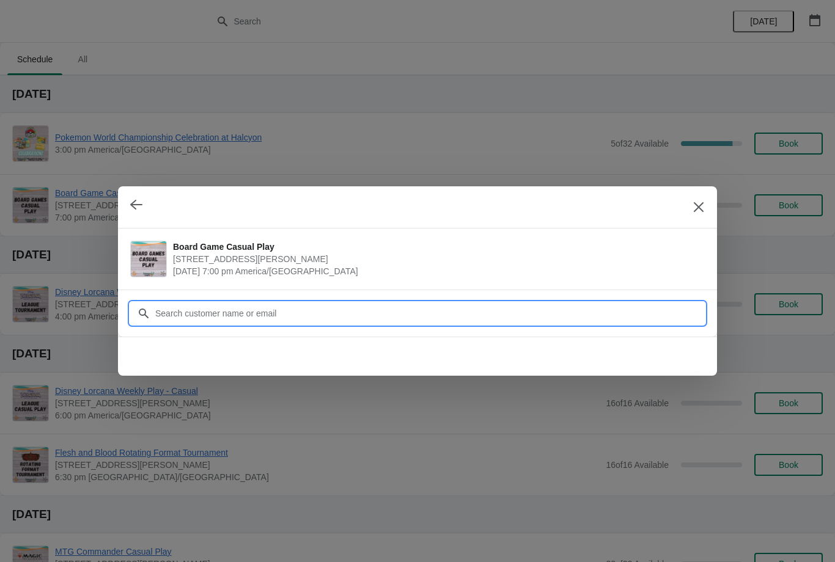
click at [626, 309] on input "Customer" at bounding box center [430, 313] width 550 height 22
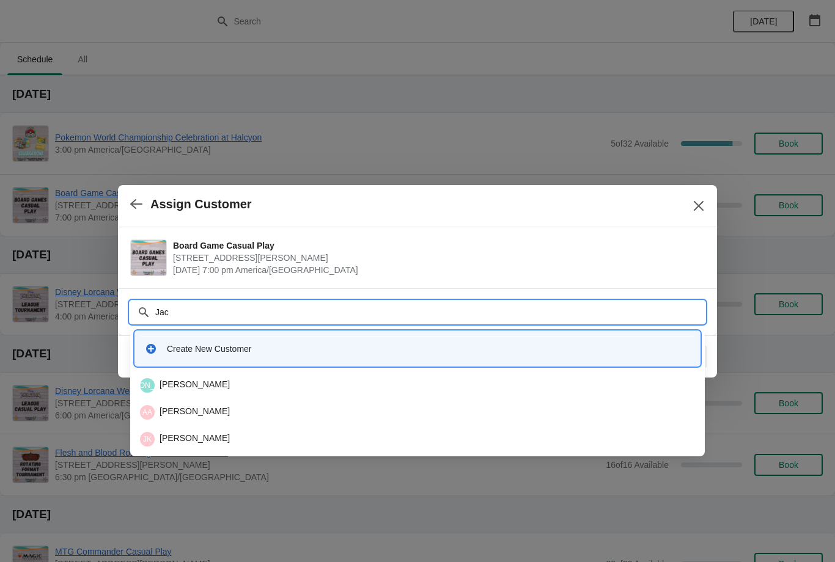
type input "Jace"
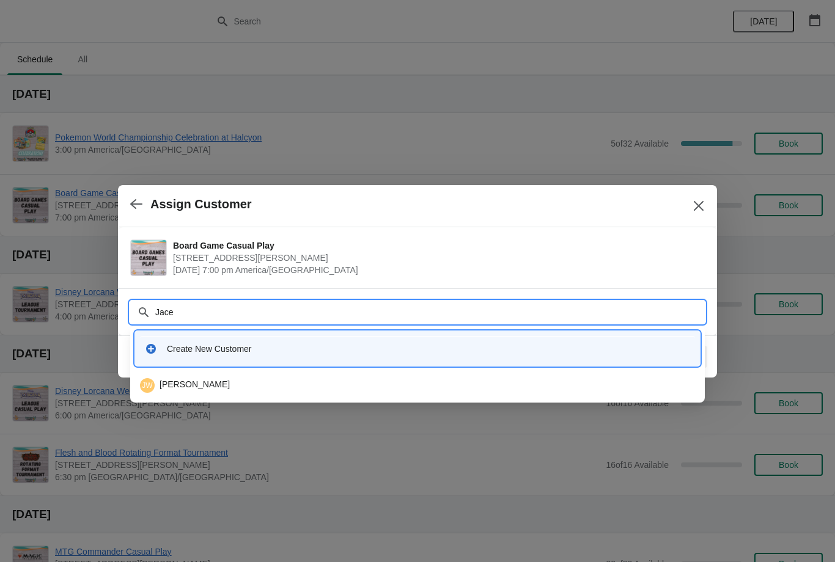
click at [262, 379] on div "JW Jace Whitaker" at bounding box center [417, 385] width 555 height 15
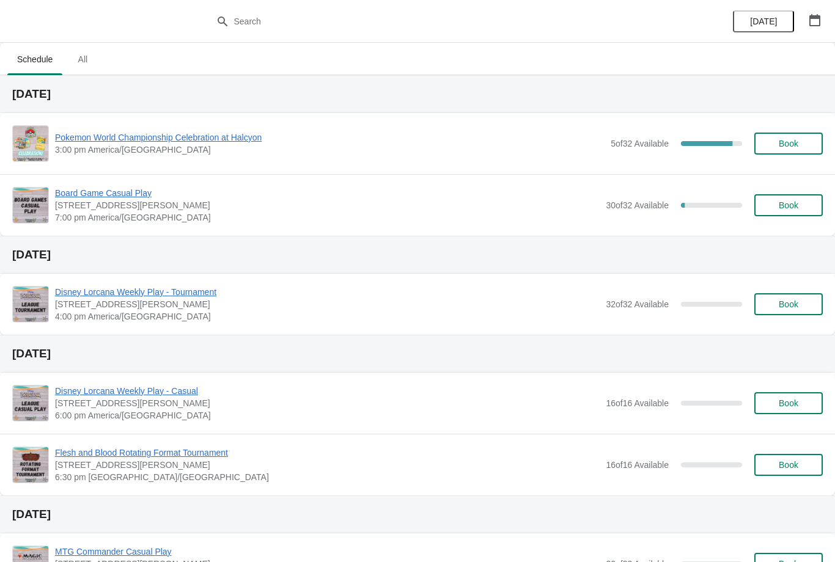
click at [771, 214] on button "Book" at bounding box center [788, 205] width 68 height 22
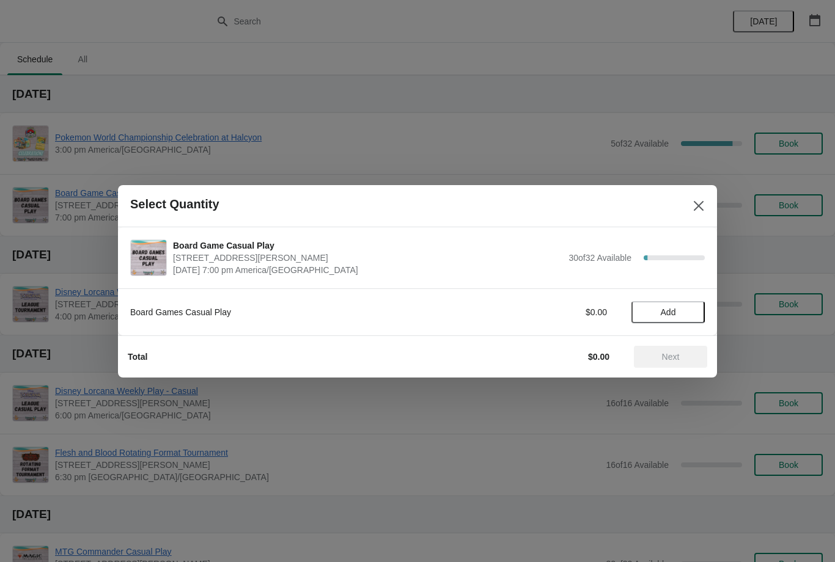
click at [663, 310] on span "Add" at bounding box center [667, 312] width 15 height 10
click at [654, 357] on span "Next" at bounding box center [670, 357] width 54 height 10
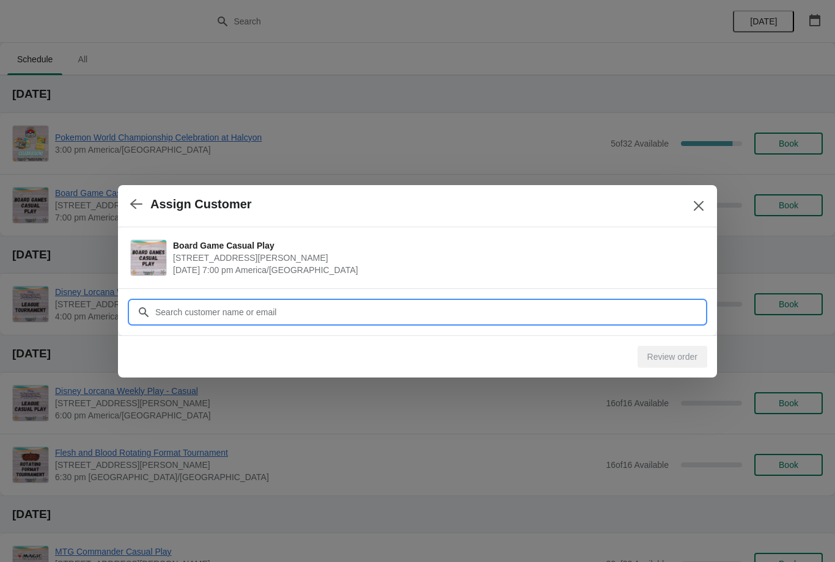
click at [633, 309] on input "Customer" at bounding box center [430, 312] width 550 height 22
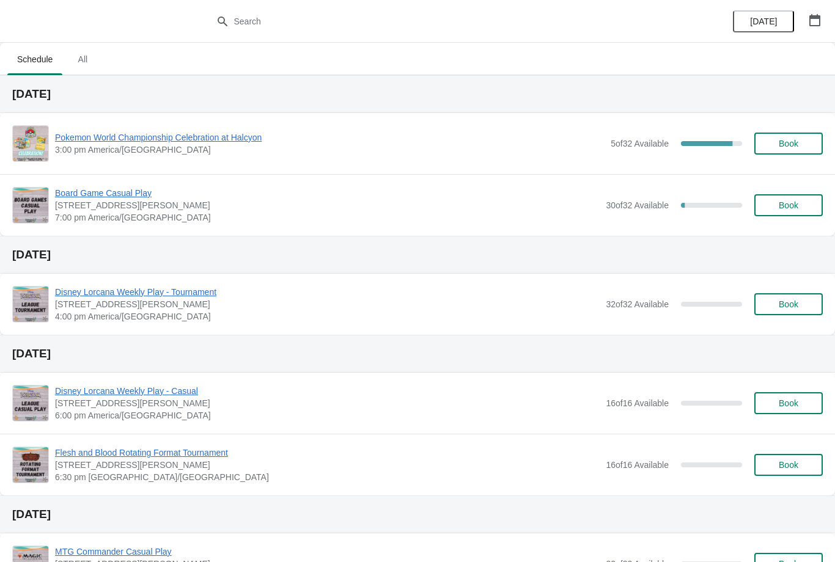
click at [801, 223] on div "Board Game Casual Play [STREET_ADDRESS][PERSON_NAME] 7:00 pm [GEOGRAPHIC_DATA]/…" at bounding box center [438, 205] width 767 height 37
click at [788, 203] on span "Book" at bounding box center [788, 205] width 20 height 10
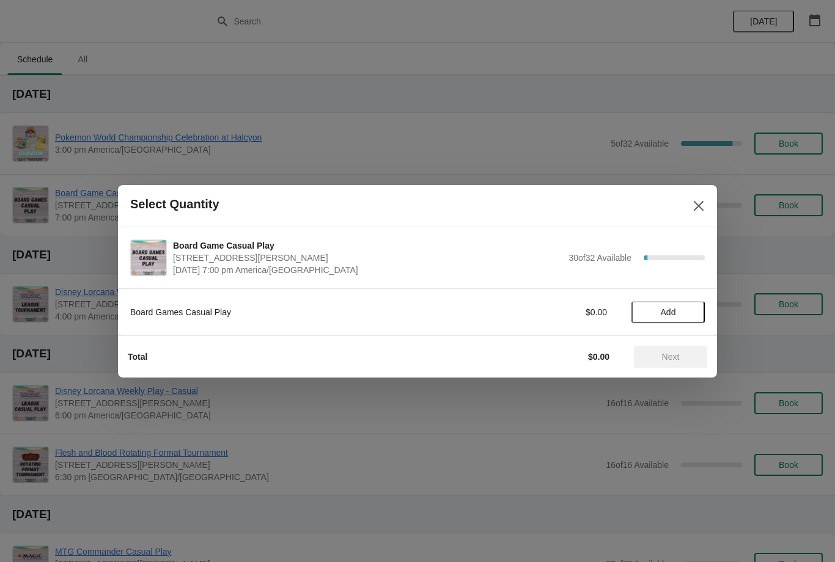
click at [666, 321] on button "Add" at bounding box center [667, 312] width 73 height 22
click at [660, 363] on button "Next" at bounding box center [670, 357] width 73 height 22
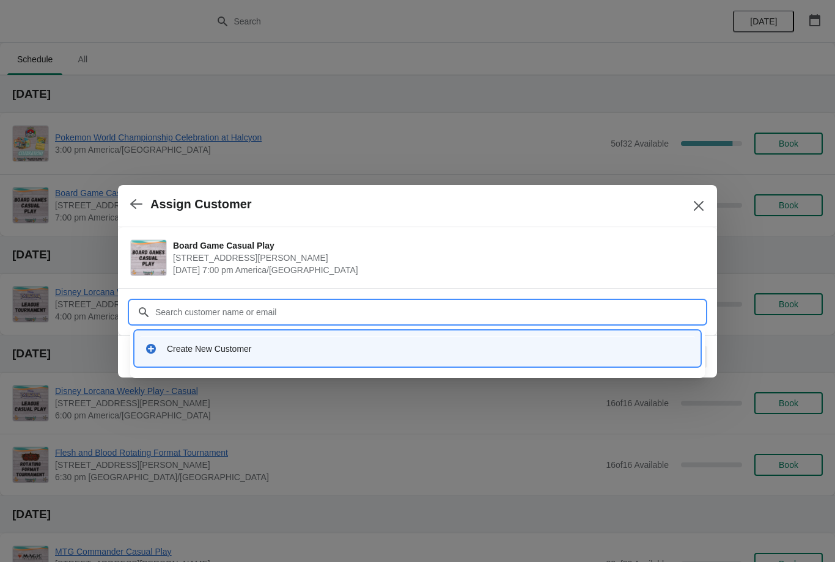
click at [617, 317] on input "Customer" at bounding box center [430, 312] width 550 height 22
click at [446, 303] on input "Customer" at bounding box center [430, 312] width 550 height 22
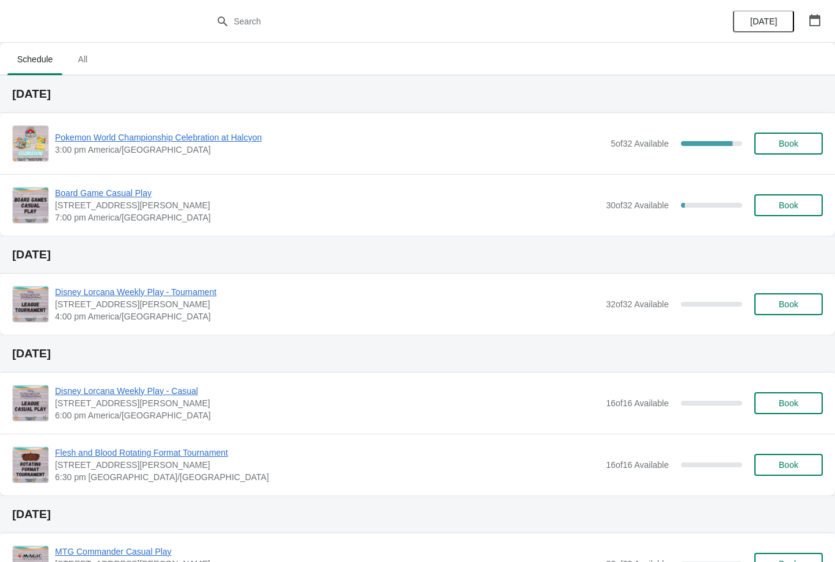
click at [786, 209] on span "Book" at bounding box center [788, 205] width 20 height 10
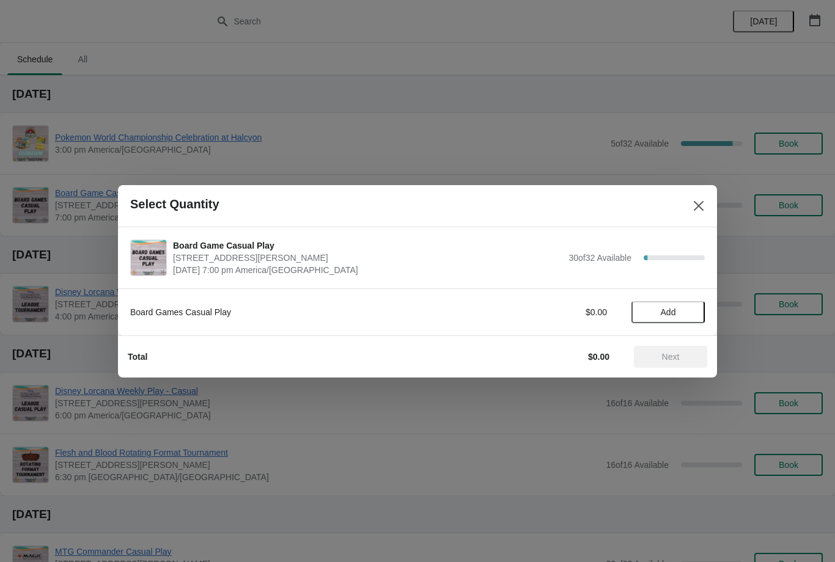
click at [690, 306] on button "Add" at bounding box center [667, 312] width 73 height 22
click at [662, 365] on button "Next" at bounding box center [670, 357] width 73 height 22
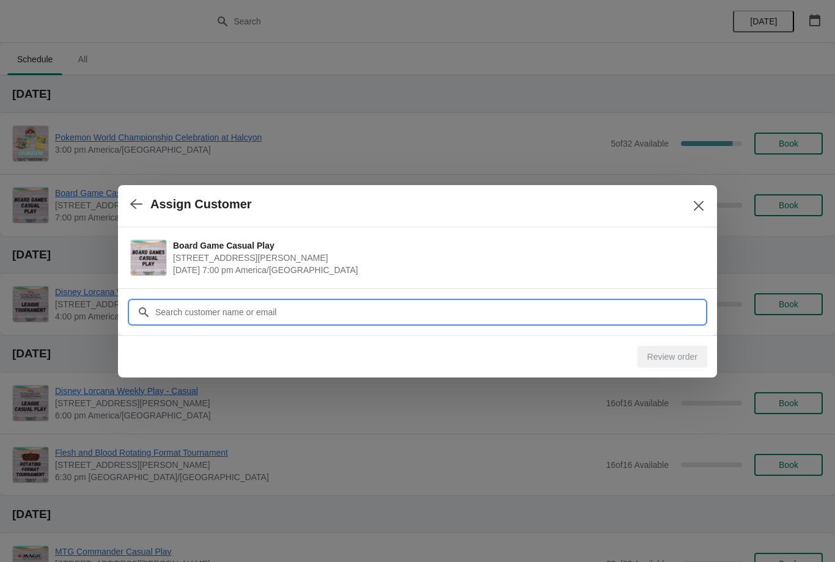
click at [610, 307] on input "Customer" at bounding box center [430, 312] width 550 height 22
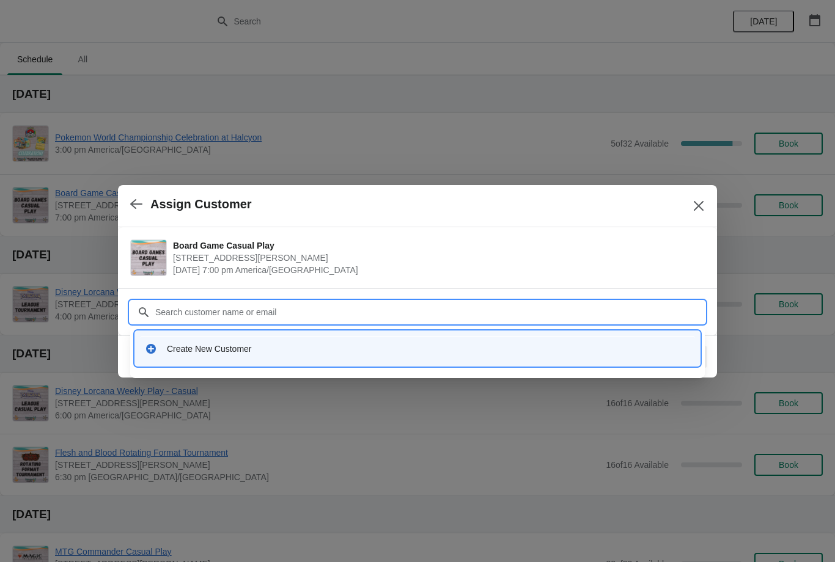
click at [461, 318] on input "Customer" at bounding box center [430, 312] width 550 height 22
click at [723, 216] on div at bounding box center [417, 281] width 835 height 562
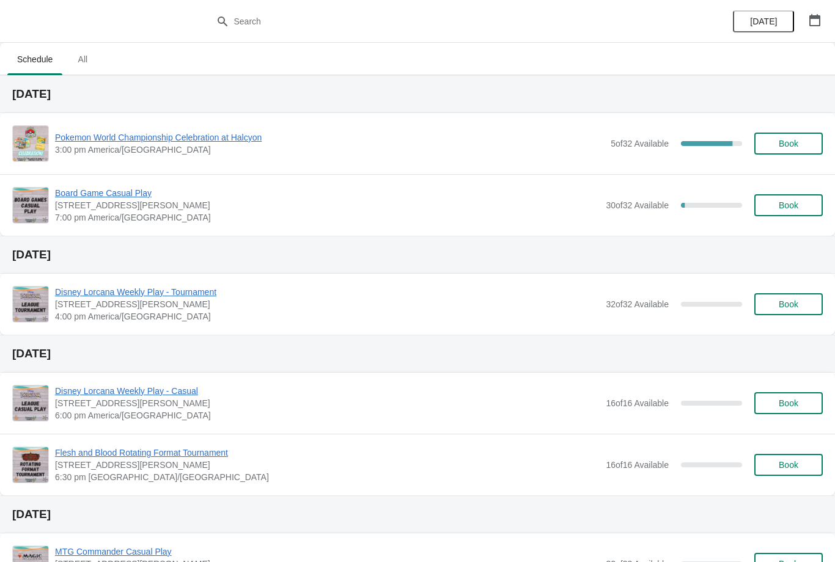
click at [795, 153] on button "Book" at bounding box center [788, 144] width 68 height 22
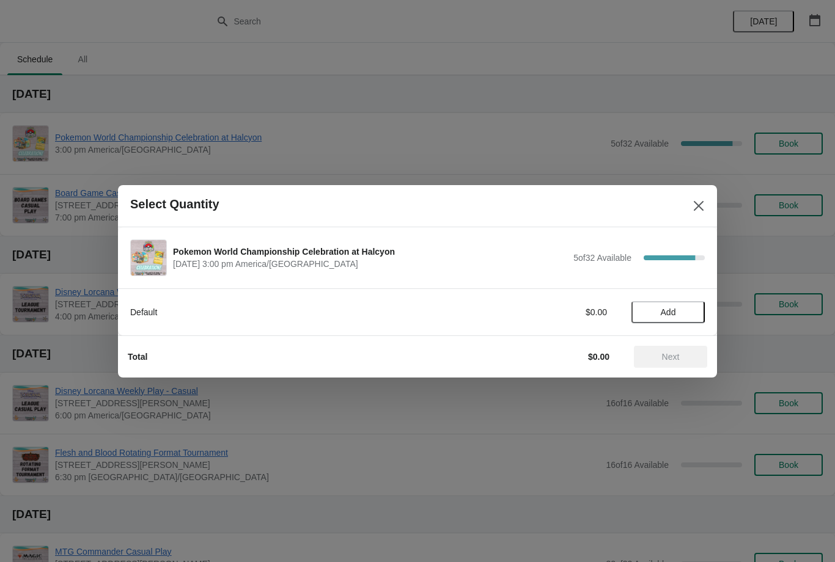
click at [692, 228] on div "Pokemon World Championship Celebration at Halcyon August 16 | 3:00 pm America/C…" at bounding box center [417, 257] width 599 height 61
click at [706, 209] on button "Close" at bounding box center [698, 206] width 22 height 22
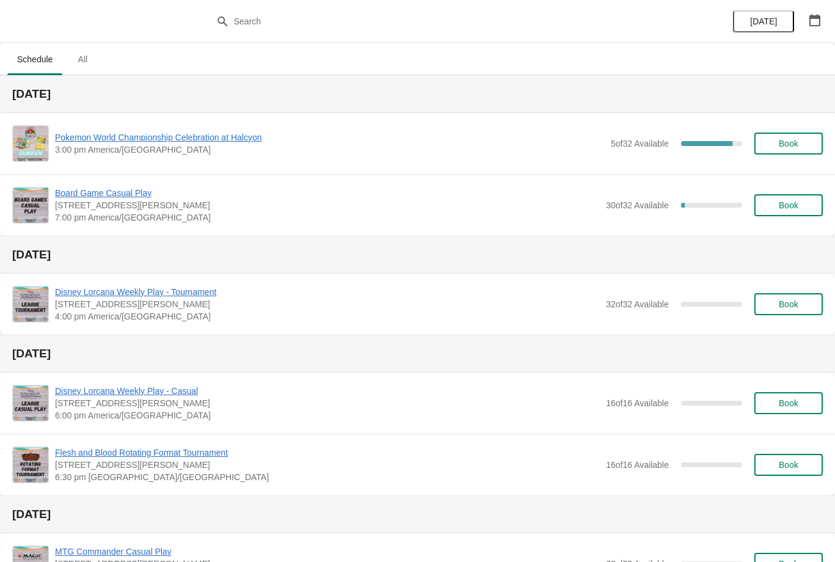
click at [785, 215] on button "Book" at bounding box center [788, 205] width 68 height 22
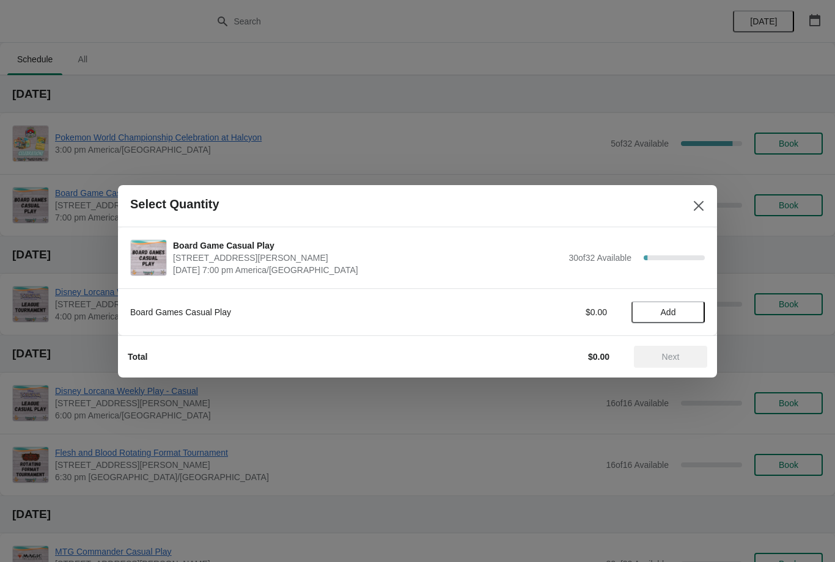
click at [656, 314] on span "Add" at bounding box center [667, 312] width 51 height 10
click at [696, 302] on div "Board Games Casual Play $5.95 1" at bounding box center [417, 312] width 574 height 22
click at [691, 317] on icon at bounding box center [688, 311] width 13 height 13
click at [683, 321] on div "Board Games Casual Play $11.90 2" at bounding box center [417, 312] width 574 height 22
click at [687, 313] on icon at bounding box center [688, 311] width 13 height 13
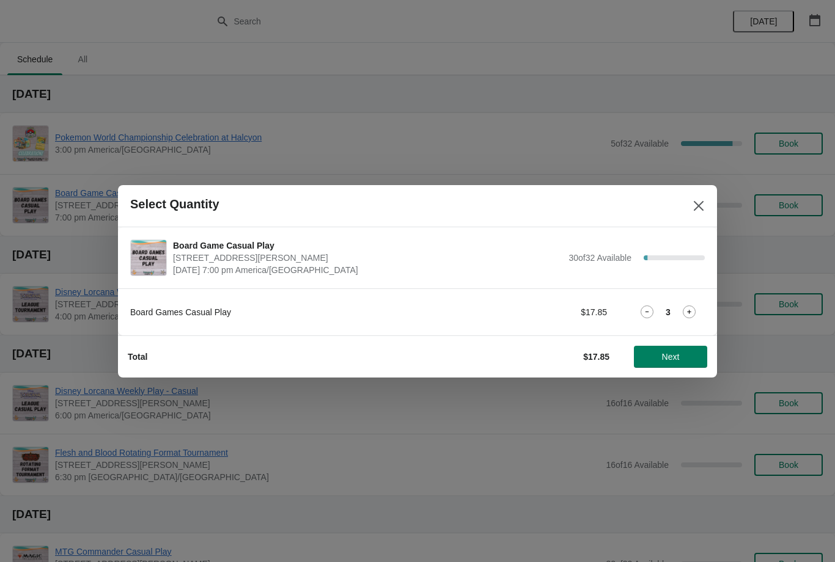
click at [685, 311] on icon at bounding box center [688, 311] width 13 height 13
click at [687, 310] on icon at bounding box center [688, 311] width 13 height 13
click at [667, 365] on button "Next" at bounding box center [670, 357] width 73 height 22
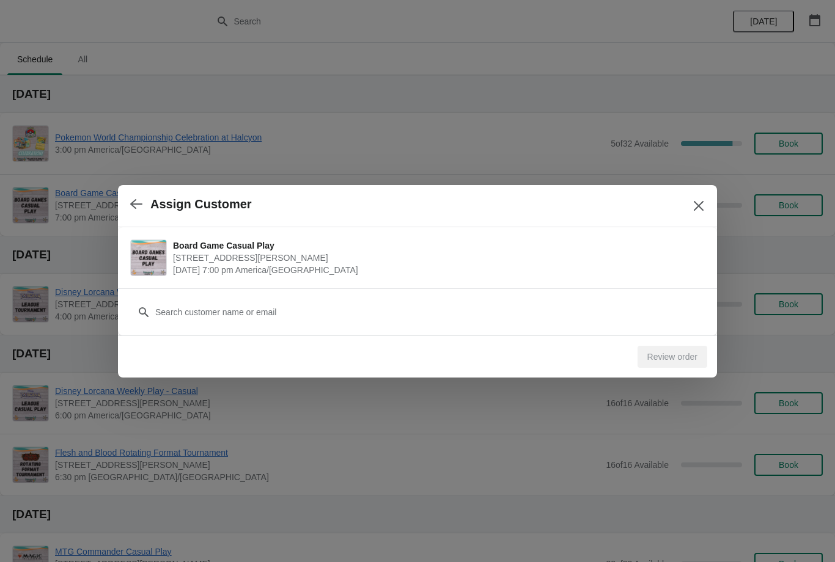
click at [504, 337] on div "Review order" at bounding box center [412, 352] width 589 height 32
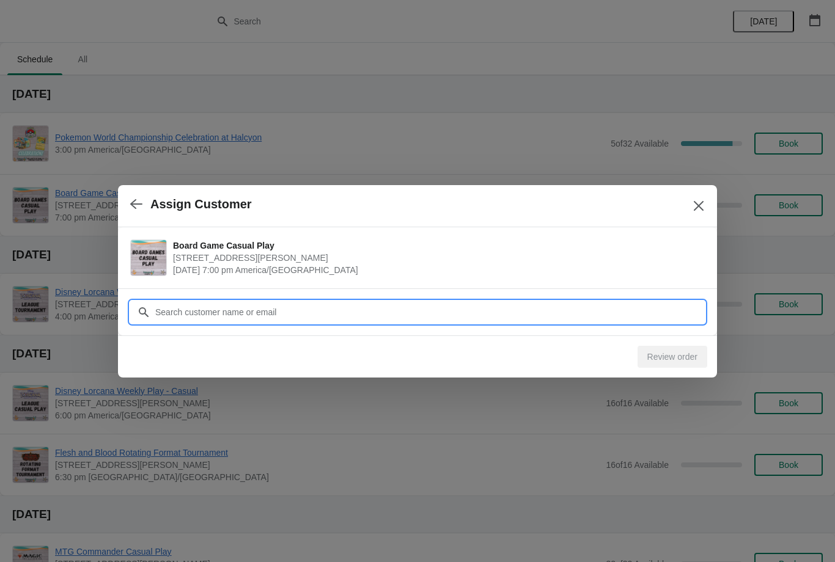
click at [480, 310] on input "Customer" at bounding box center [430, 312] width 550 height 22
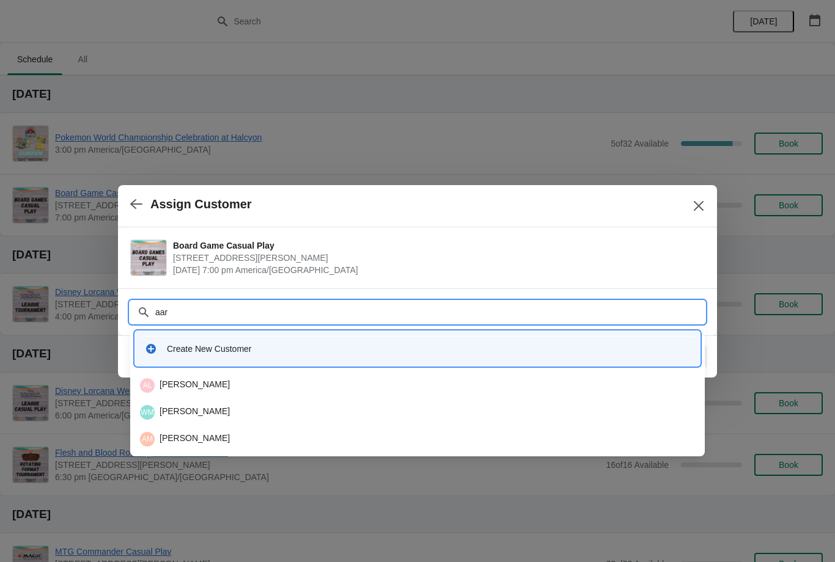
type input "aa"
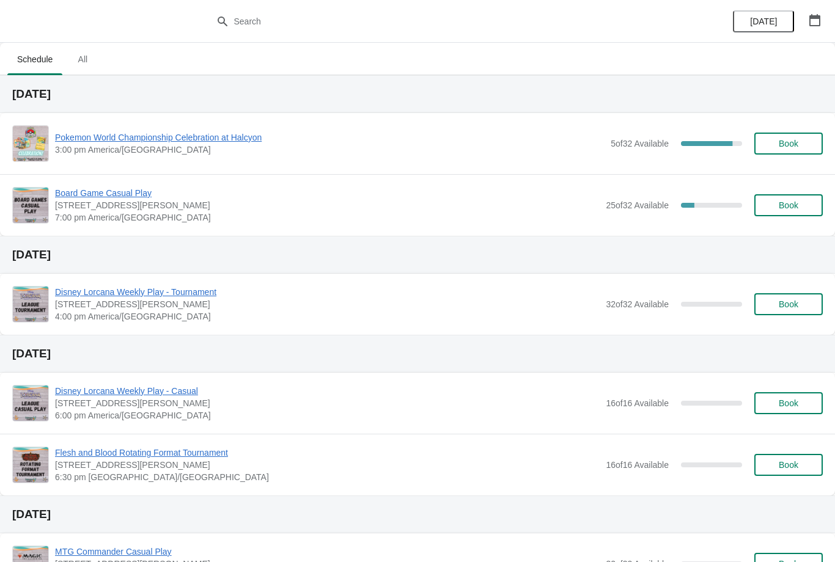
click at [795, 216] on button "Book" at bounding box center [788, 205] width 68 height 22
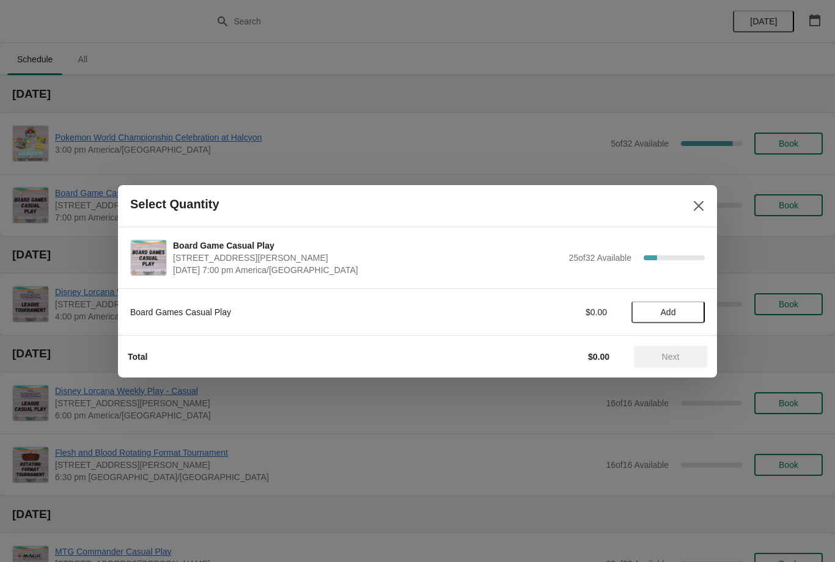
click at [674, 322] on button "Add" at bounding box center [667, 312] width 73 height 22
click at [678, 359] on span "Next" at bounding box center [671, 357] width 18 height 10
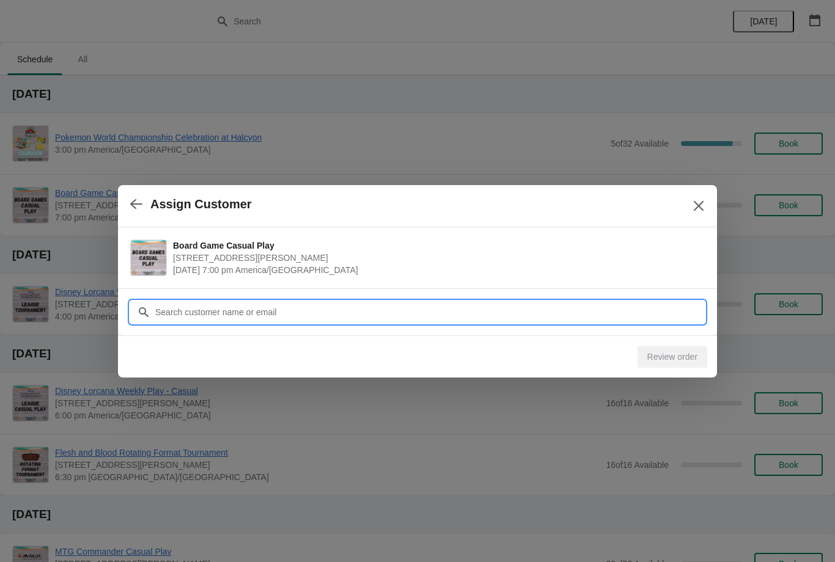
click at [613, 311] on input "Customer" at bounding box center [430, 312] width 550 height 22
